Goal: Information Seeking & Learning: Learn about a topic

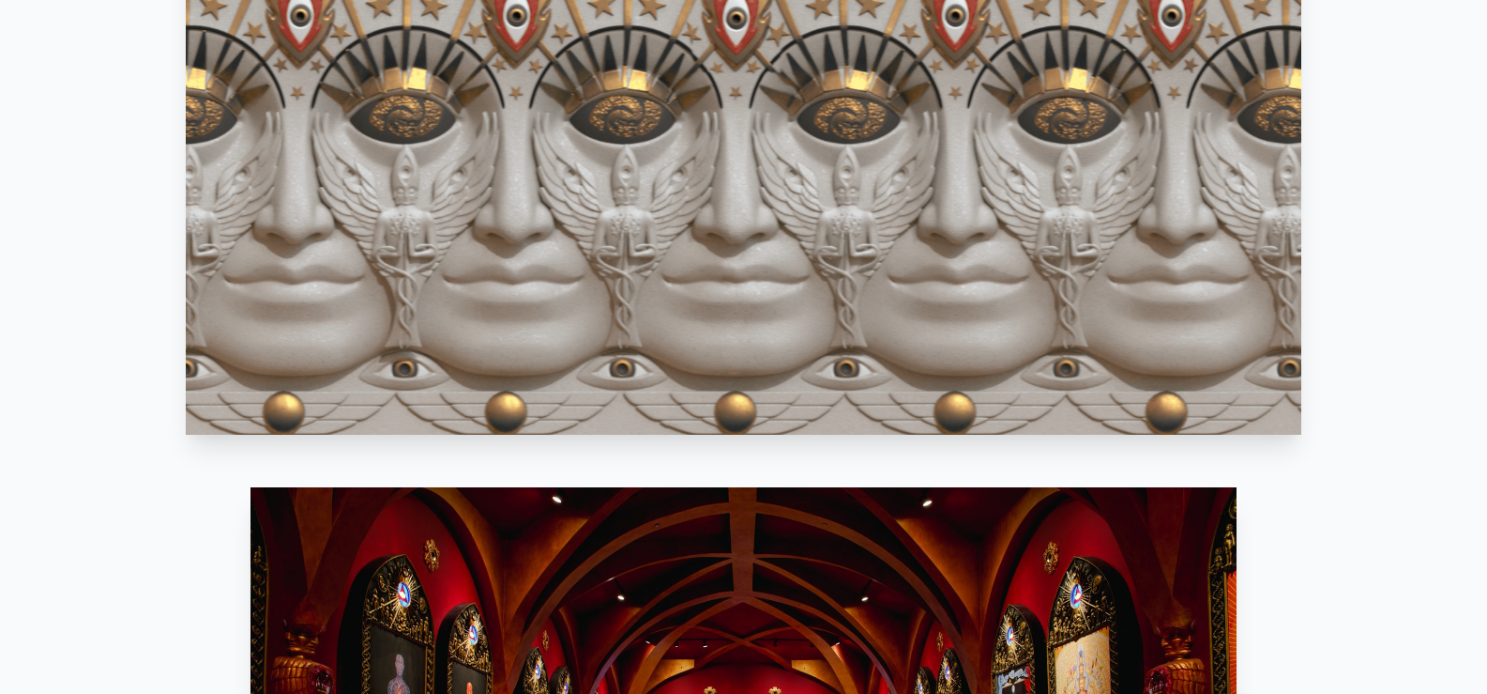
scroll to position [1408, 0]
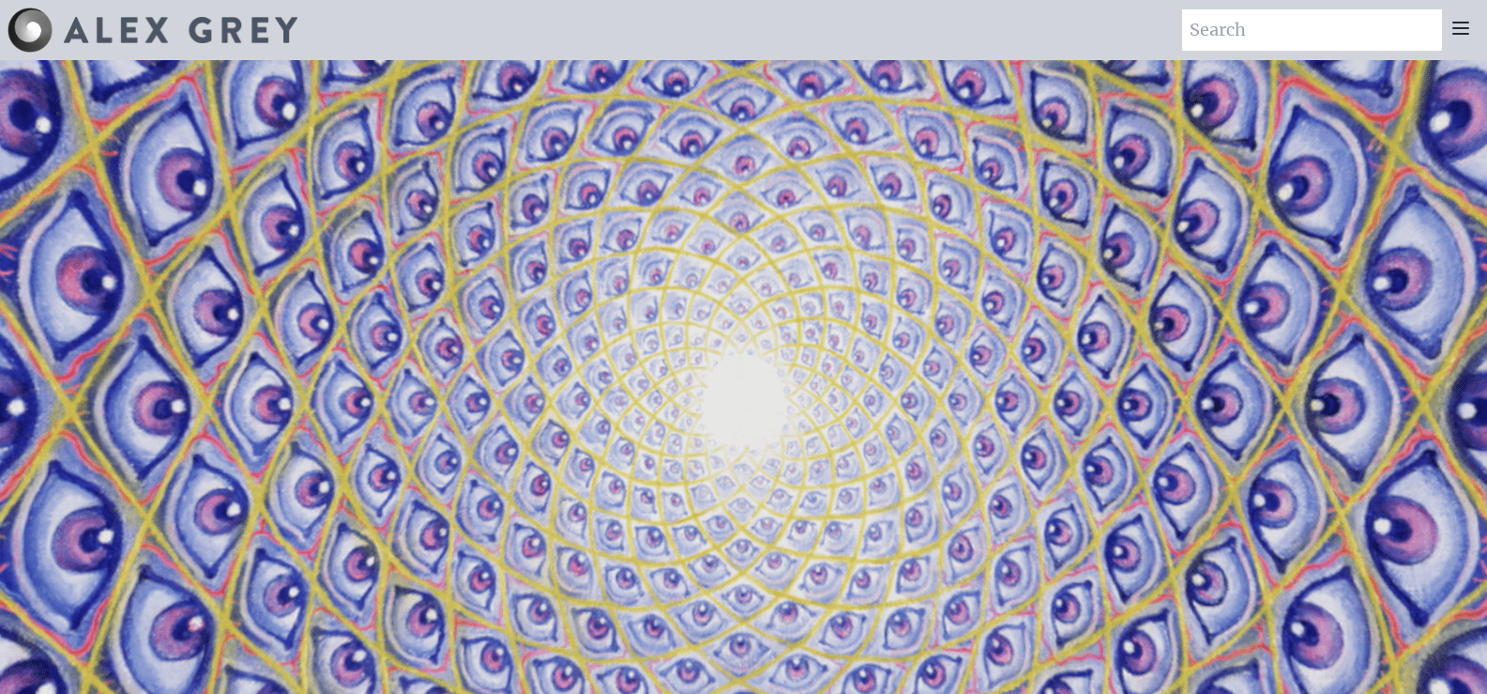
click at [1462, 30] on icon at bounding box center [1461, 28] width 23 height 23
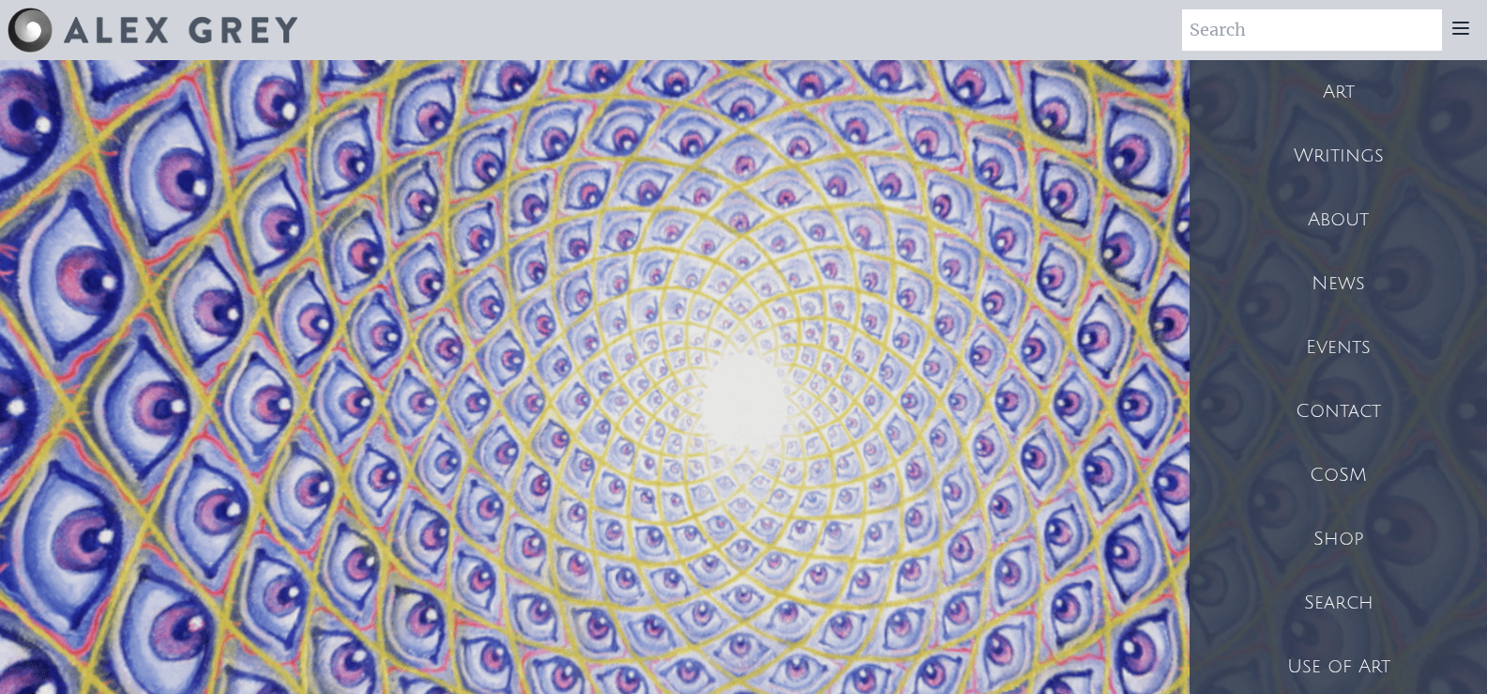
click at [1352, 82] on div "Art" at bounding box center [1338, 92] width 297 height 64
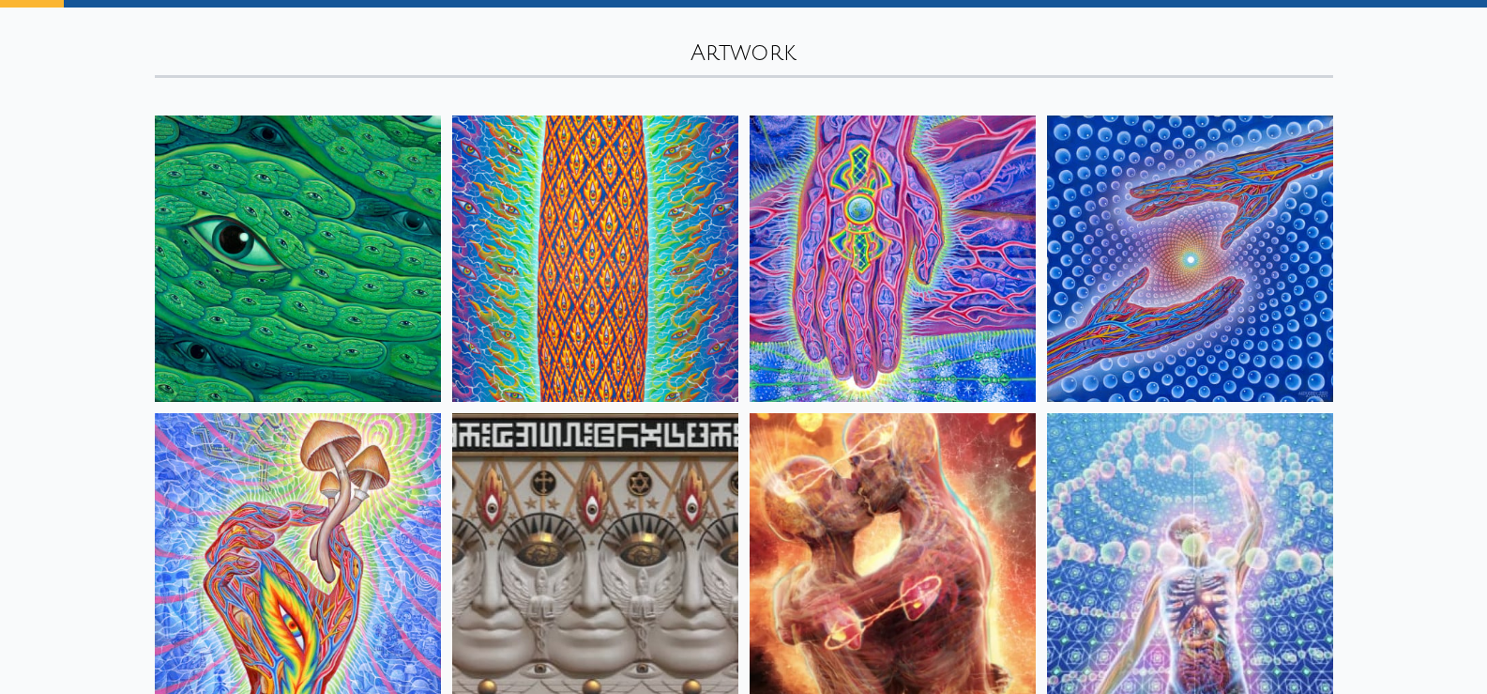
scroll to position [188, 0]
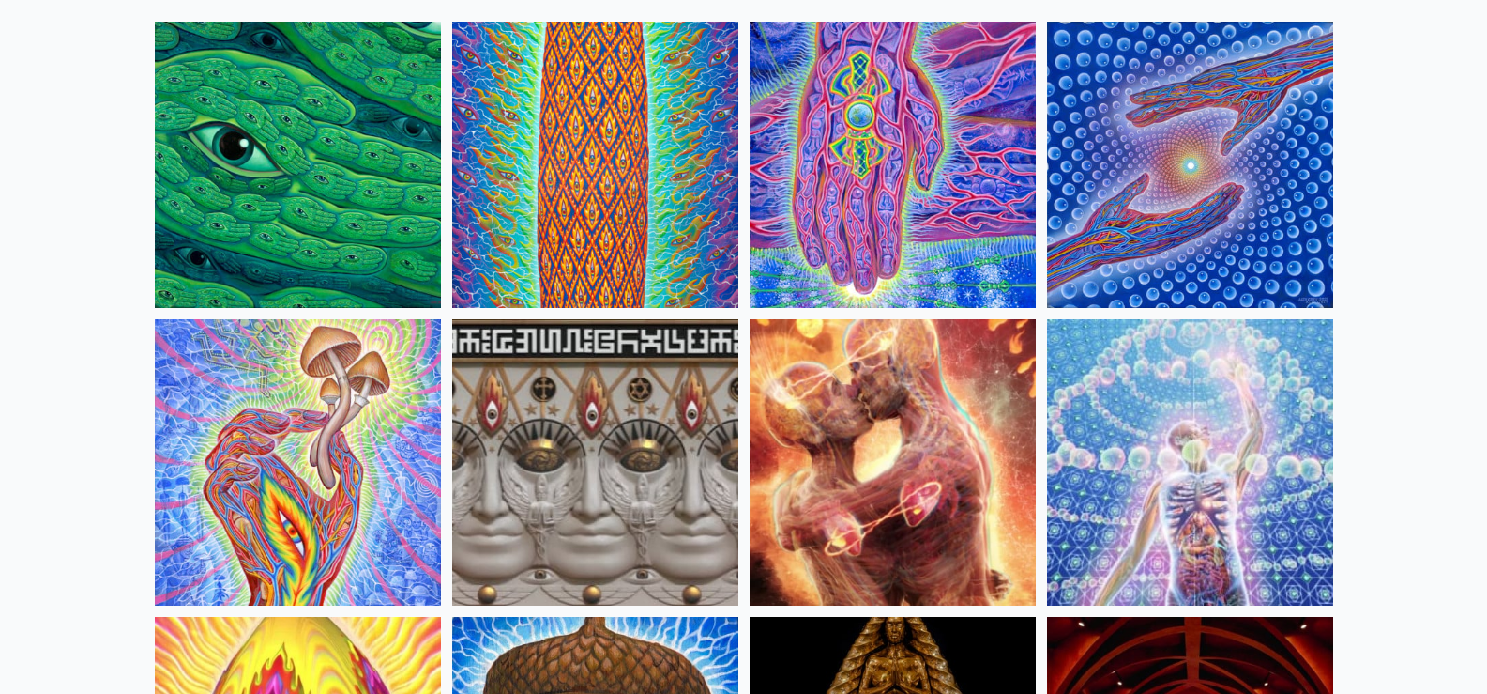
click at [357, 193] on img at bounding box center [298, 165] width 286 height 286
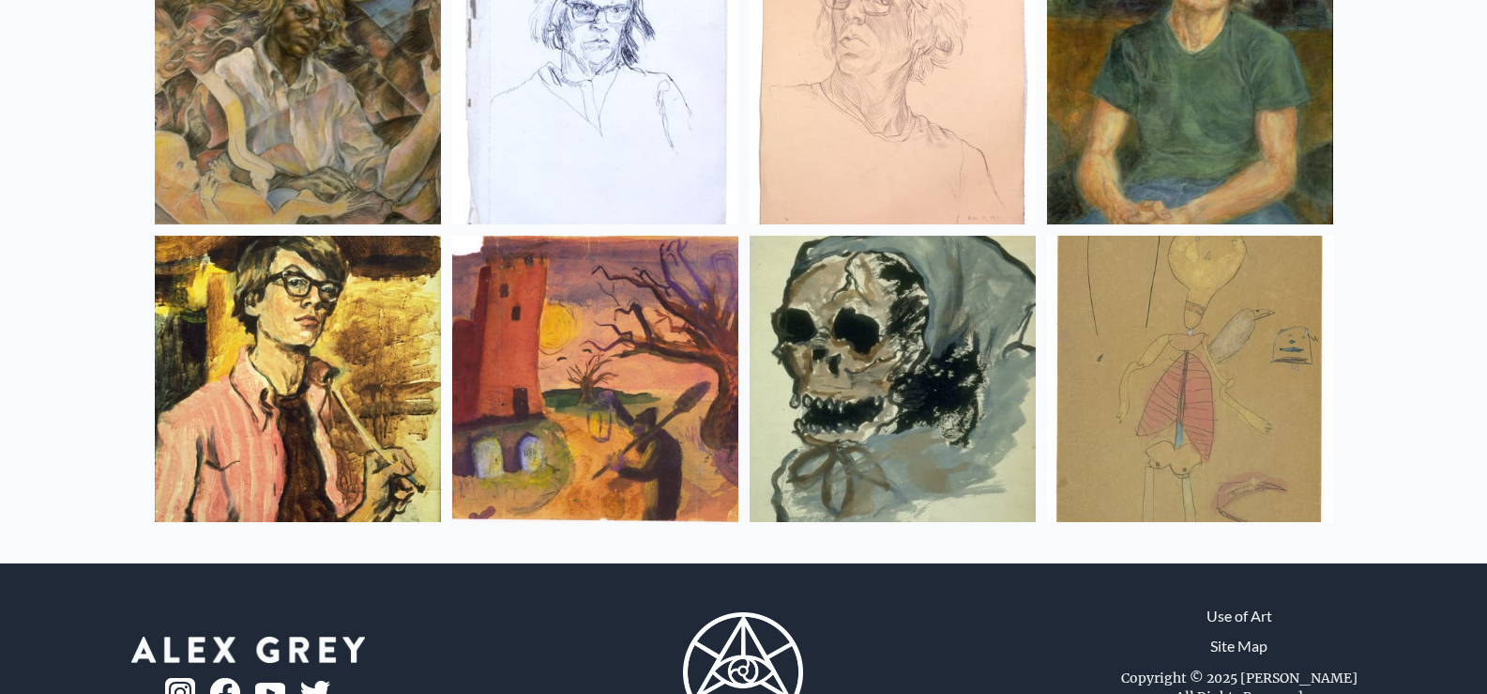
scroll to position [25051, 0]
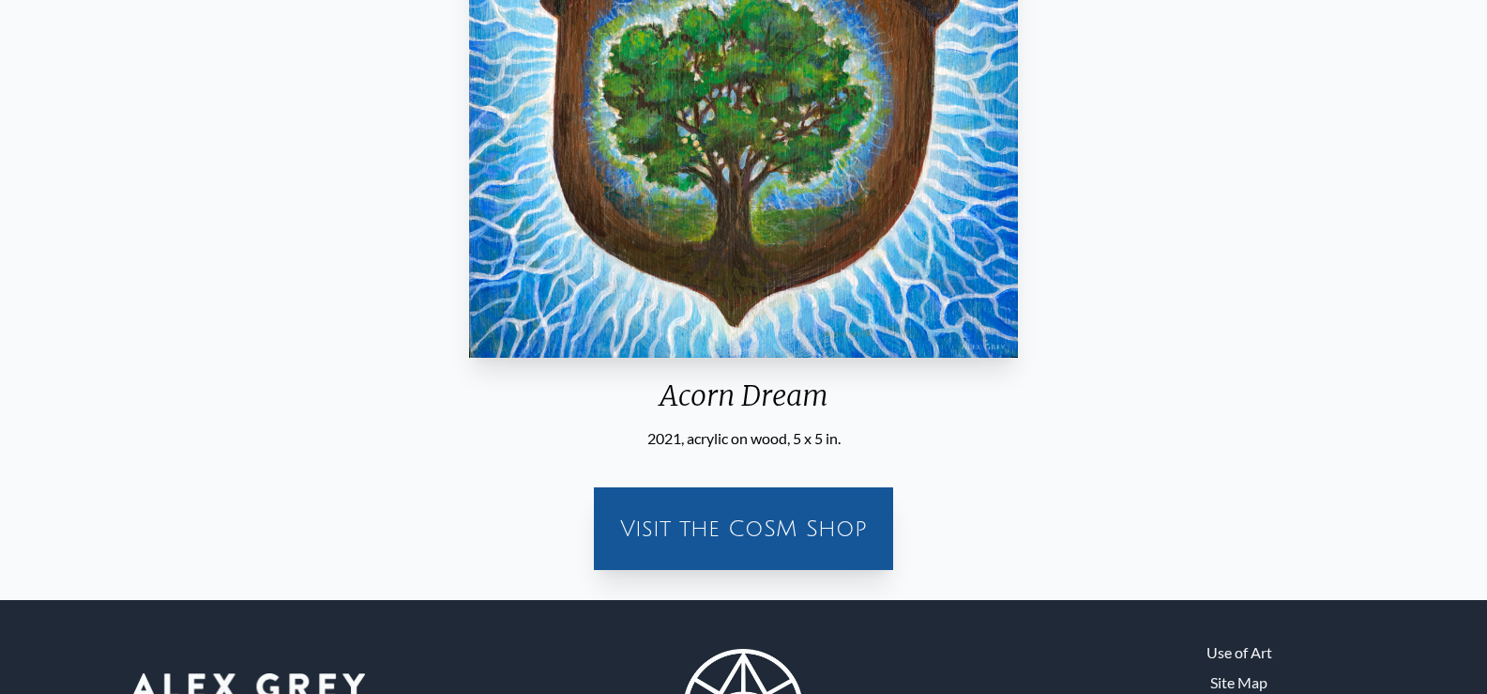
scroll to position [188, 0]
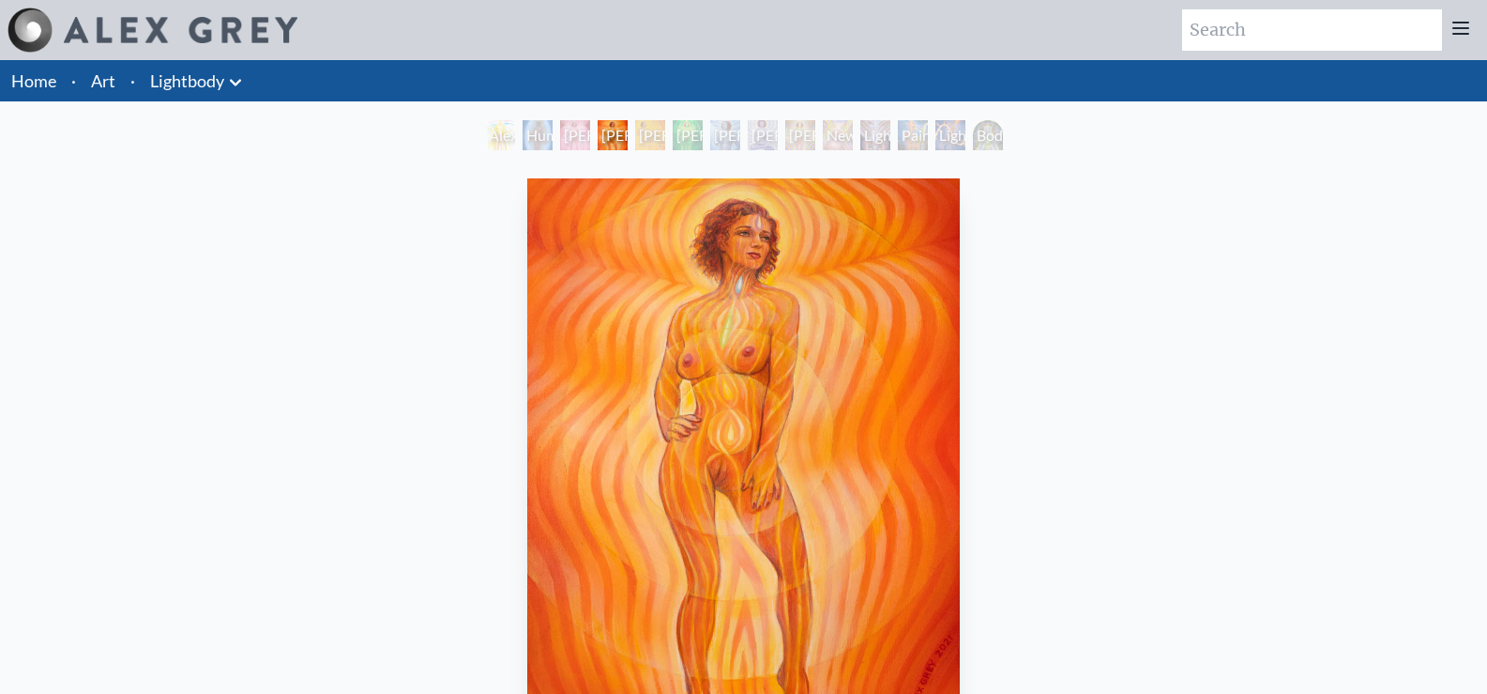
scroll to position [188, 0]
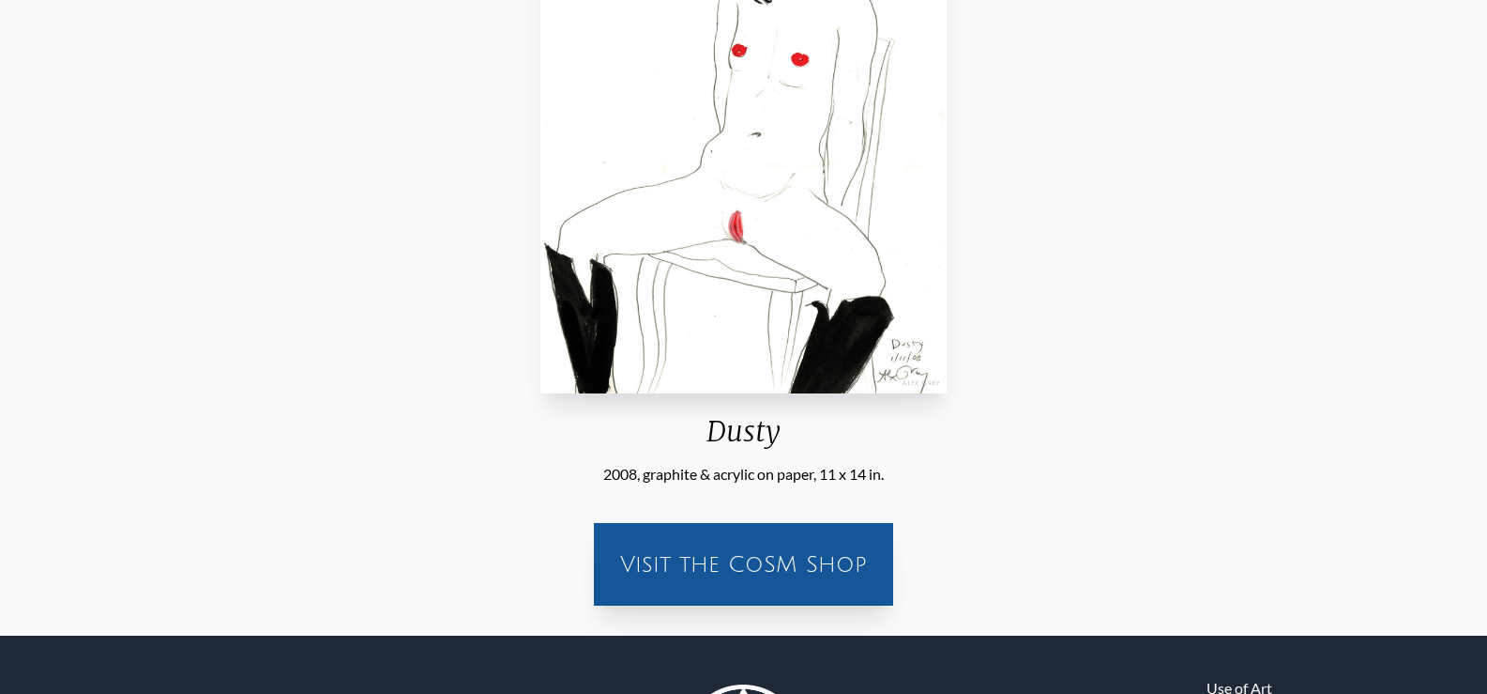
scroll to position [188, 0]
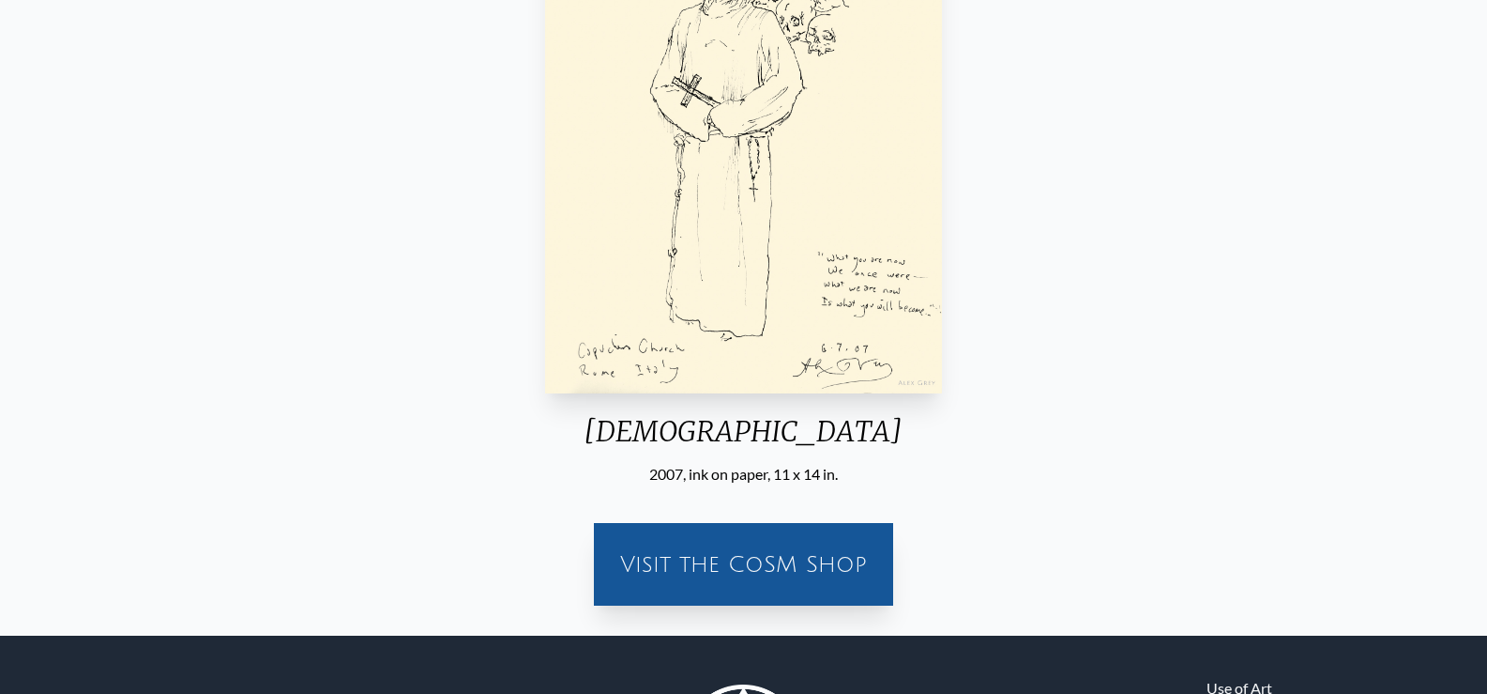
scroll to position [188, 0]
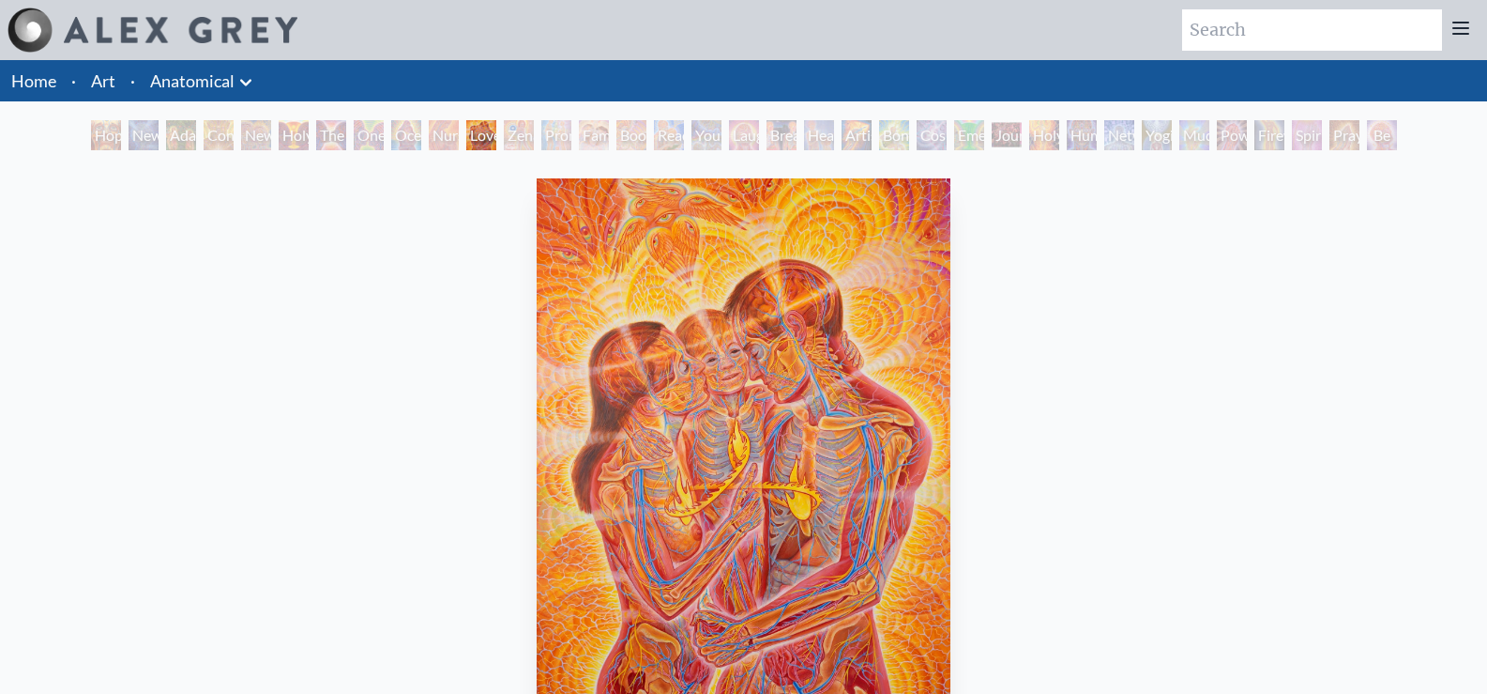
scroll to position [375, 0]
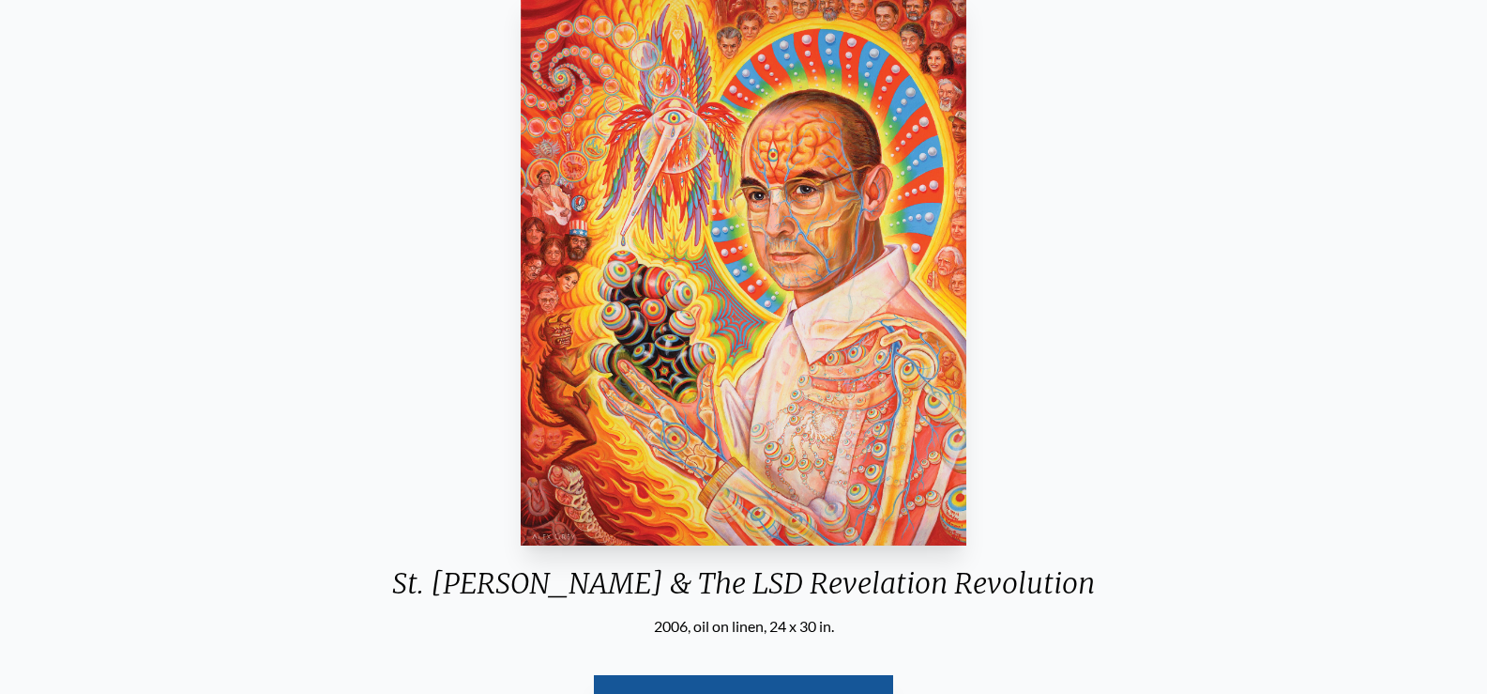
scroll to position [94, 0]
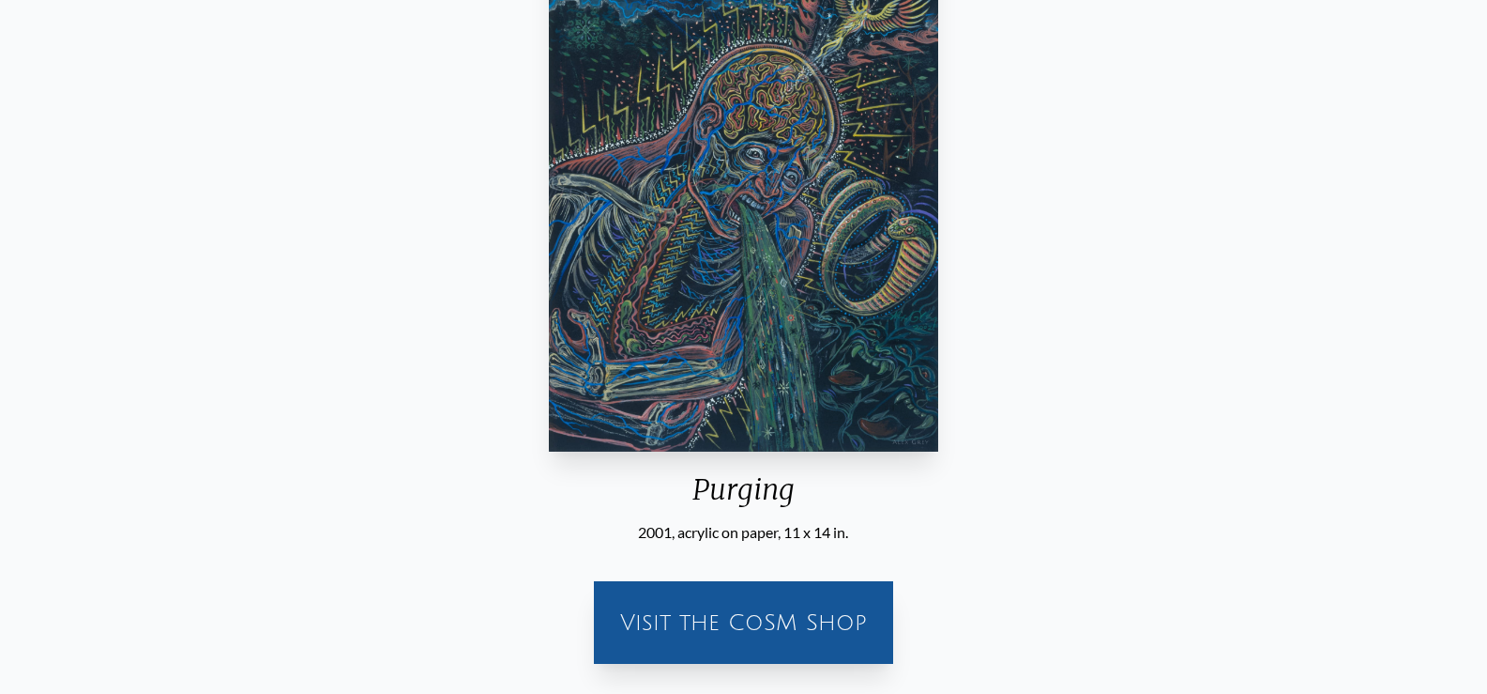
scroll to position [188, 0]
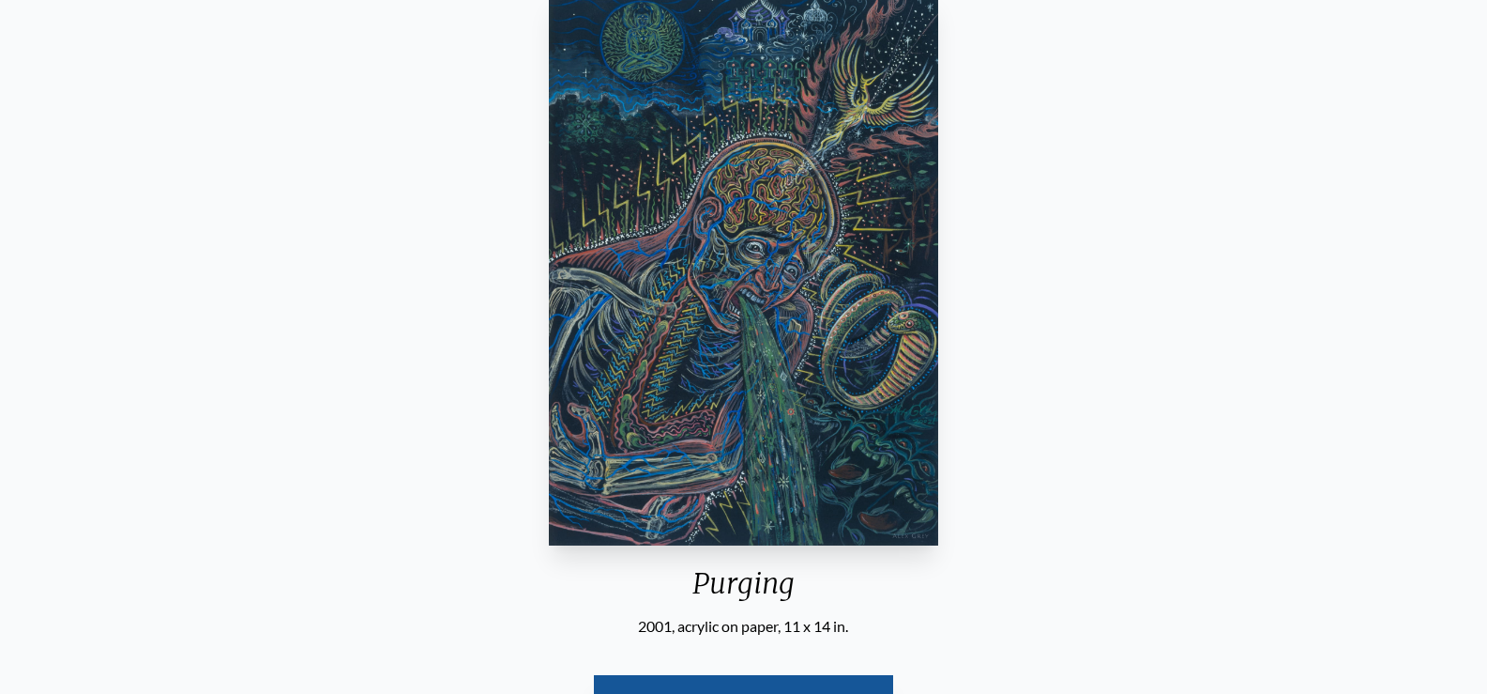
click at [606, 196] on img "11 / 15" at bounding box center [743, 268] width 389 height 555
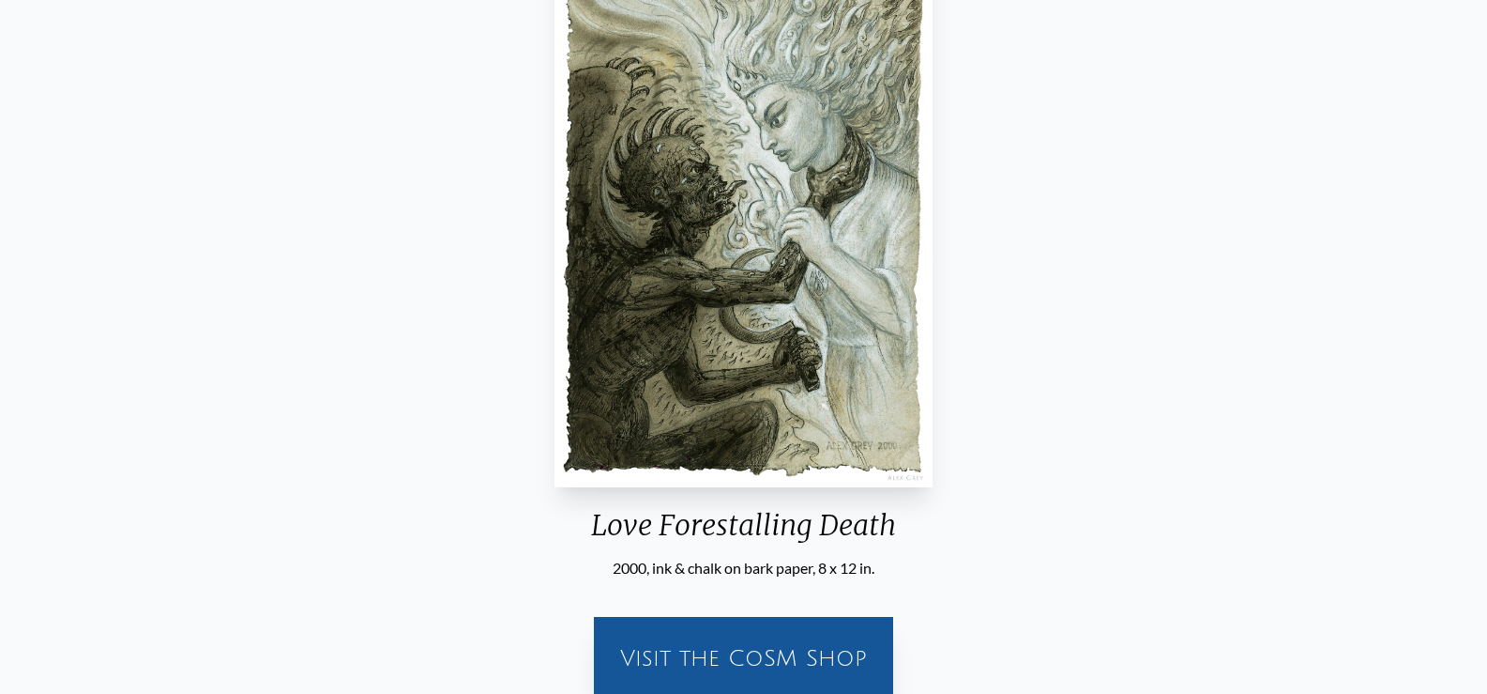
scroll to position [188, 0]
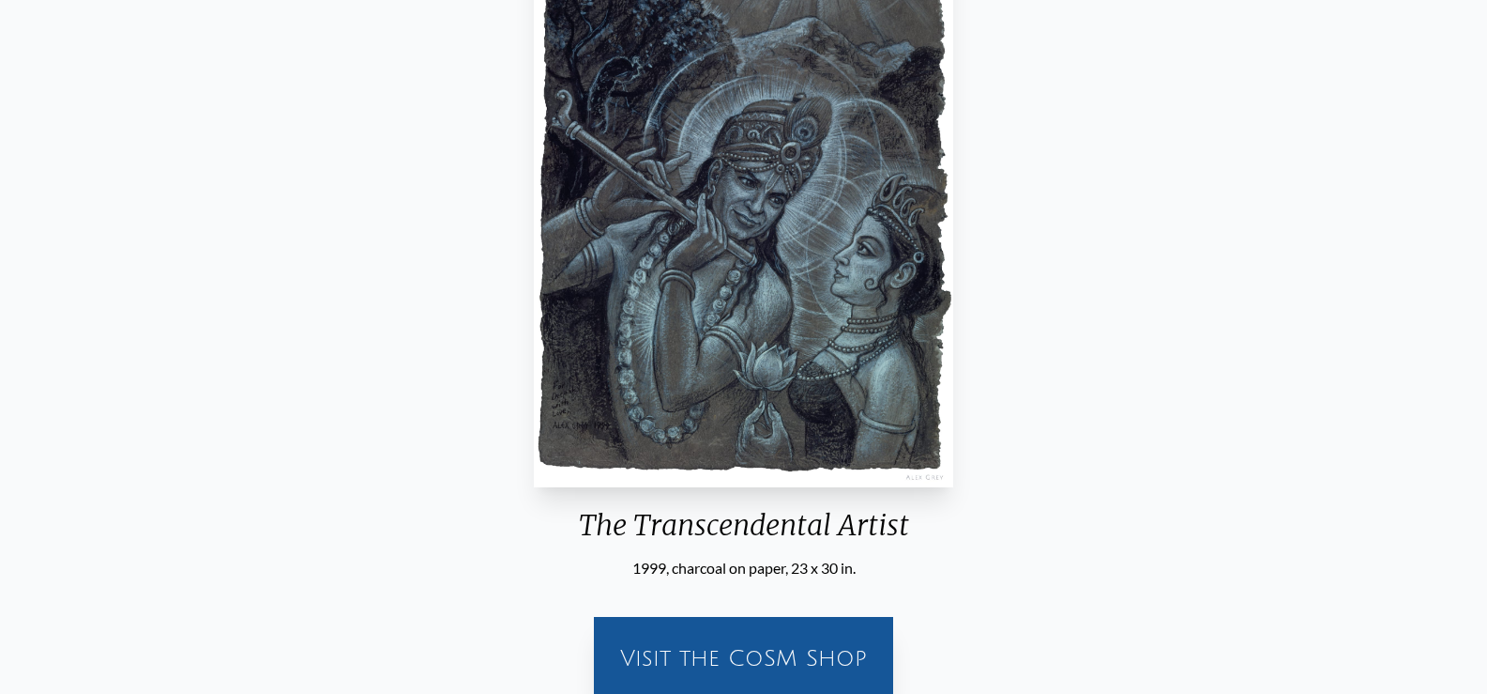
scroll to position [188, 0]
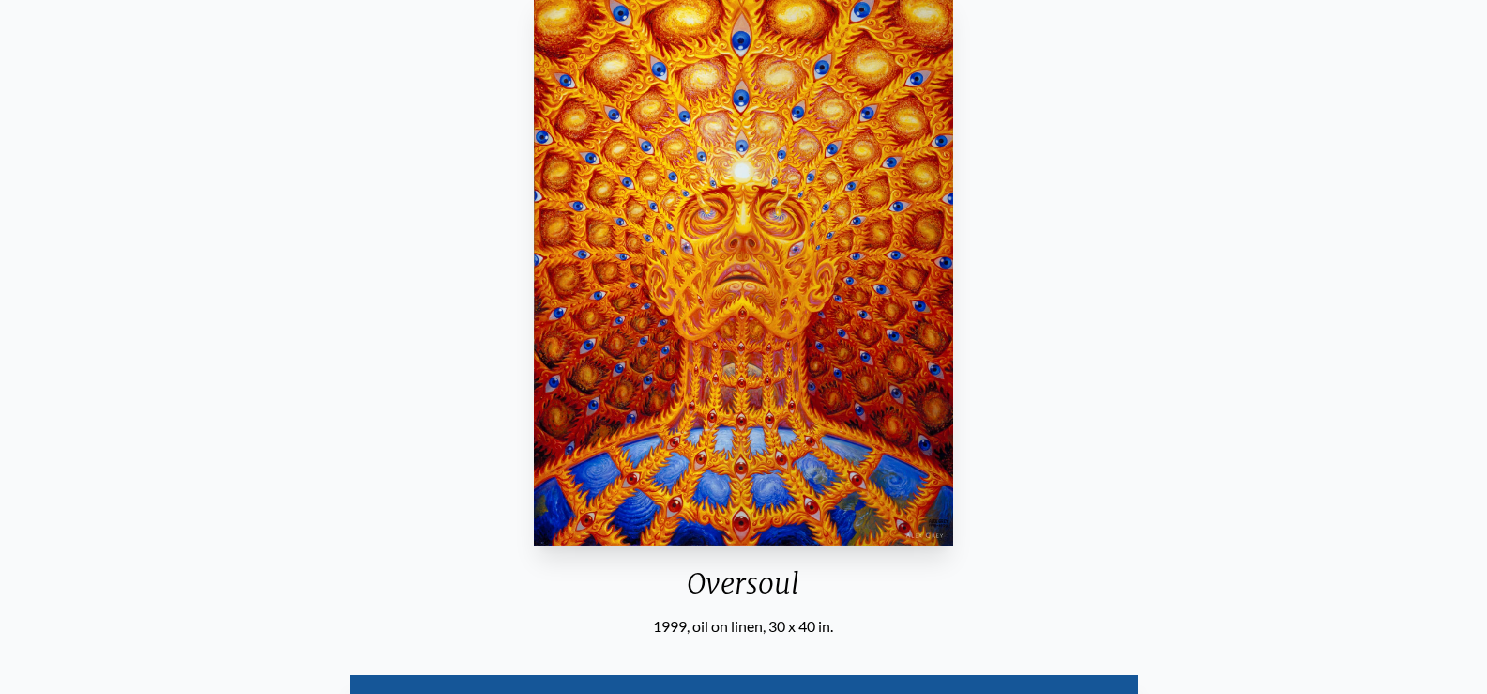
scroll to position [282, 0]
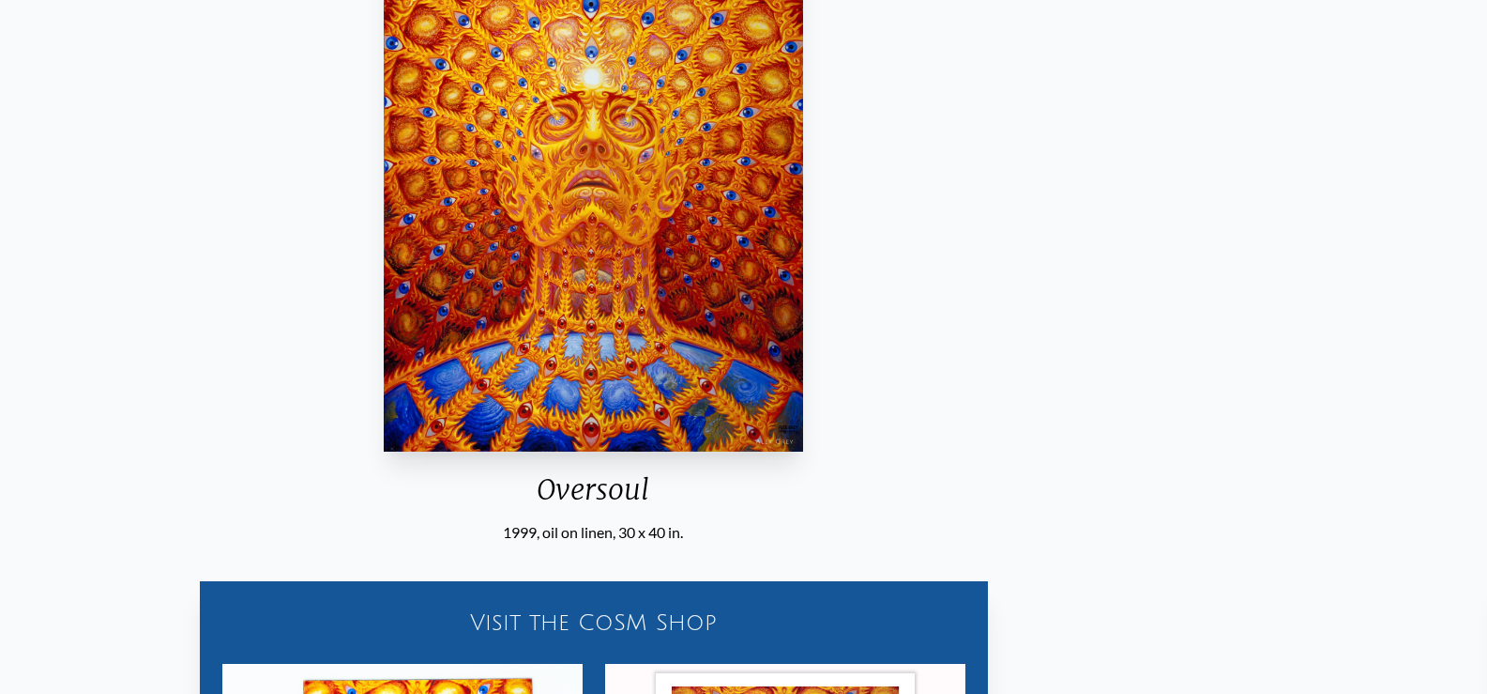
click at [665, 470] on div "Oversoul 1999, oil on linen, 30 x 40 in." at bounding box center [593, 216] width 435 height 654
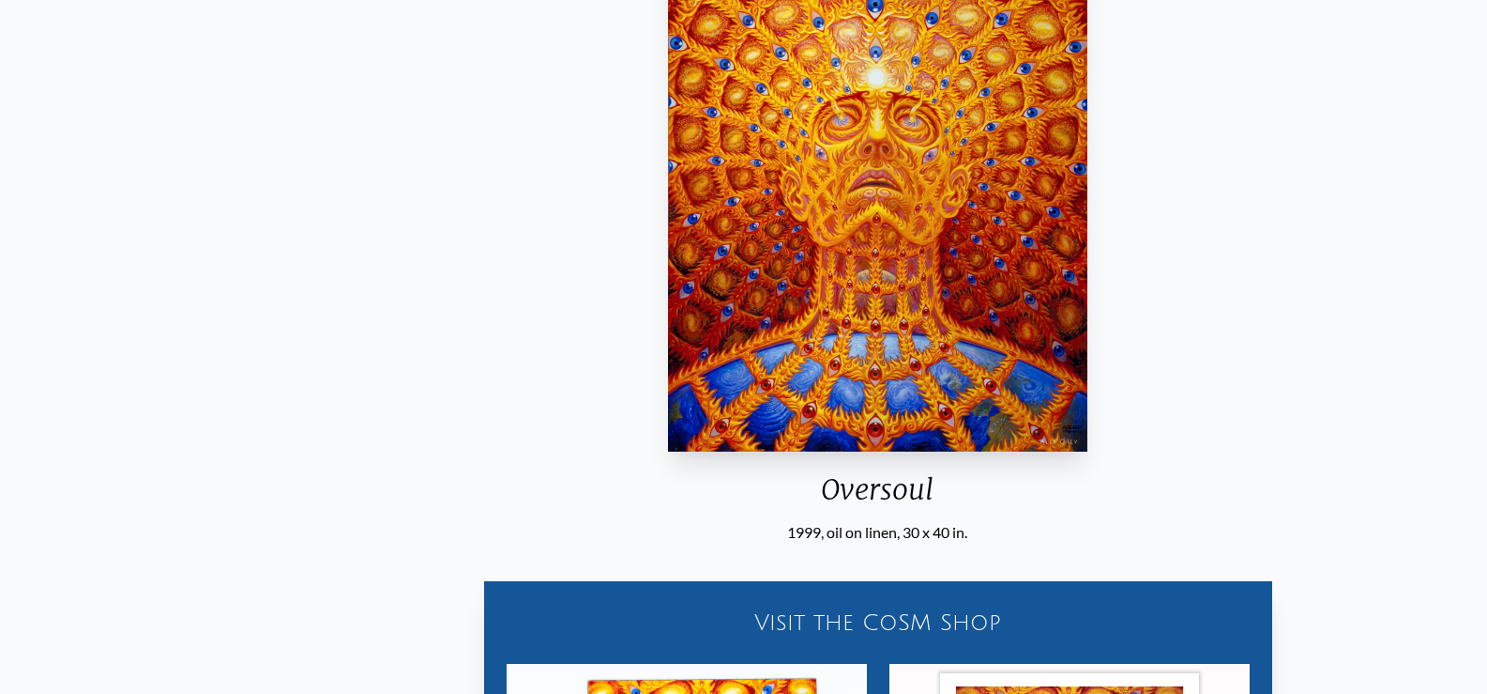
click at [826, 493] on div "Oversoul" at bounding box center [878, 496] width 435 height 49
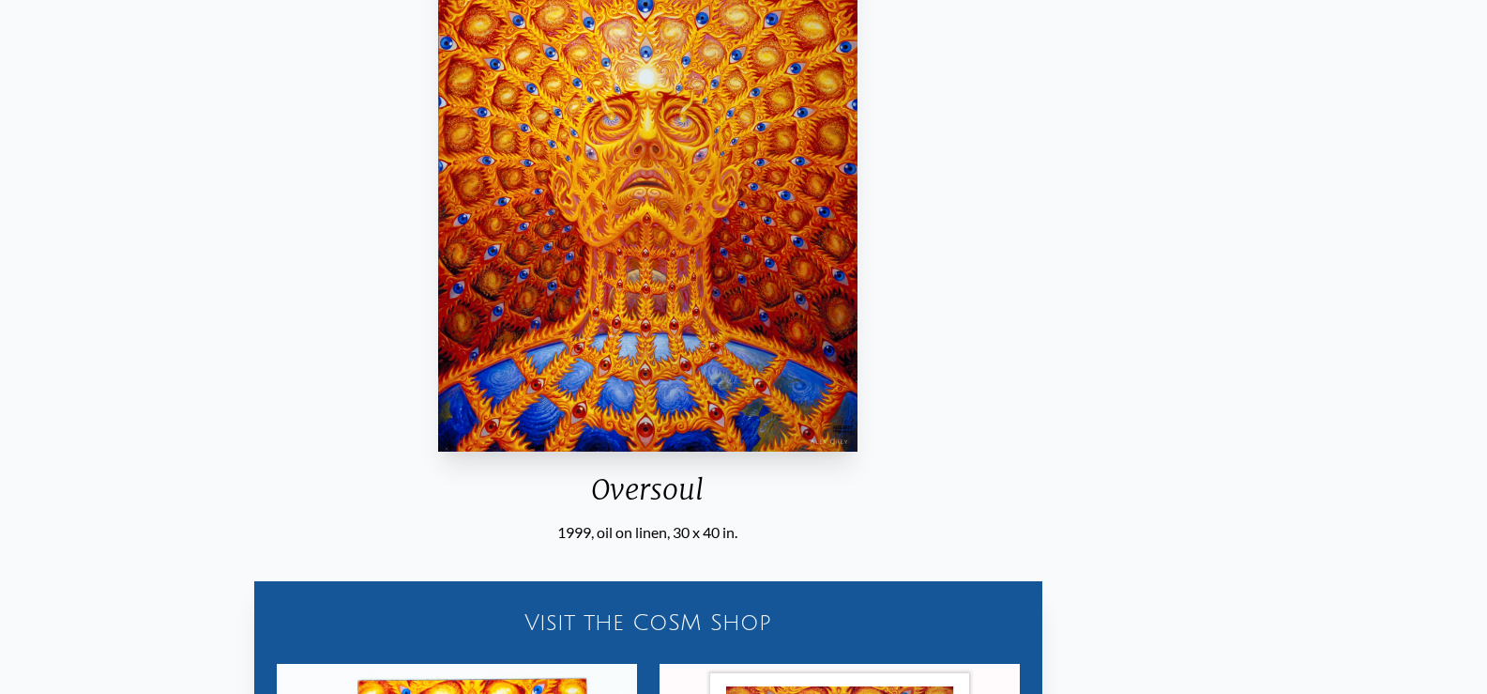
click at [702, 493] on div "Oversoul" at bounding box center [648, 496] width 435 height 49
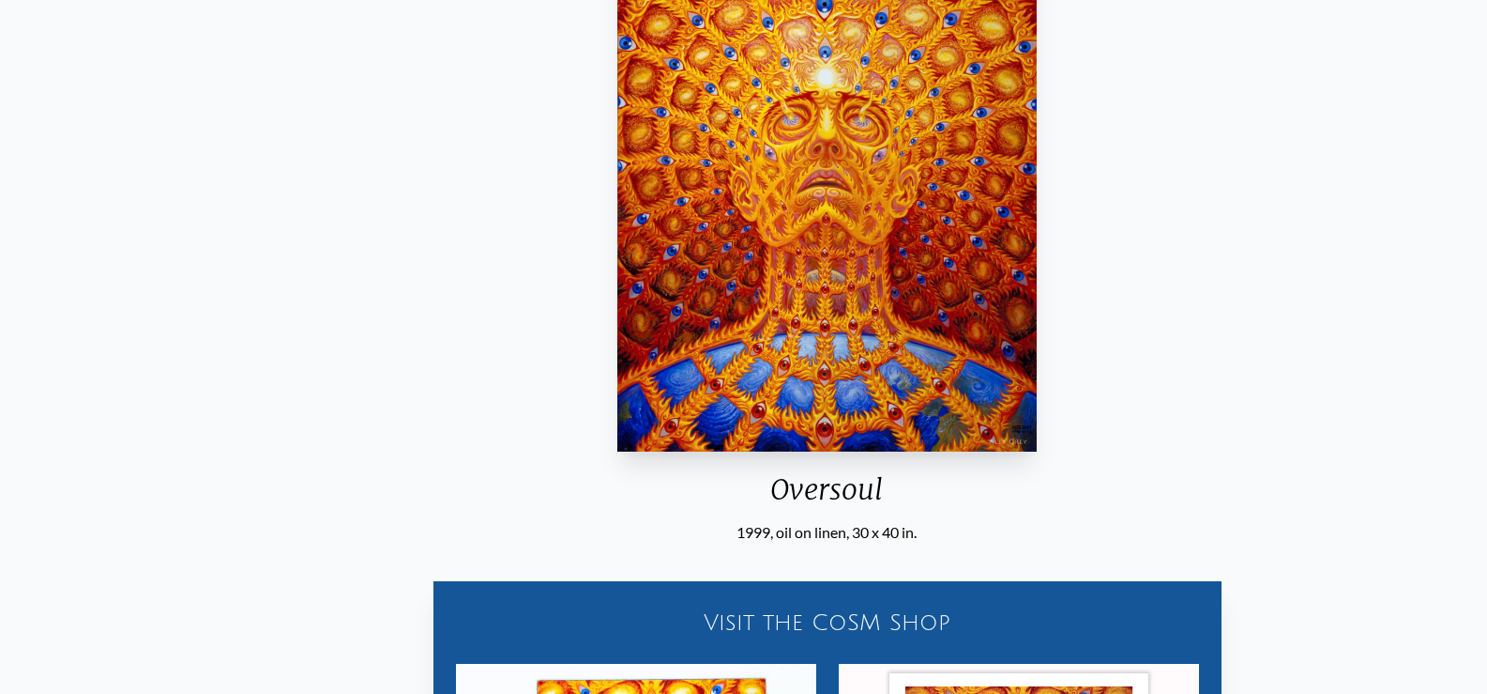
click at [776, 490] on div "Oversoul" at bounding box center [827, 496] width 435 height 49
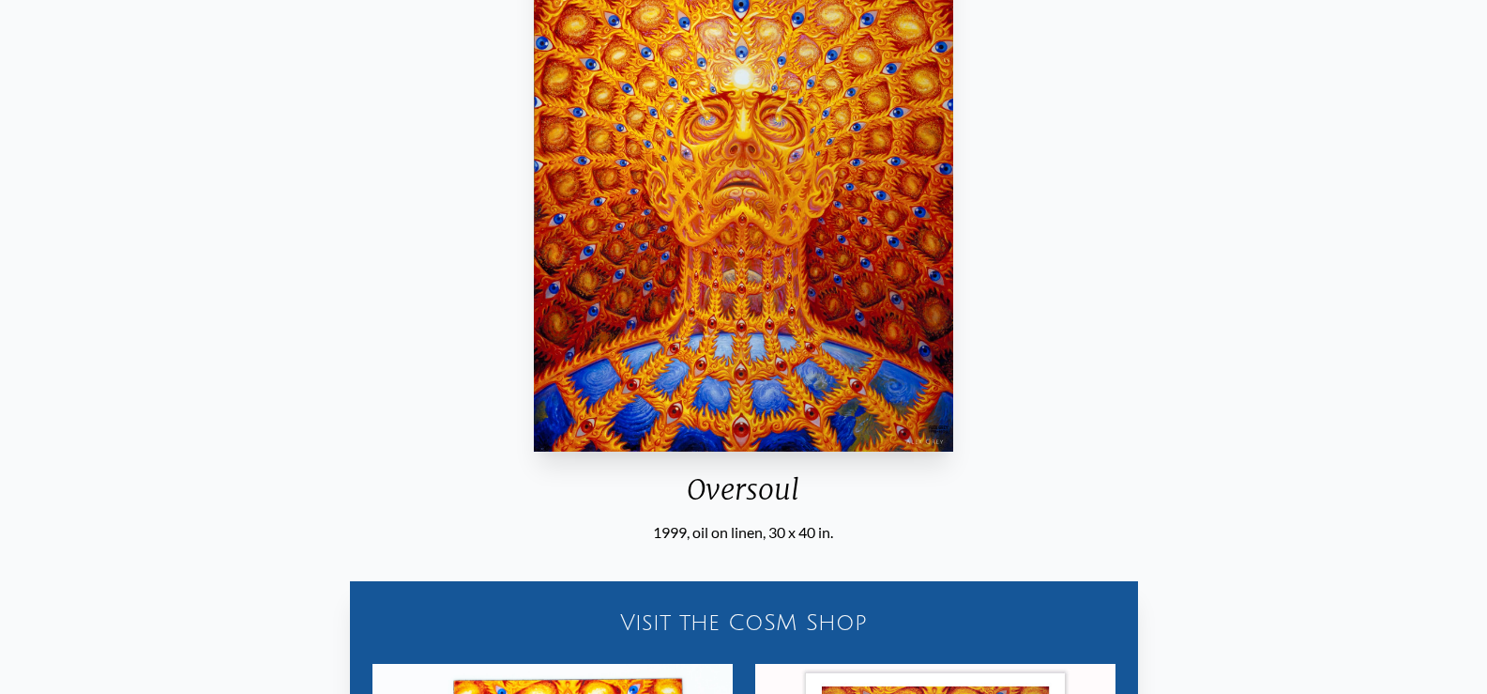
click at [776, 490] on div "Oversoul" at bounding box center [743, 496] width 435 height 49
click at [779, 489] on div "Oversoul" at bounding box center [743, 496] width 435 height 49
click at [774, 492] on div "Oversoul" at bounding box center [743, 496] width 435 height 49
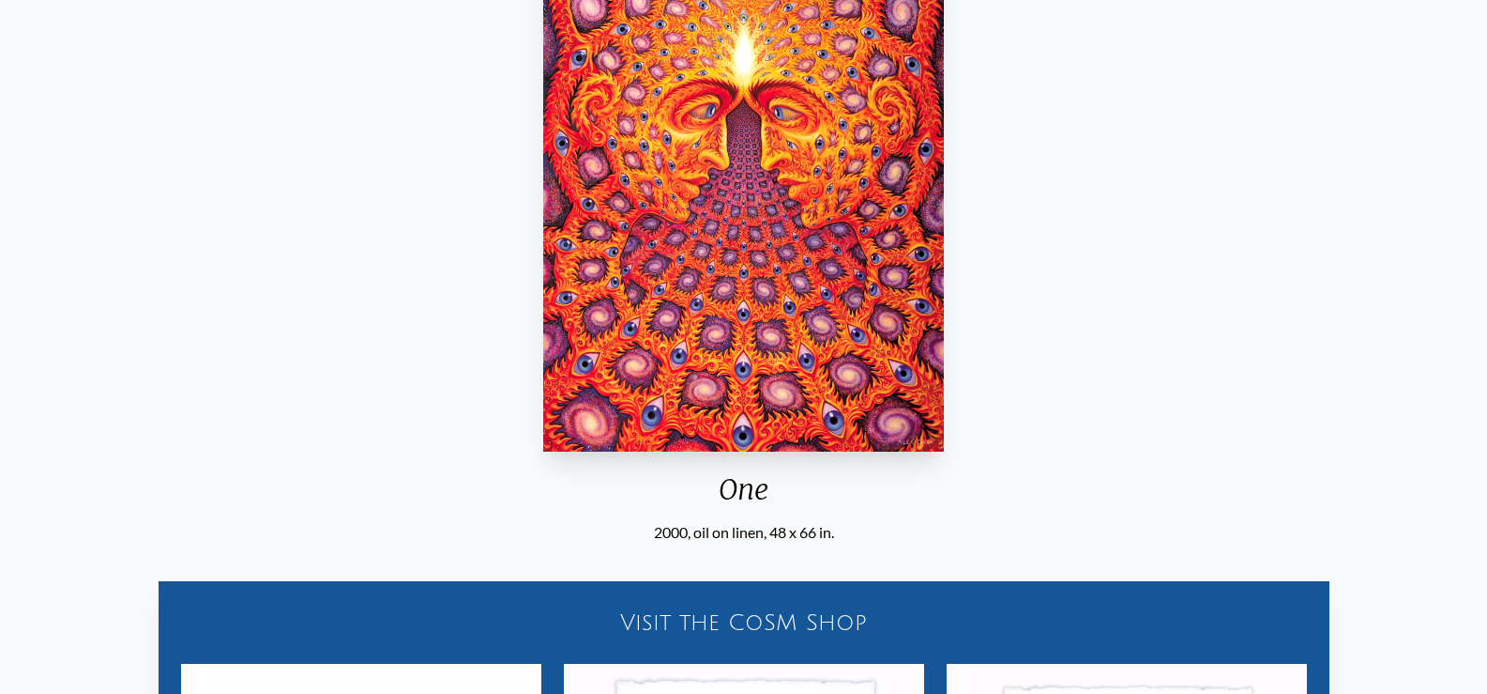
click at [1458, 62] on div "One 2000, oil on linen, 48 x 66 in. Visit the CoSM Shop Every Moment - Bumper S…" at bounding box center [743, 494] width 1457 height 1210
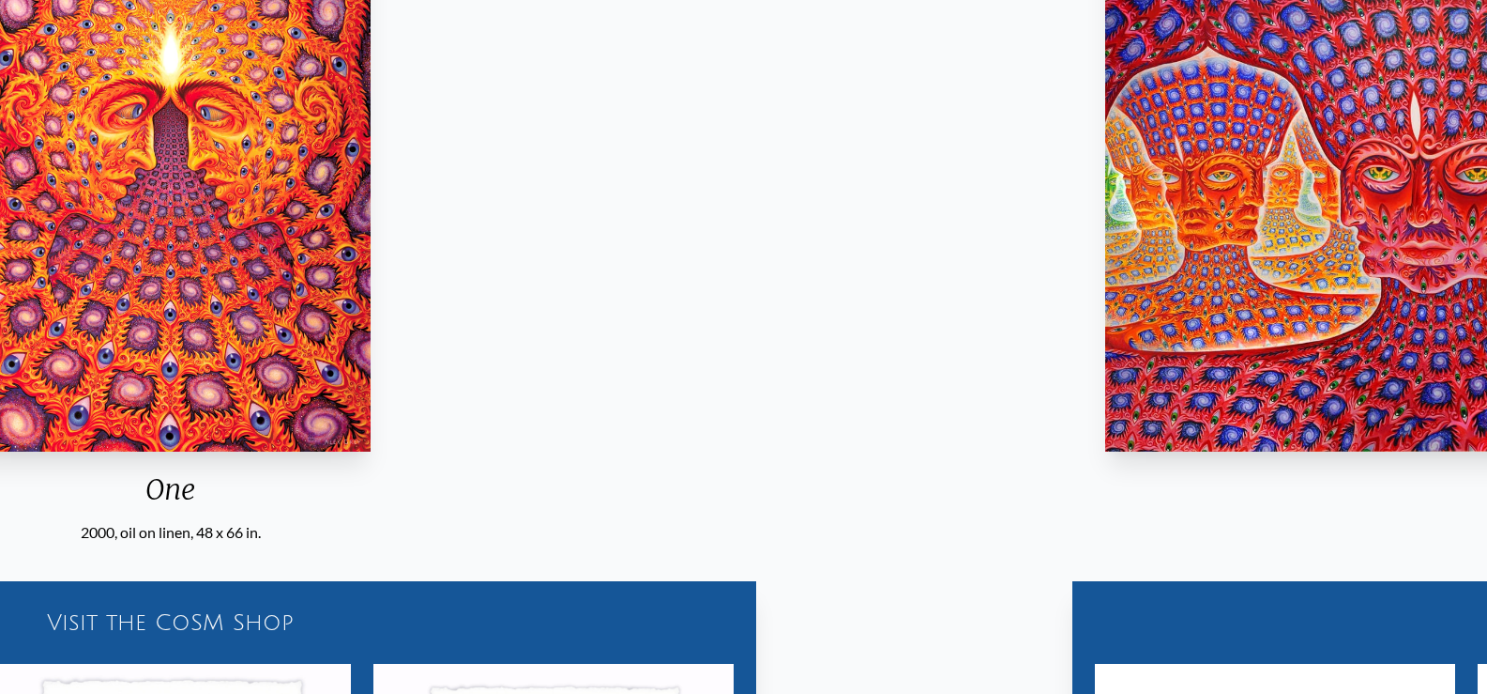
click at [794, 283] on div "One 2000, oil on linen, 48 x 66 in. Visit the CoSM Shop Every Moment - Bumper S…" at bounding box center [170, 494] width 1457 height 1210
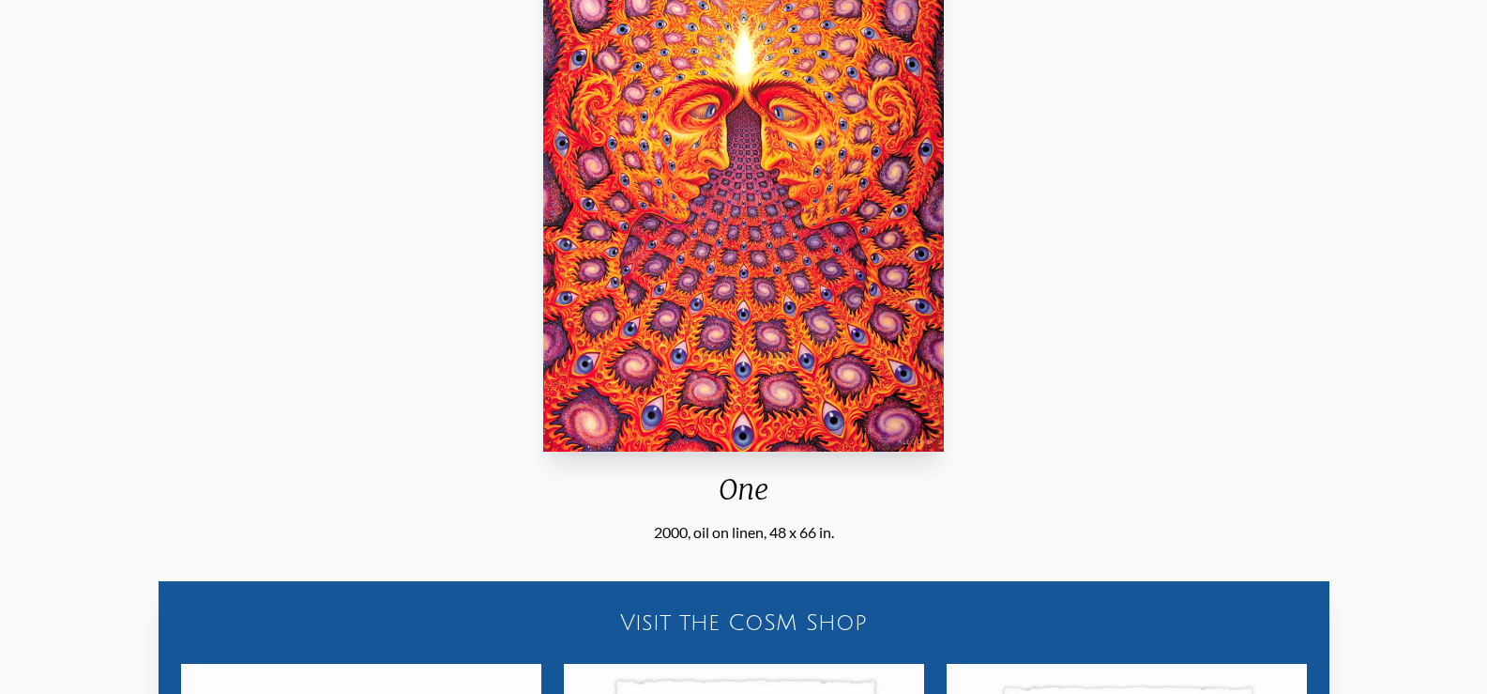
scroll to position [94, 0]
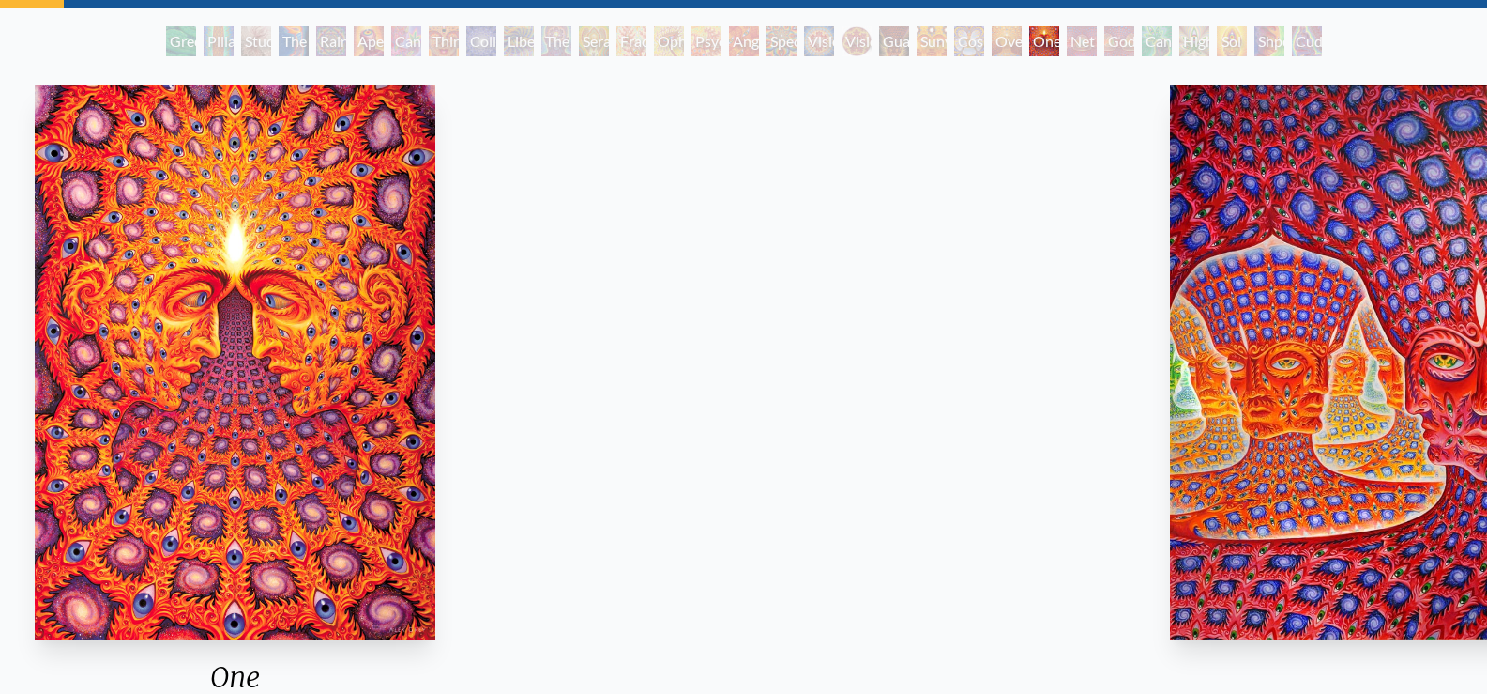
click at [684, 396] on div "One 2000, oil on linen, 48 x 66 in. Visit the CoSM Shop Every Moment - Bumper S…" at bounding box center [234, 682] width 1457 height 1210
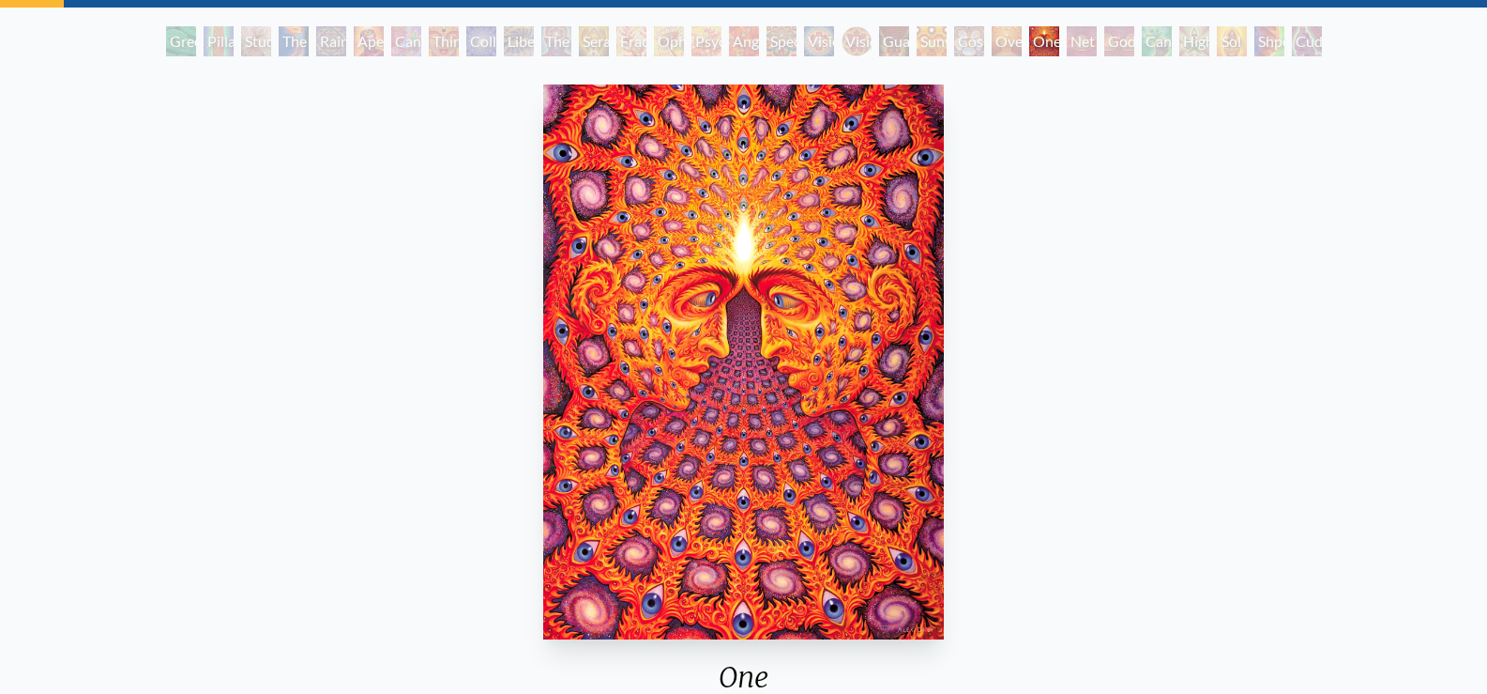
click at [293, 365] on div "One 2000, oil on linen, 48 x 66 in. Visit the CoSM Shop Every Moment - Bumper S…" at bounding box center [743, 682] width 1457 height 1210
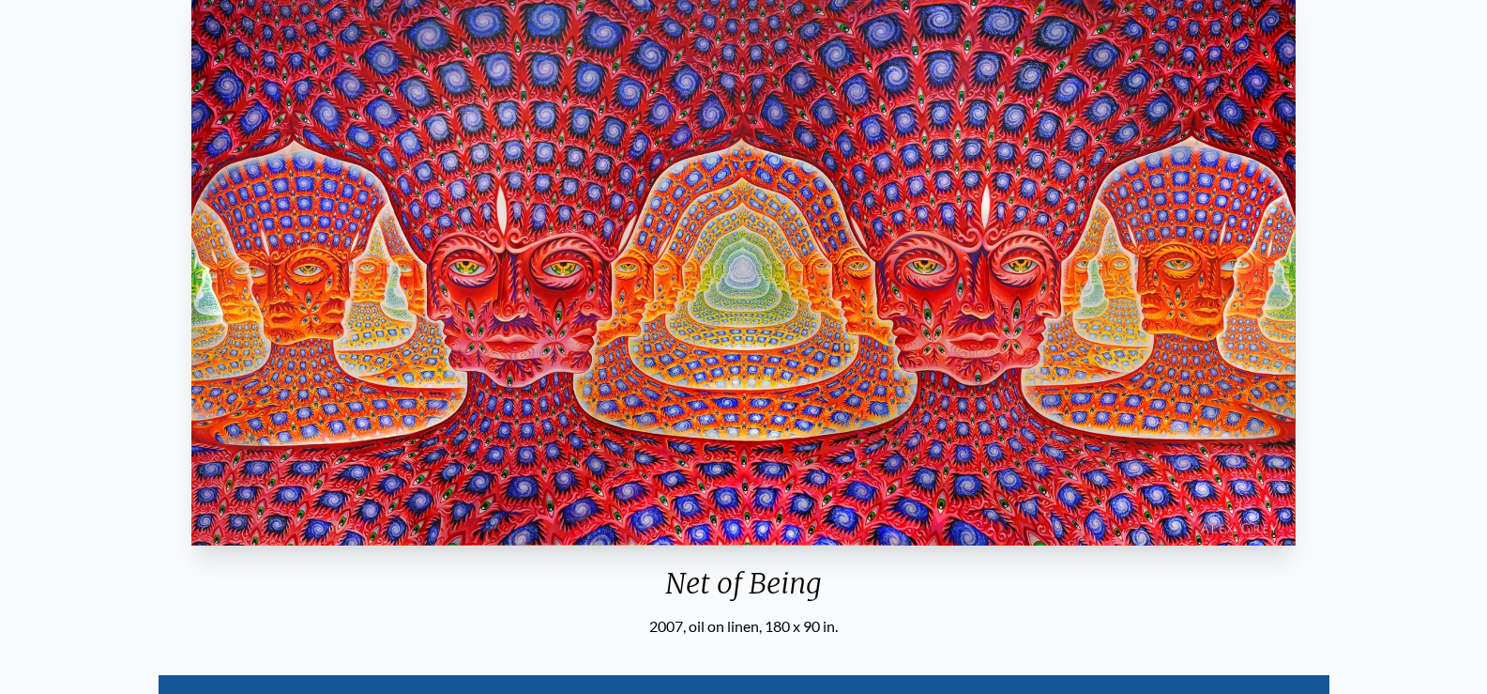
scroll to position [162, 0]
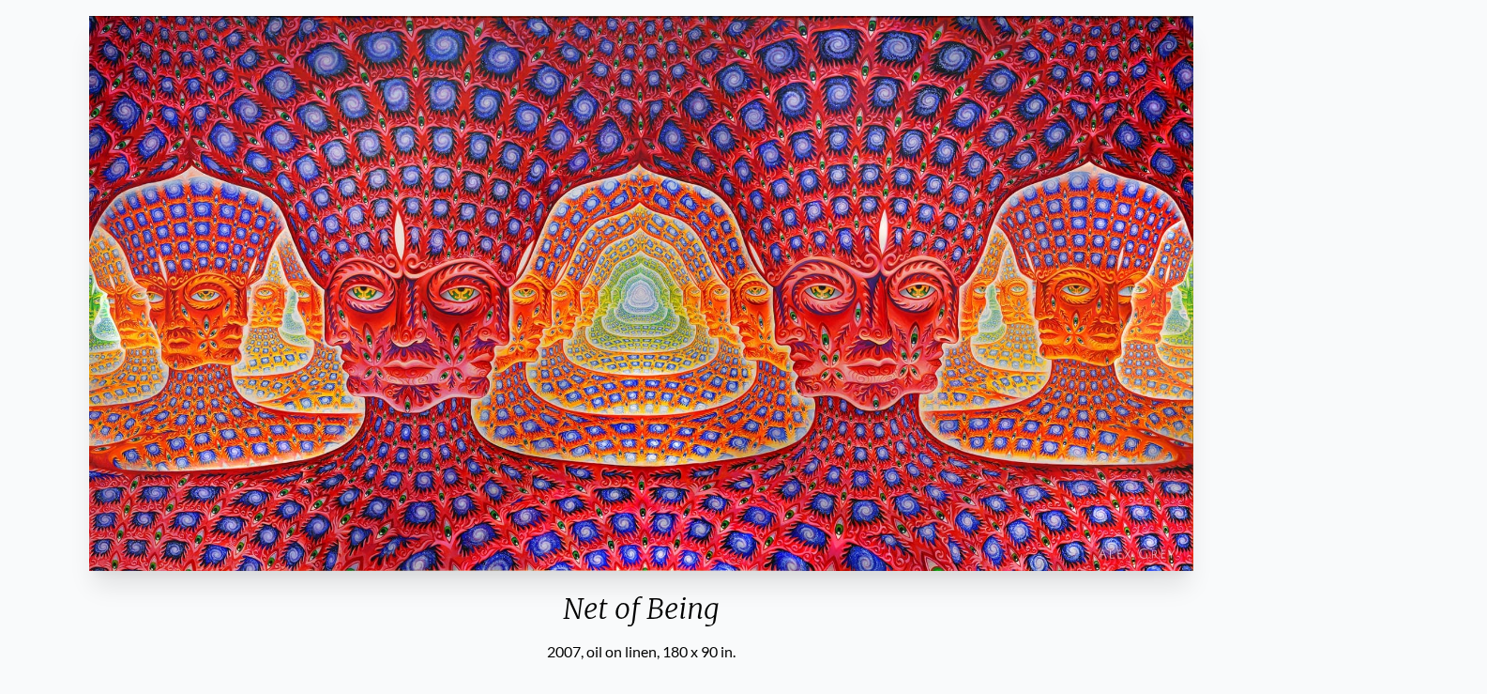
click at [846, 299] on div "Net of Being 2007, oil on linen, 180 x 90 in. Visit the CoSM Shop 10,000 Days -…" at bounding box center [641, 613] width 1457 height 1210
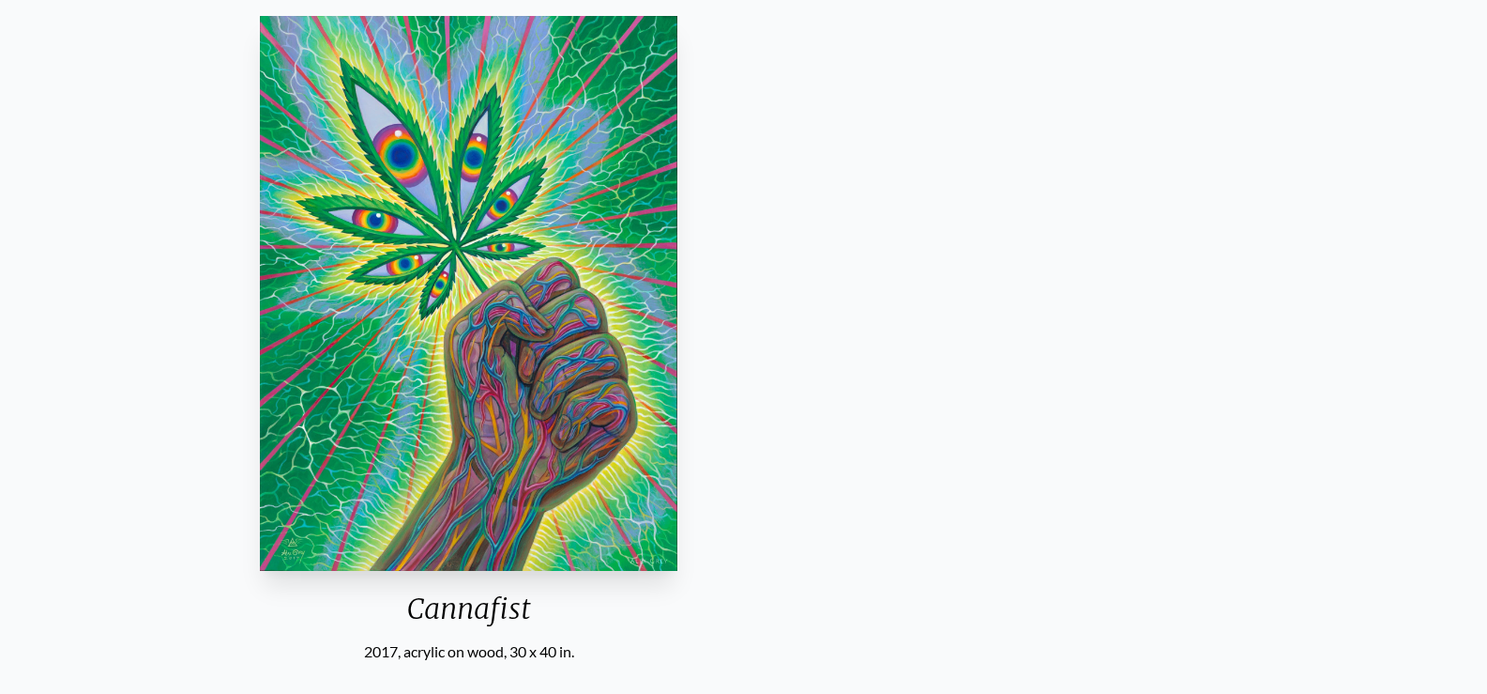
click at [340, 374] on div "Cannafist 2017, acrylic on wood, 30 x 40 in. Visit the CoSM Shop Cannafist - Ma…" at bounding box center [468, 613] width 1457 height 1210
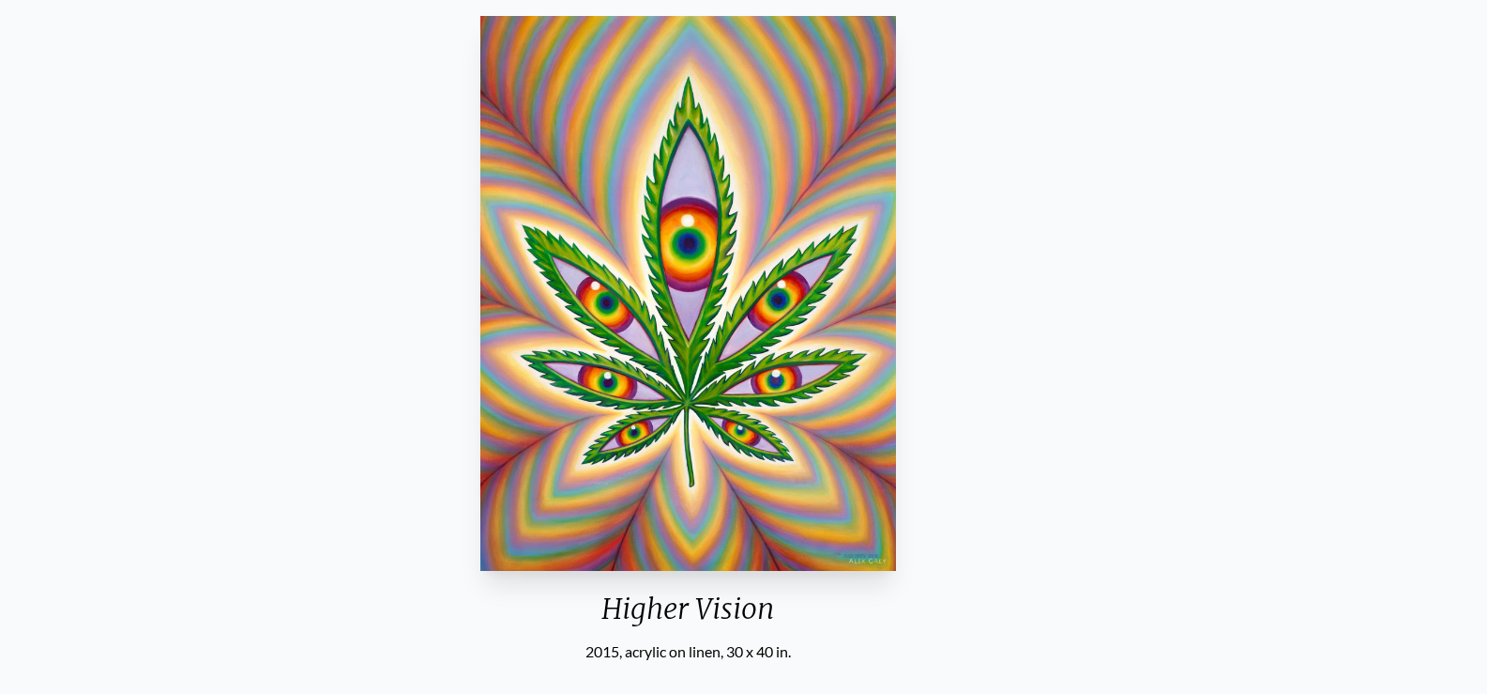
click at [487, 284] on div "Higher Vision 2015, acrylic on linen, 30 x 40 in. Visit the CoSM Shop" at bounding box center [688, 402] width 1457 height 789
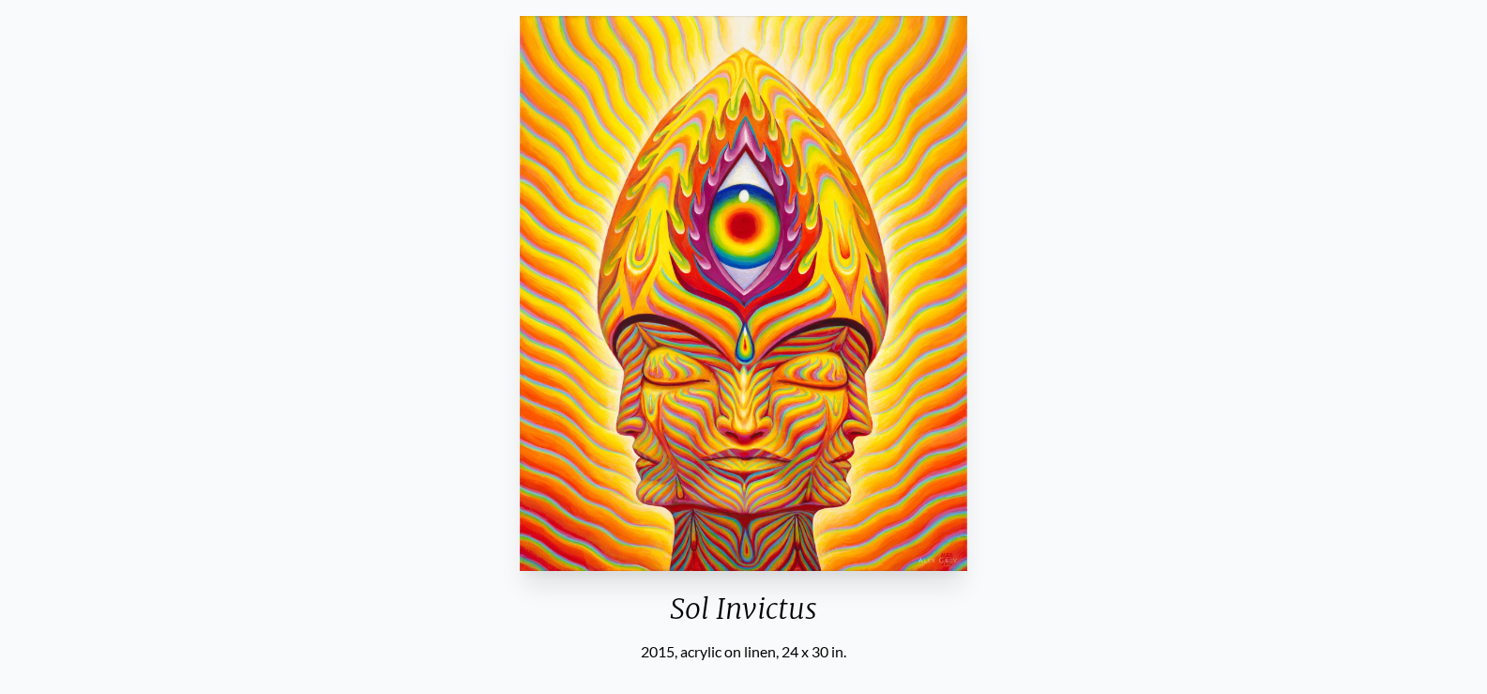
click at [299, 307] on div "Sol Invictus 2015, acrylic on linen, 24 x 30 in. Visit the CoSM Shop Sol Invict…" at bounding box center [743, 613] width 1457 height 1210
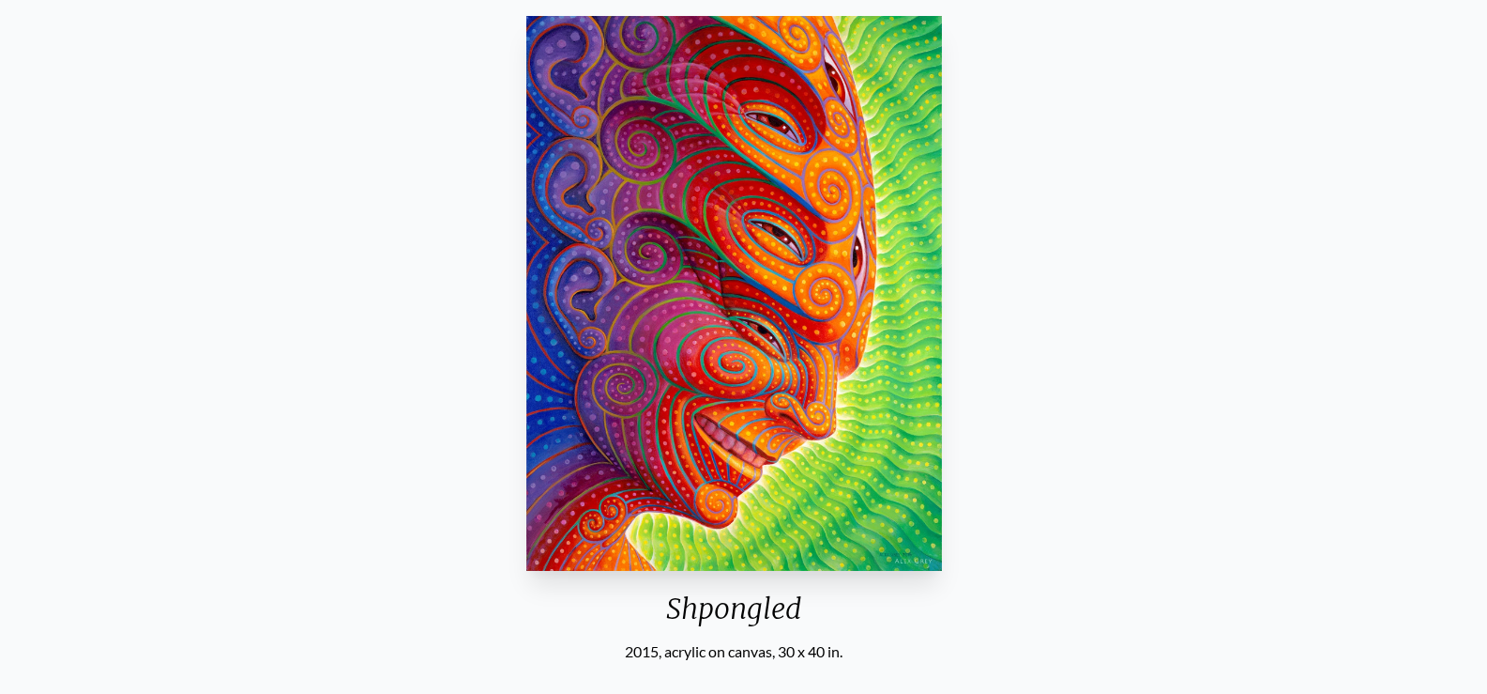
click at [597, 356] on div "Shpongled 2015, acrylic on canvas, 30 x 40 in. Visit the CoSM Shop Shpongled - …" at bounding box center [734, 613] width 1457 height 1210
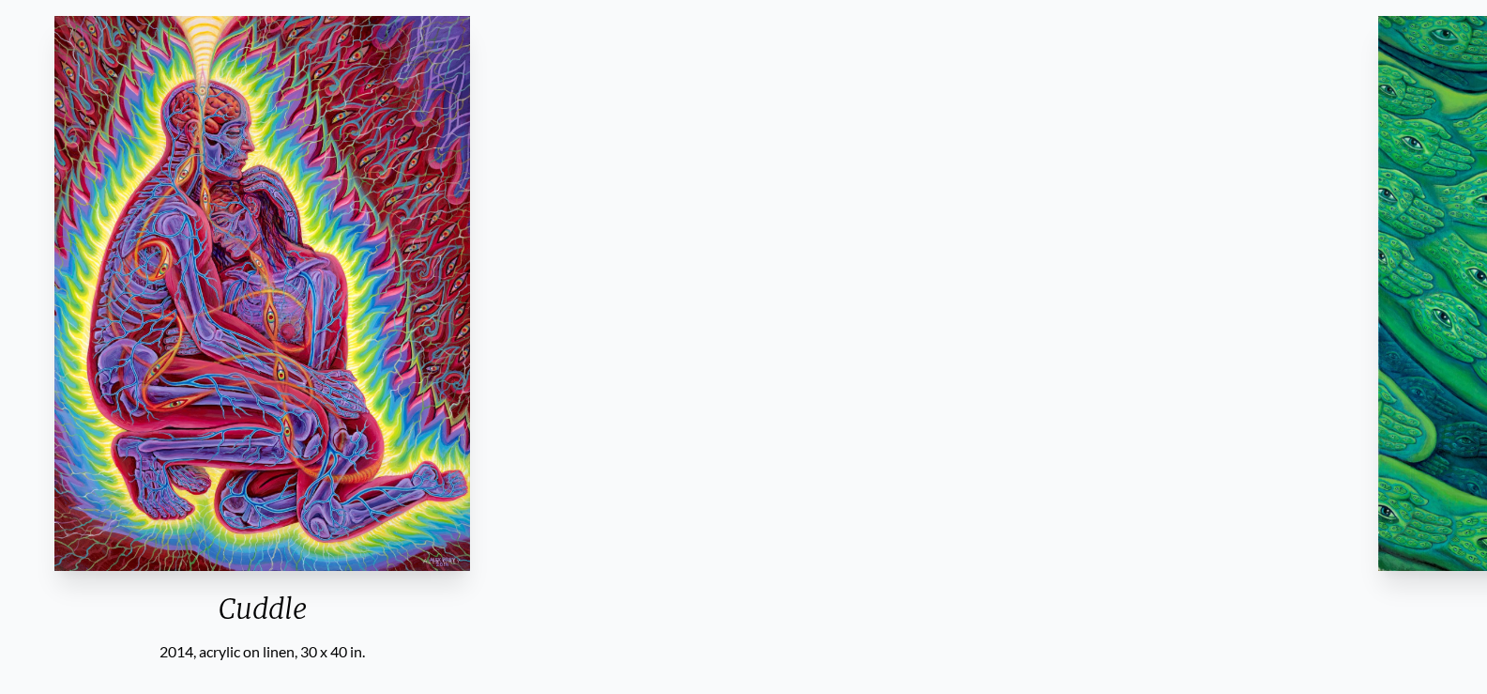
click at [496, 306] on div "Cuddle 2014, acrylic on linen, 30 x 40 in. Visit the CoSM Shop" at bounding box center [262, 402] width 1457 height 789
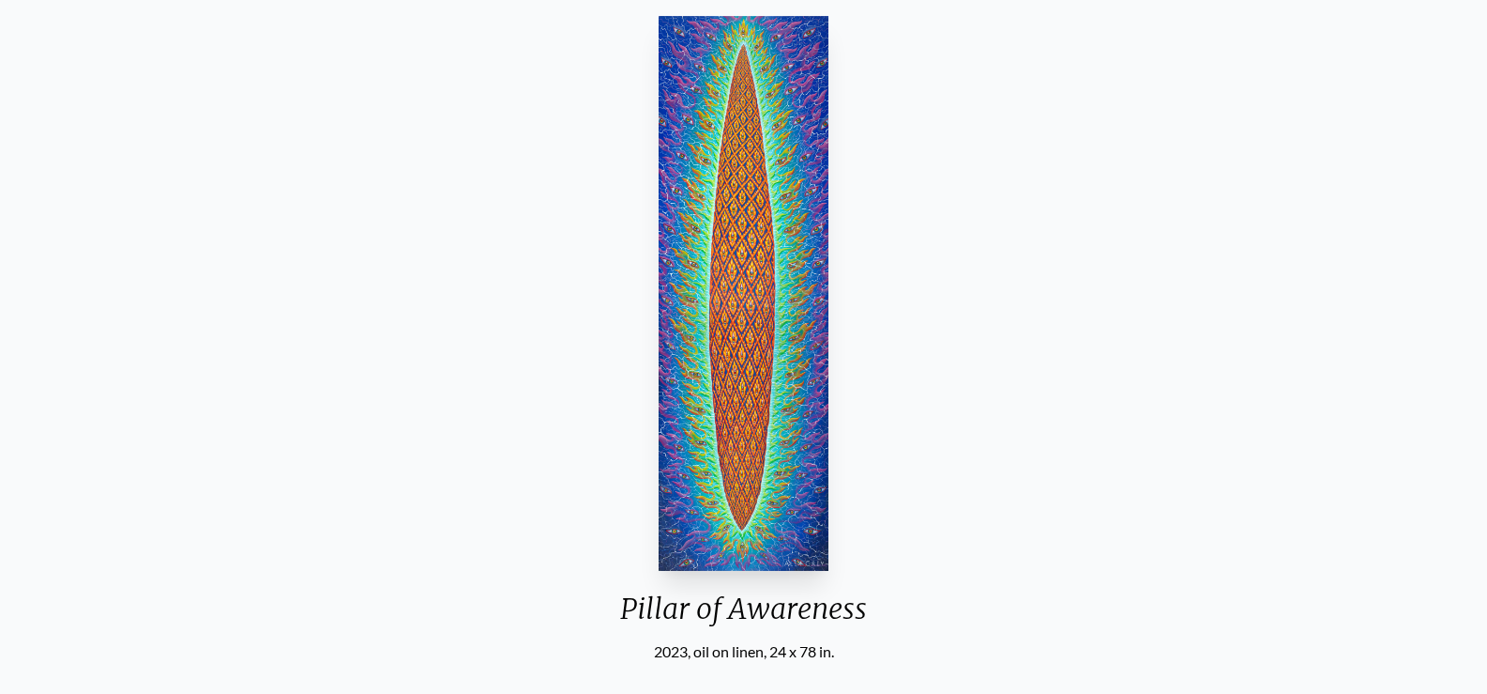
click at [591, 305] on div "Pillar of Awareness 2023, oil on linen, 24 x 78 in. Visit the CoSM Shop" at bounding box center [743, 402] width 1457 height 789
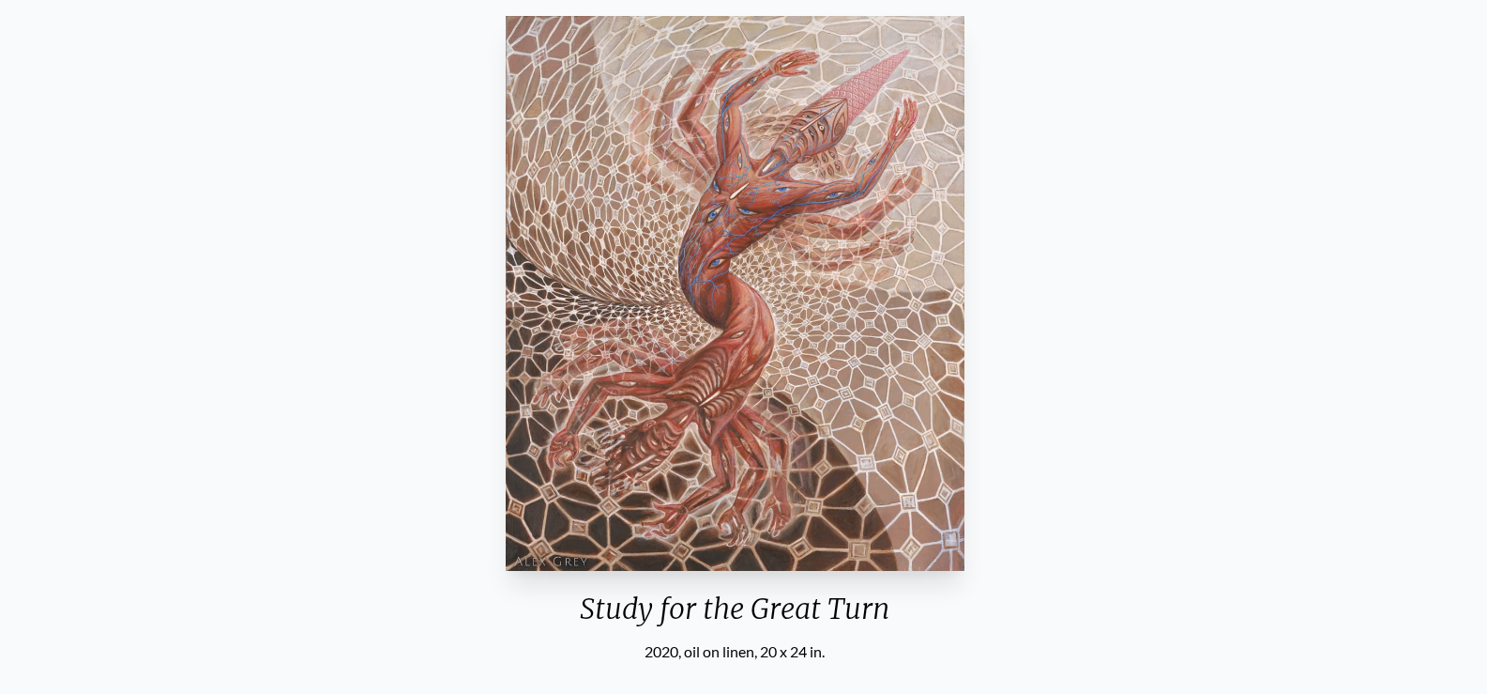
click at [701, 287] on div "Study for the Great Turn 2020, oil on linen, 20 x 24 in. Visit the CoSM Shop" at bounding box center [735, 402] width 1457 height 789
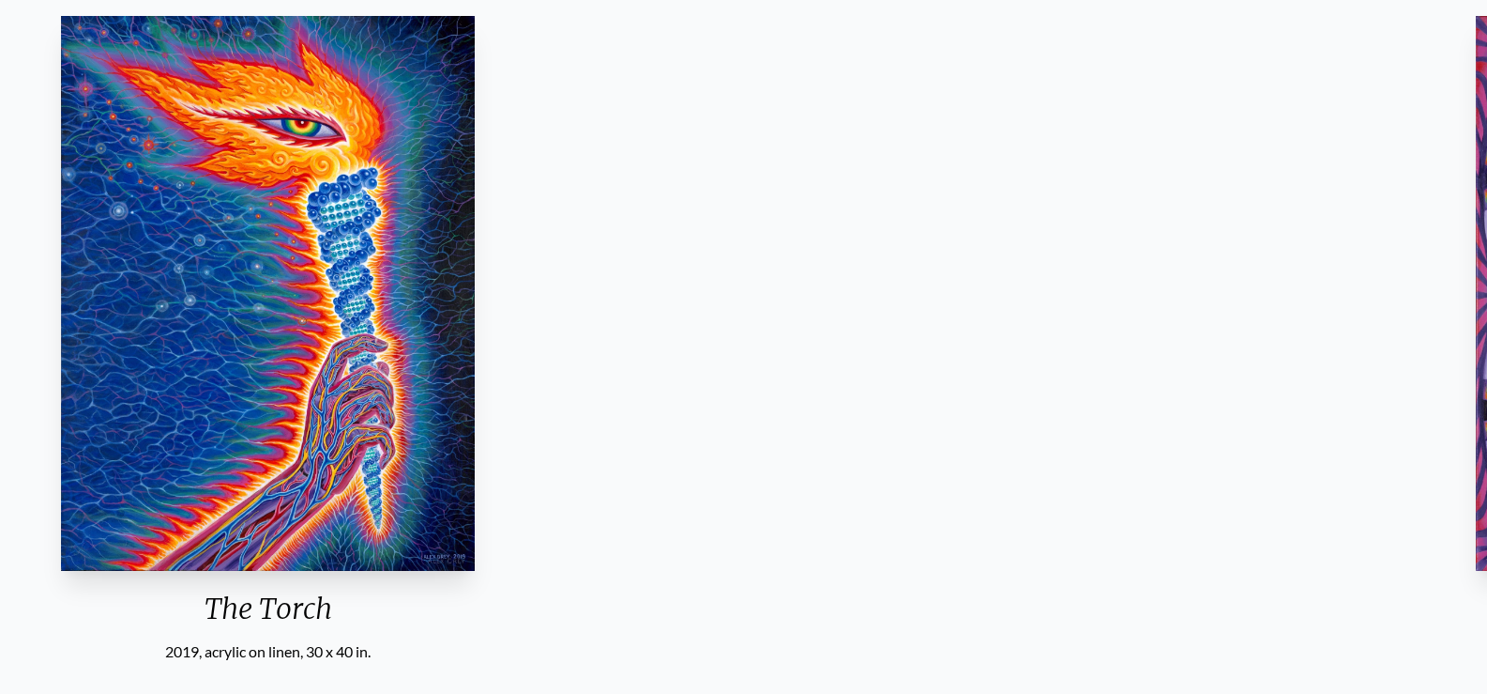
click at [565, 248] on div "The Torch 2019, acrylic on linen, 30 x 40 in. Visit the CoSM Shop The Torch - A…" at bounding box center [267, 613] width 1457 height 1210
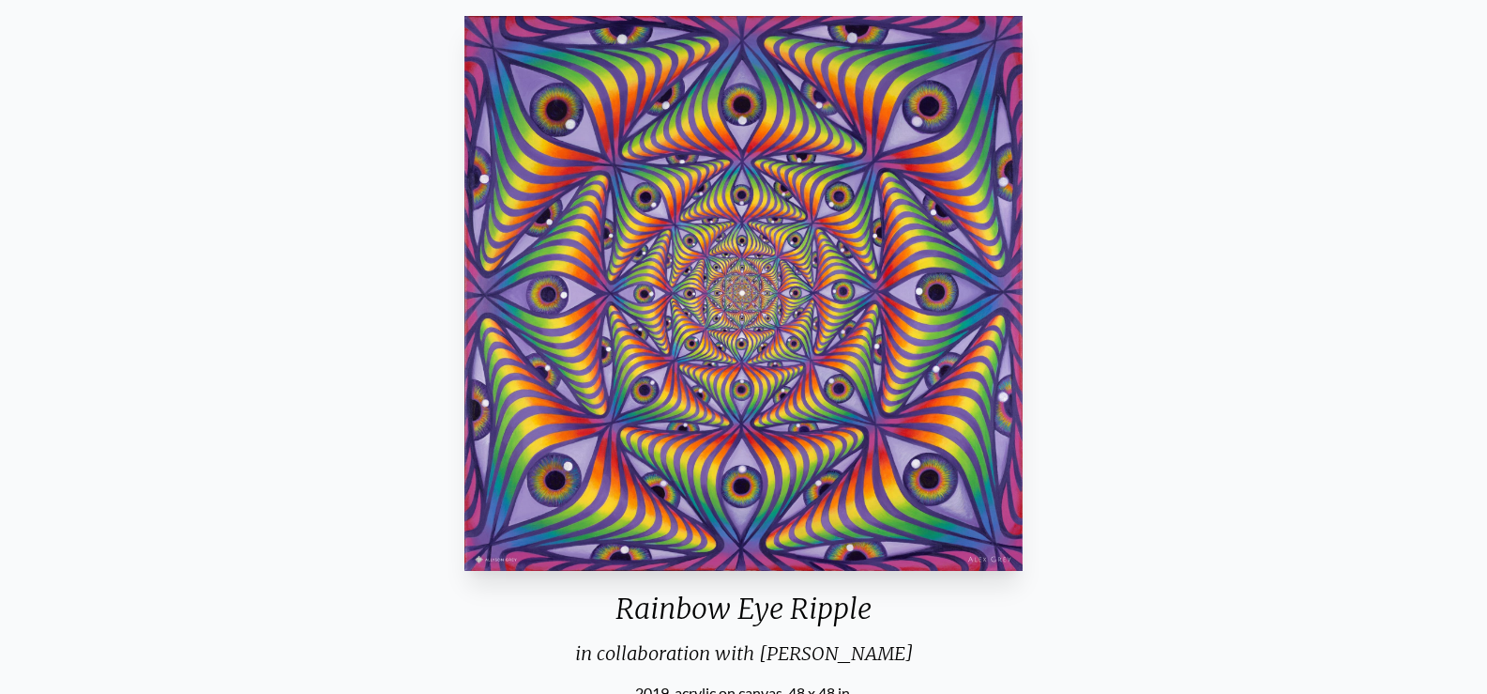
click at [725, 241] on div "Rainbow Eye Ripple in collaboration with Allyson Grey 2019, acrylic on canvas, …" at bounding box center [743, 633] width 1457 height 1251
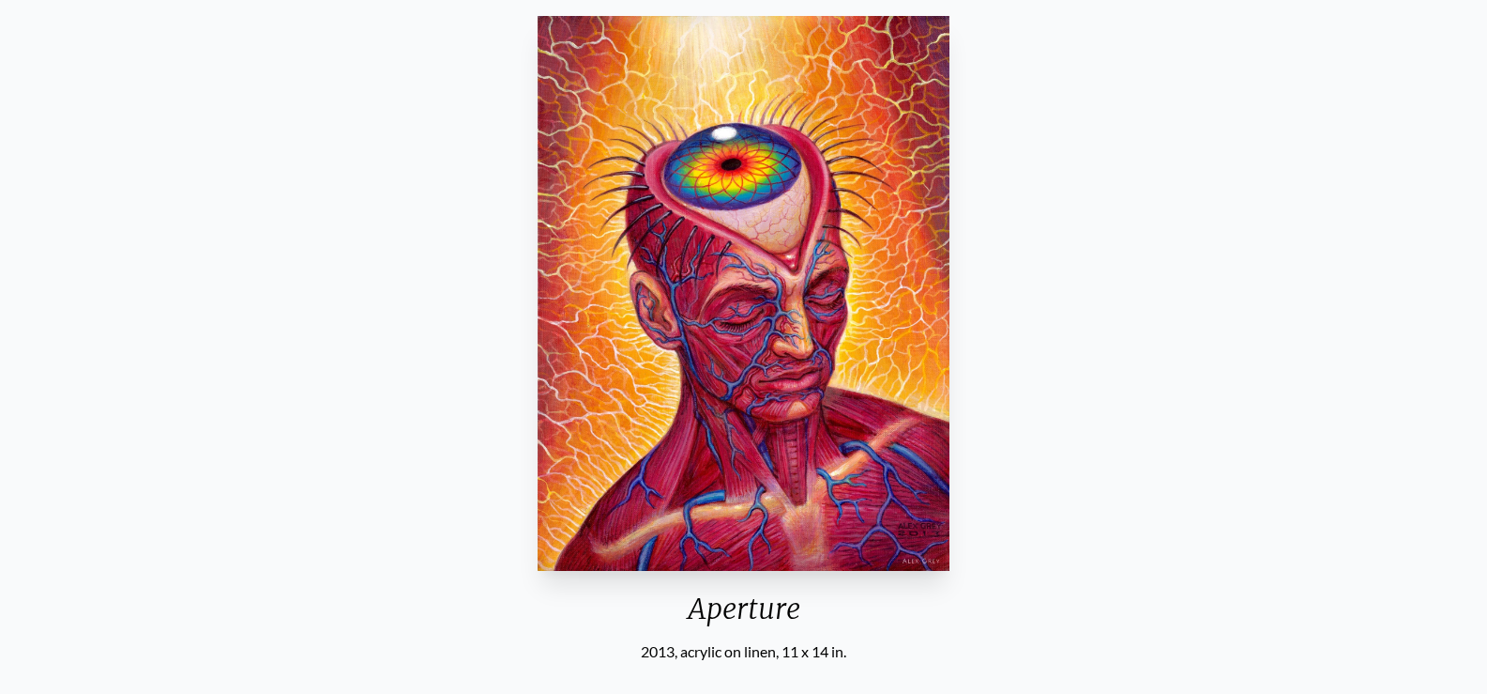
click at [565, 207] on div "Aperture 2013, acrylic on linen, 11 x 14 in. Visit the CoSM Shop" at bounding box center [743, 402] width 1457 height 789
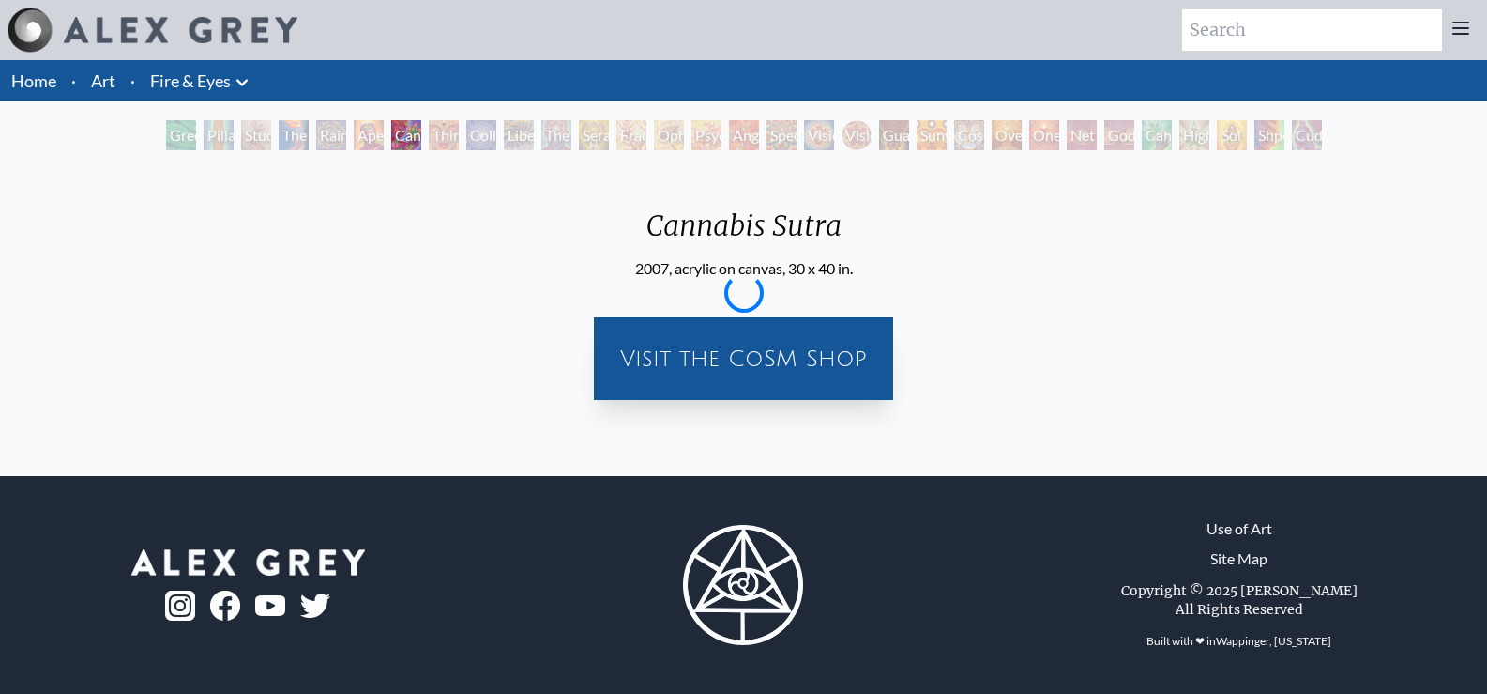
scroll to position [162, 0]
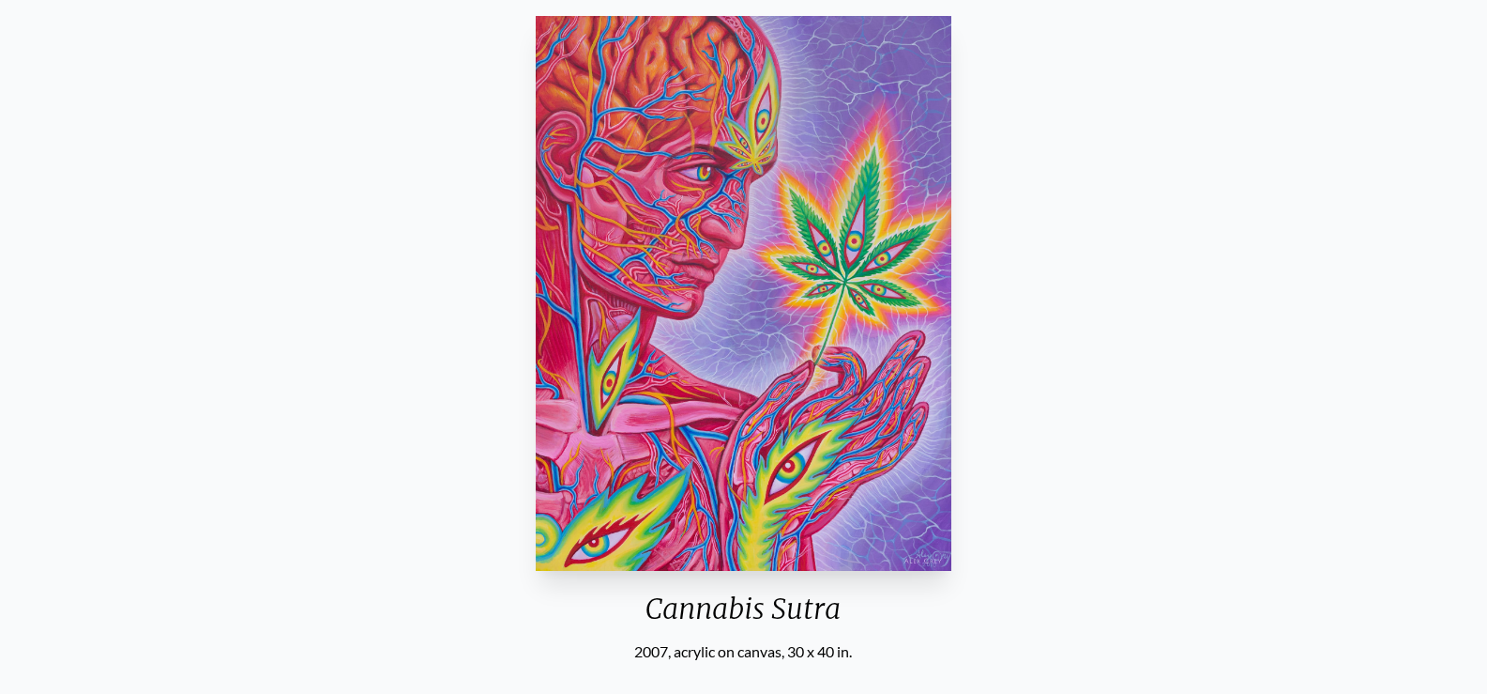
click at [636, 179] on div "Cannabis Sutra 2007, acrylic on canvas, 30 x 40 in. Visit the CoSM Shop" at bounding box center [743, 402] width 1457 height 789
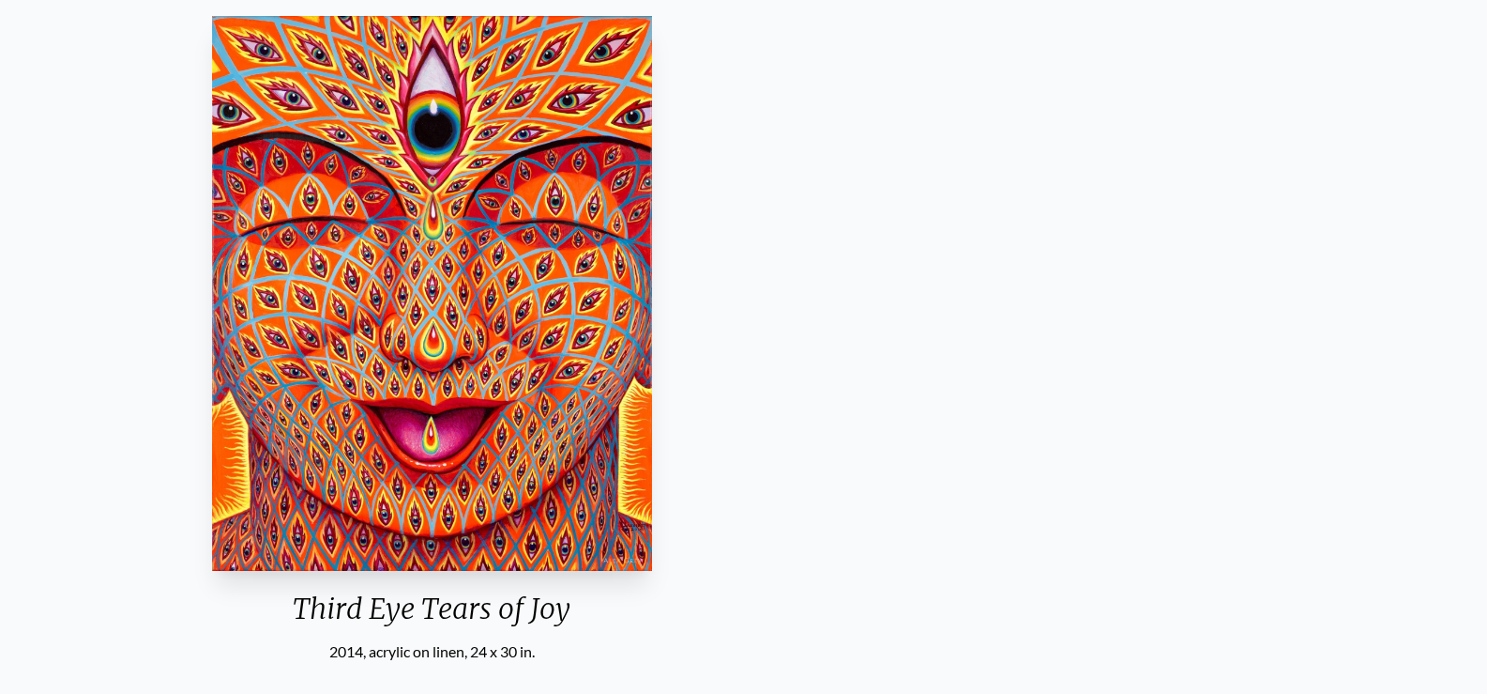
click at [638, 195] on div "Third Eye Tears of Joy 2014, acrylic on linen, 24 x 30 in. Visit the CoSM Shop" at bounding box center [431, 402] width 1457 height 789
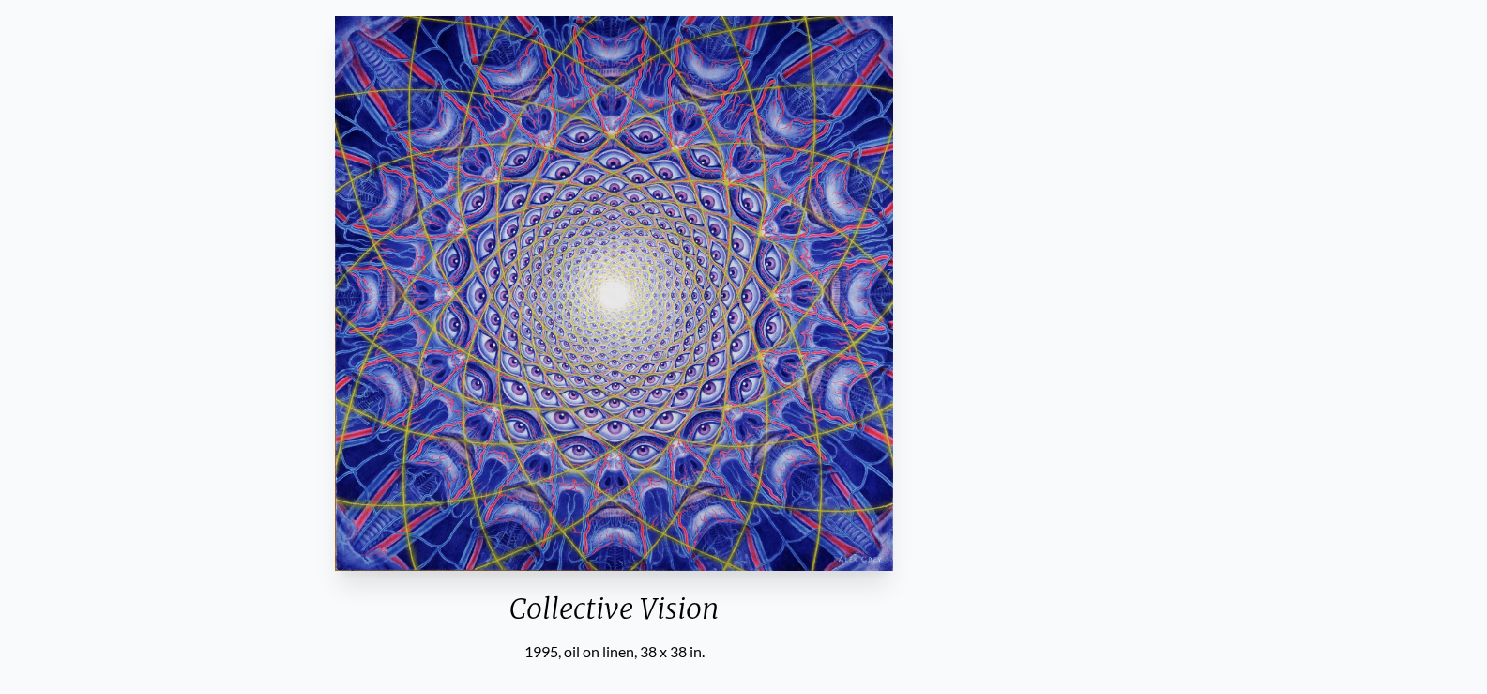
click at [373, 179] on div "Collective Vision 1995, oil on linen, 38 x 38 in. Visit the CoSM Shop Collectiv…" at bounding box center [614, 613] width 1457 height 1210
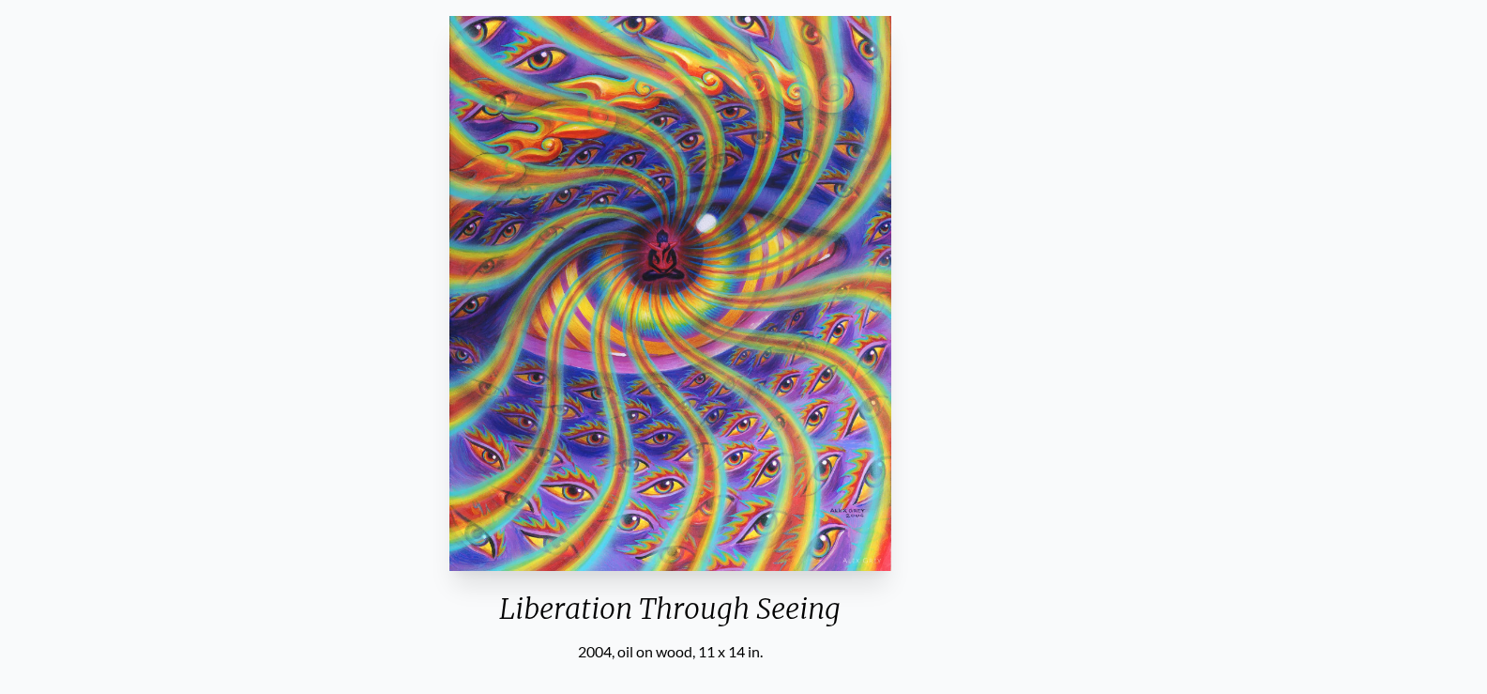
click at [548, 163] on div "Liberation Through Seeing 2004, oil on wood, 11 x 14 in. Visit the CoSM Shop" at bounding box center [670, 402] width 1457 height 789
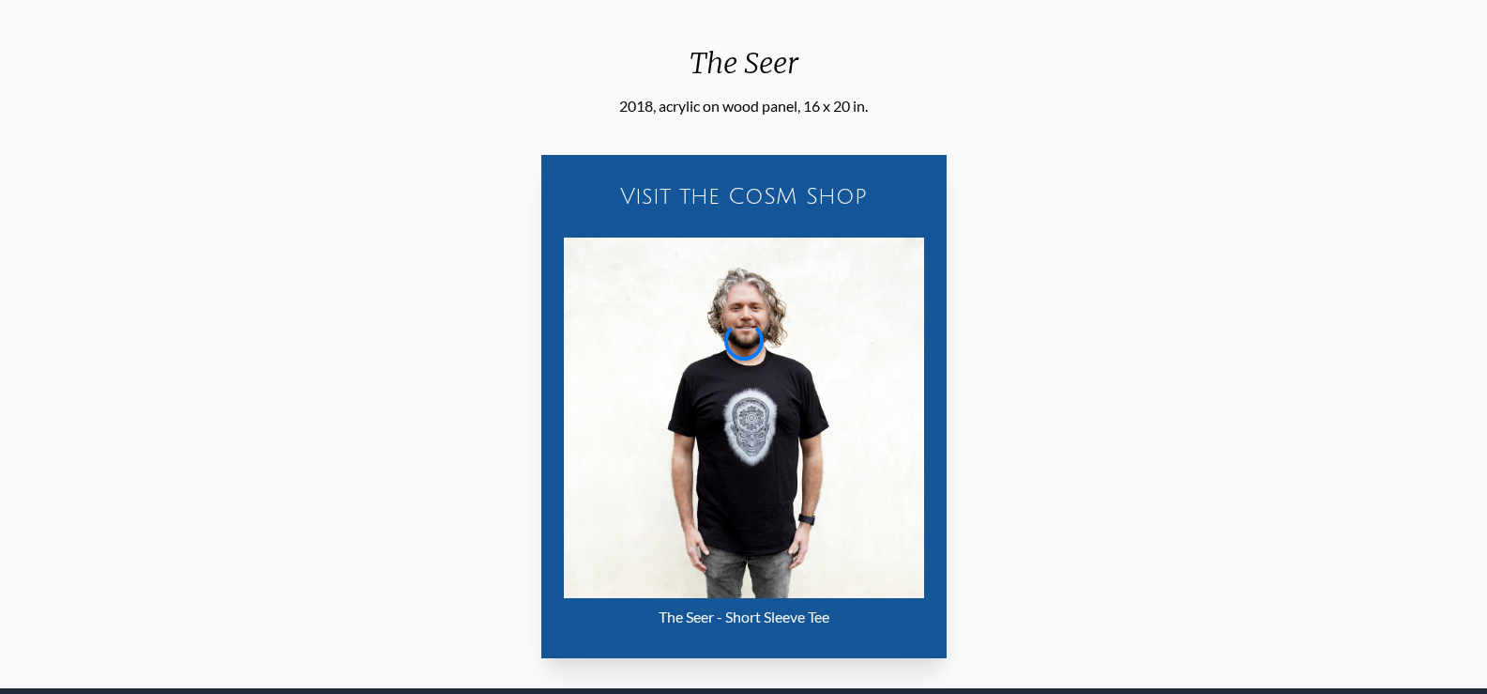
click at [541, 218] on div "Visit the CoSM Shop The Seer - Short Sleeve Tee" at bounding box center [743, 395] width 1457 height 556
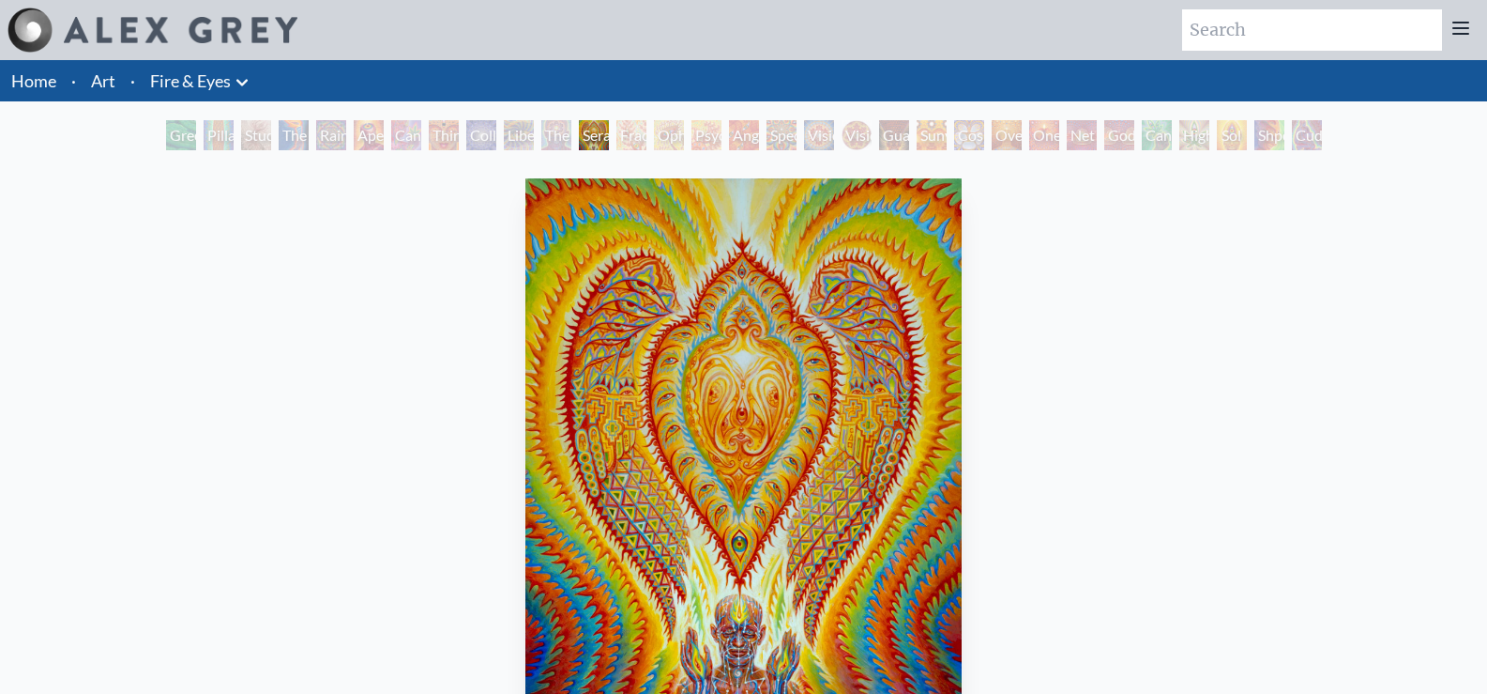
click at [171, 136] on div "Green Hand" at bounding box center [181, 135] width 30 height 30
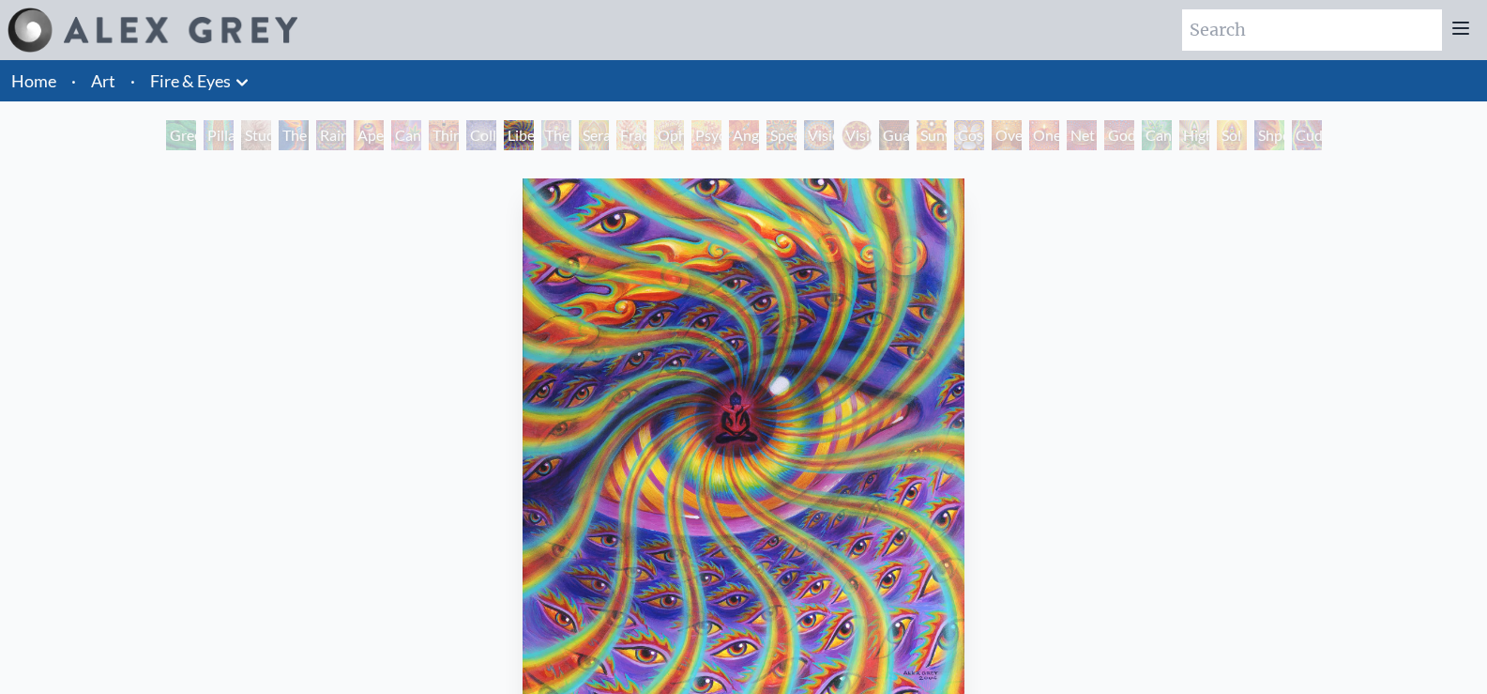
scroll to position [162, 0]
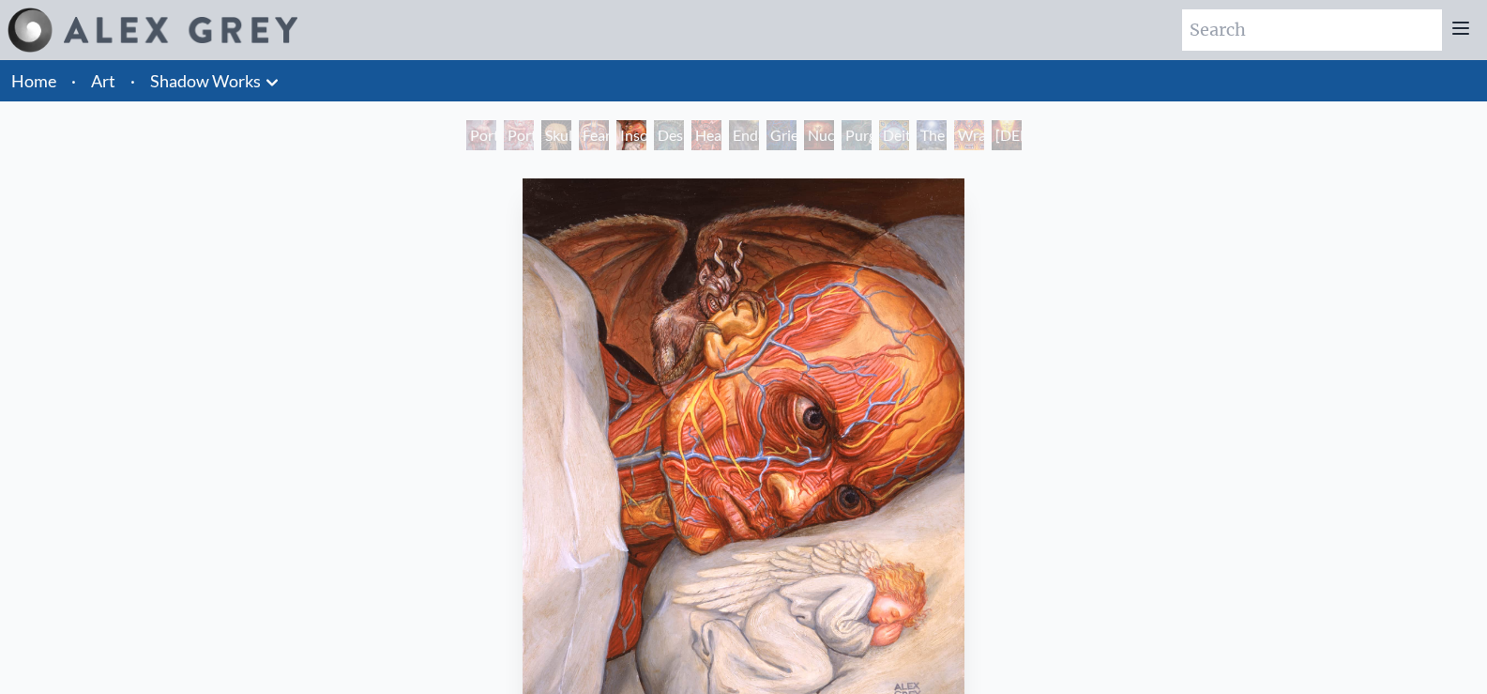
scroll to position [188, 0]
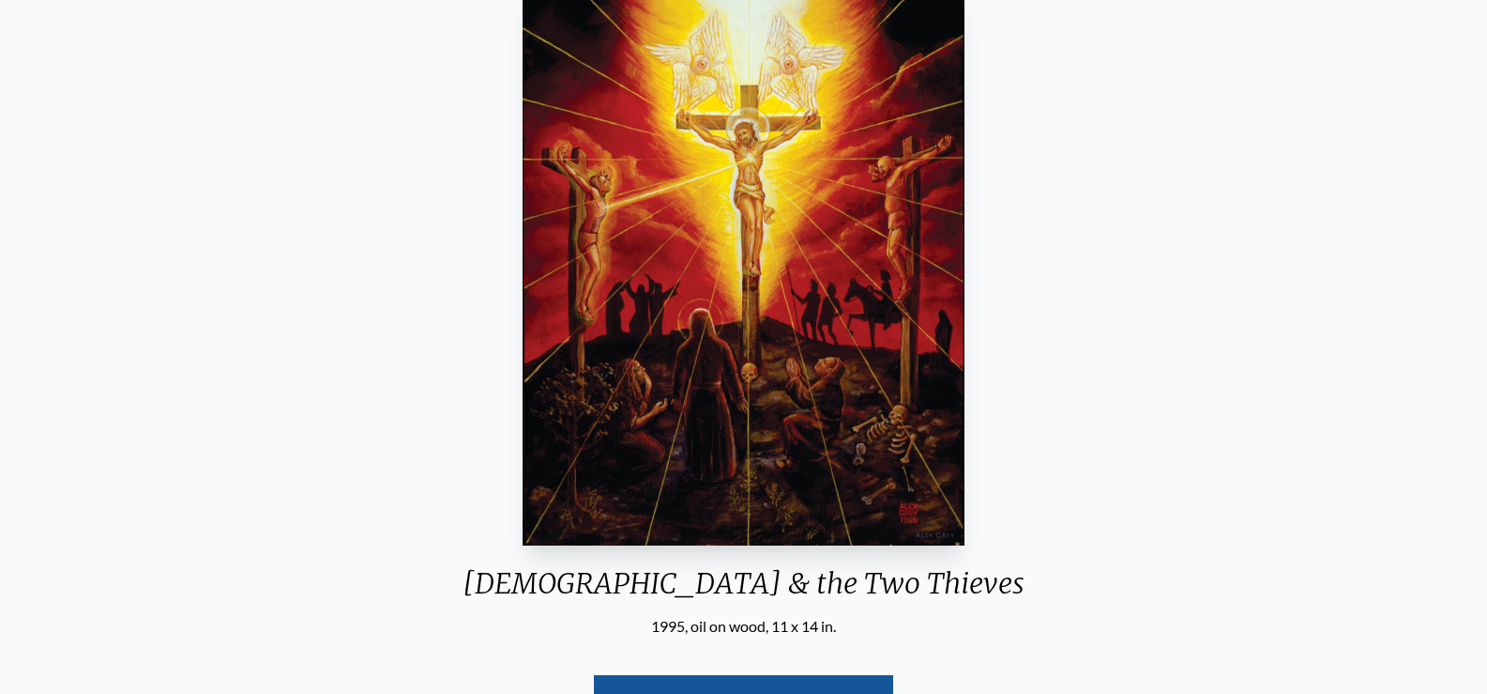
scroll to position [94, 0]
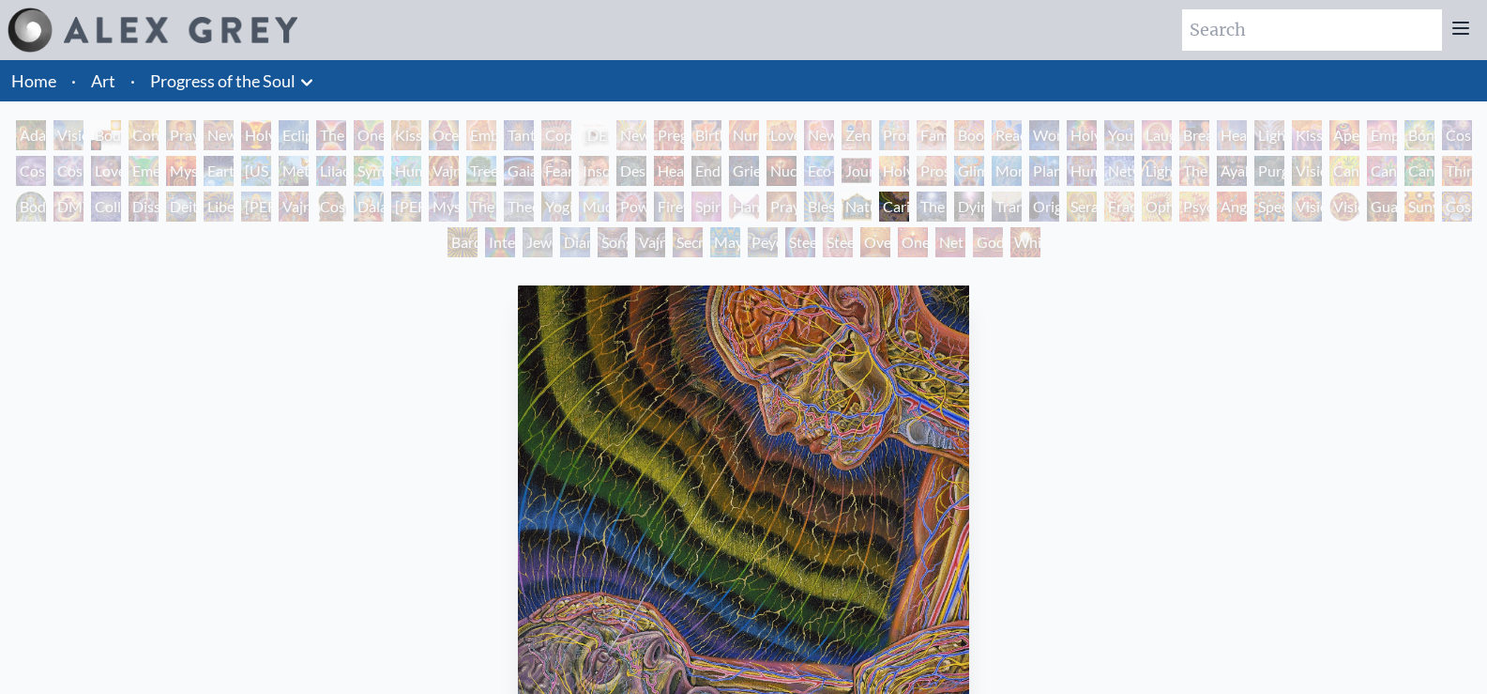
click at [20, 138] on div "Adam & Eve" at bounding box center [31, 135] width 30 height 30
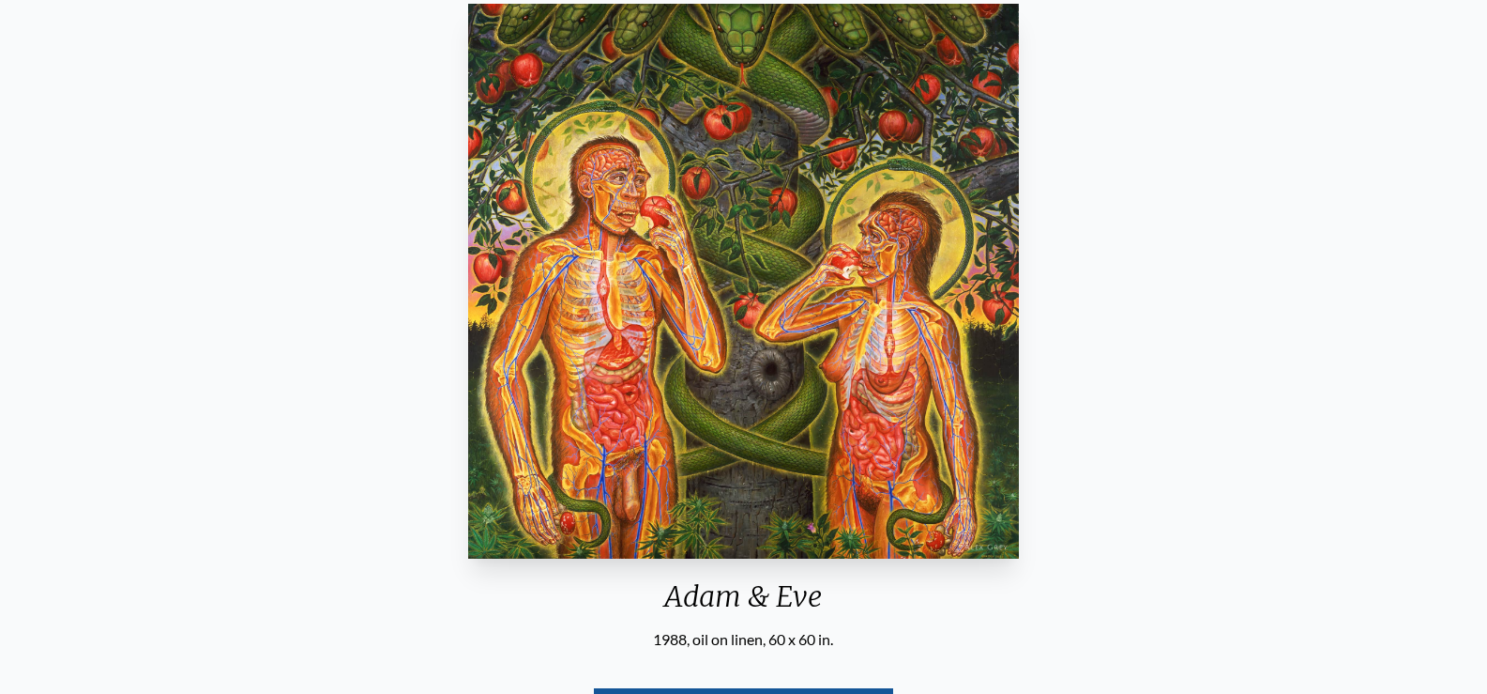
scroll to position [188, 0]
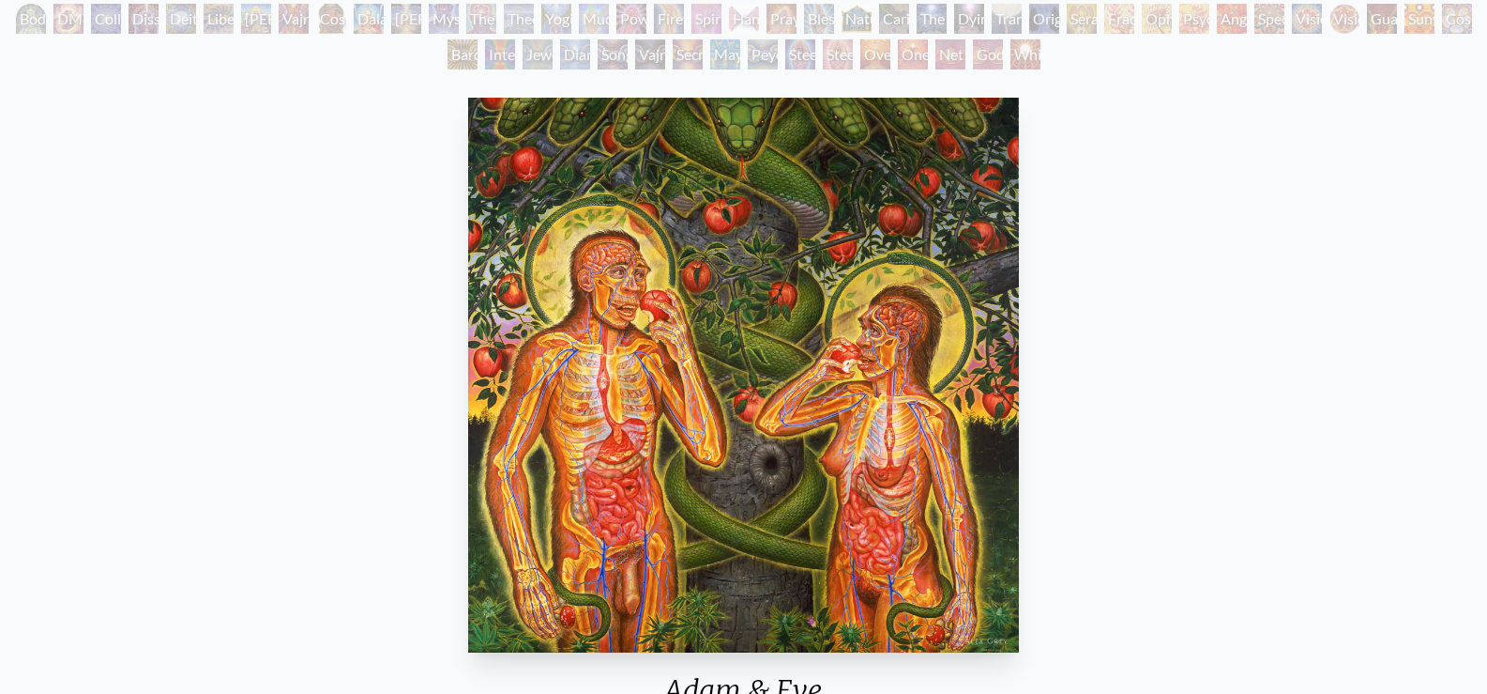
click at [33, 14] on div "Body/Mind as a Vibratory Field of Energy" at bounding box center [31, 19] width 30 height 30
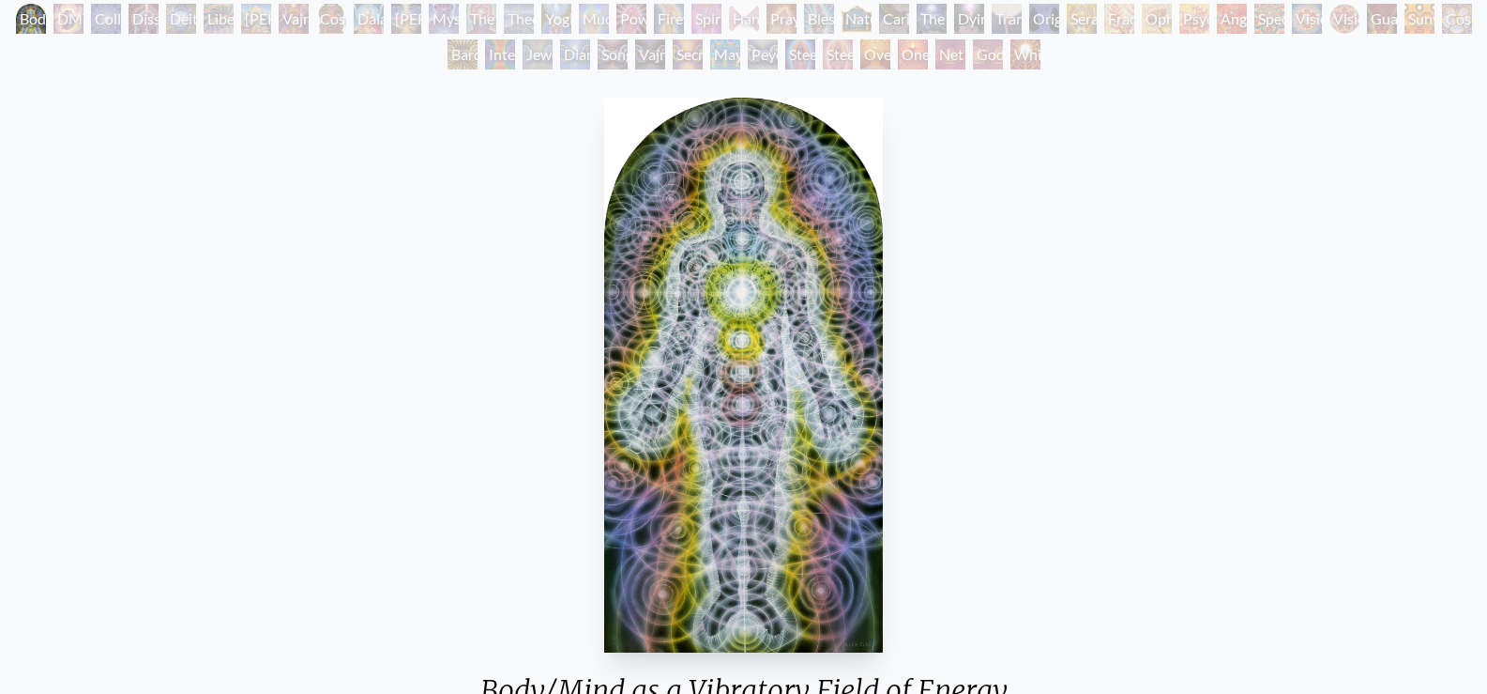
click at [58, 12] on div "DMT - The Spirit Molecule" at bounding box center [68, 19] width 30 height 30
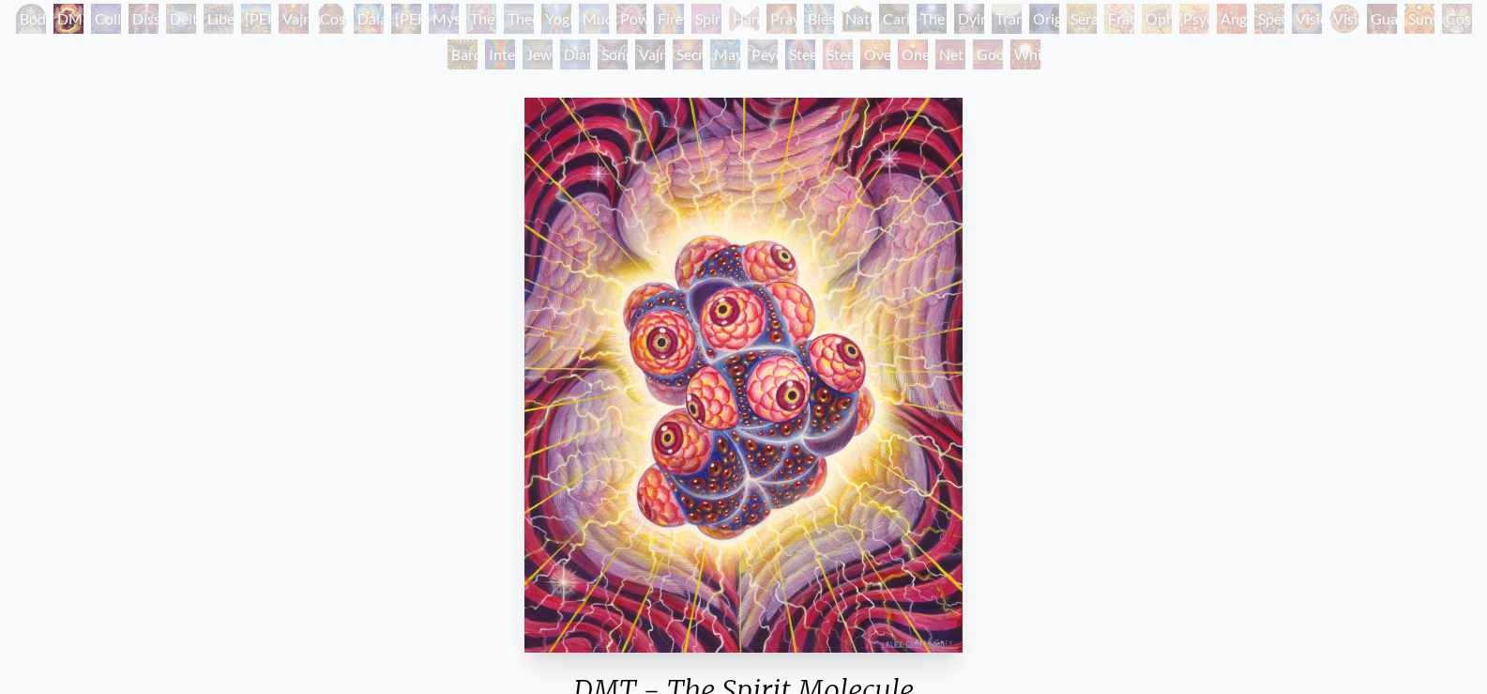
click at [100, 5] on div "Collective Vision" at bounding box center [106, 19] width 30 height 30
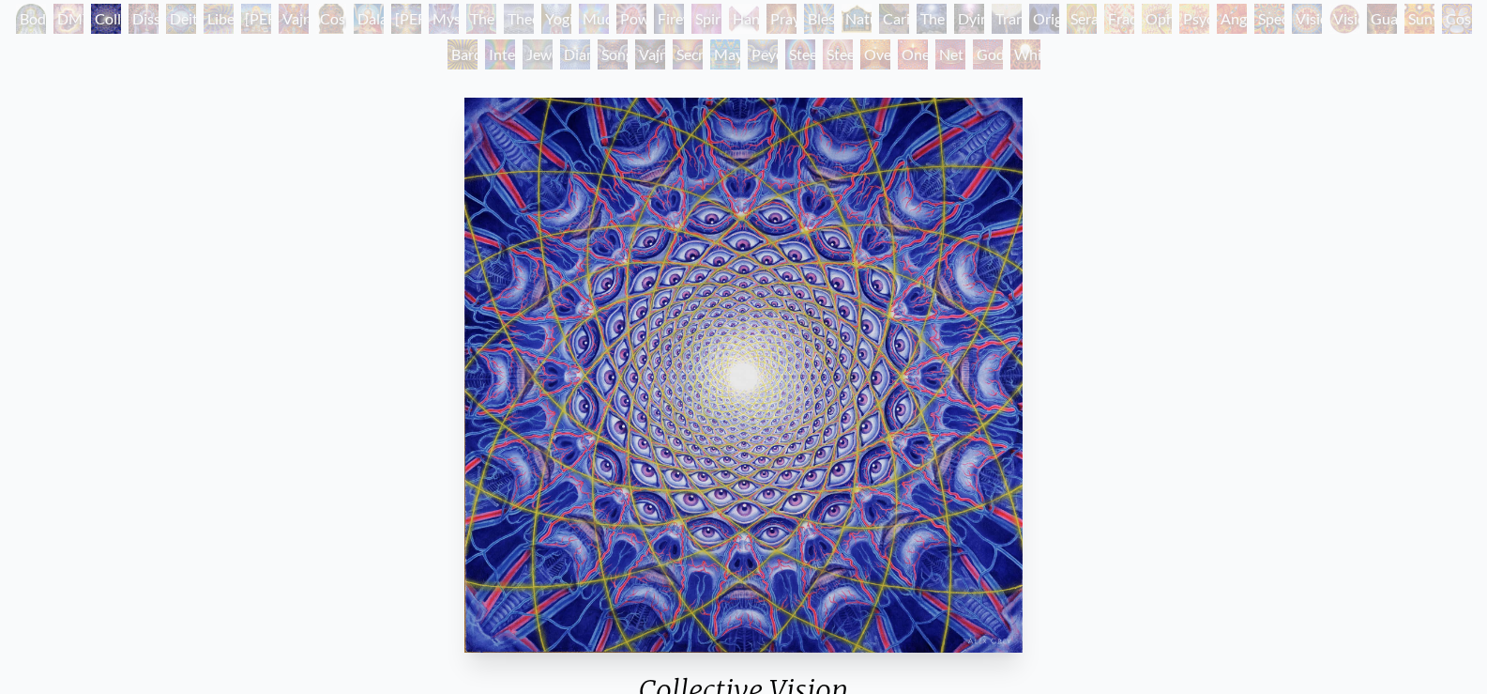
click at [234, 7] on div "Liberation Through Seeing" at bounding box center [219, 19] width 30 height 30
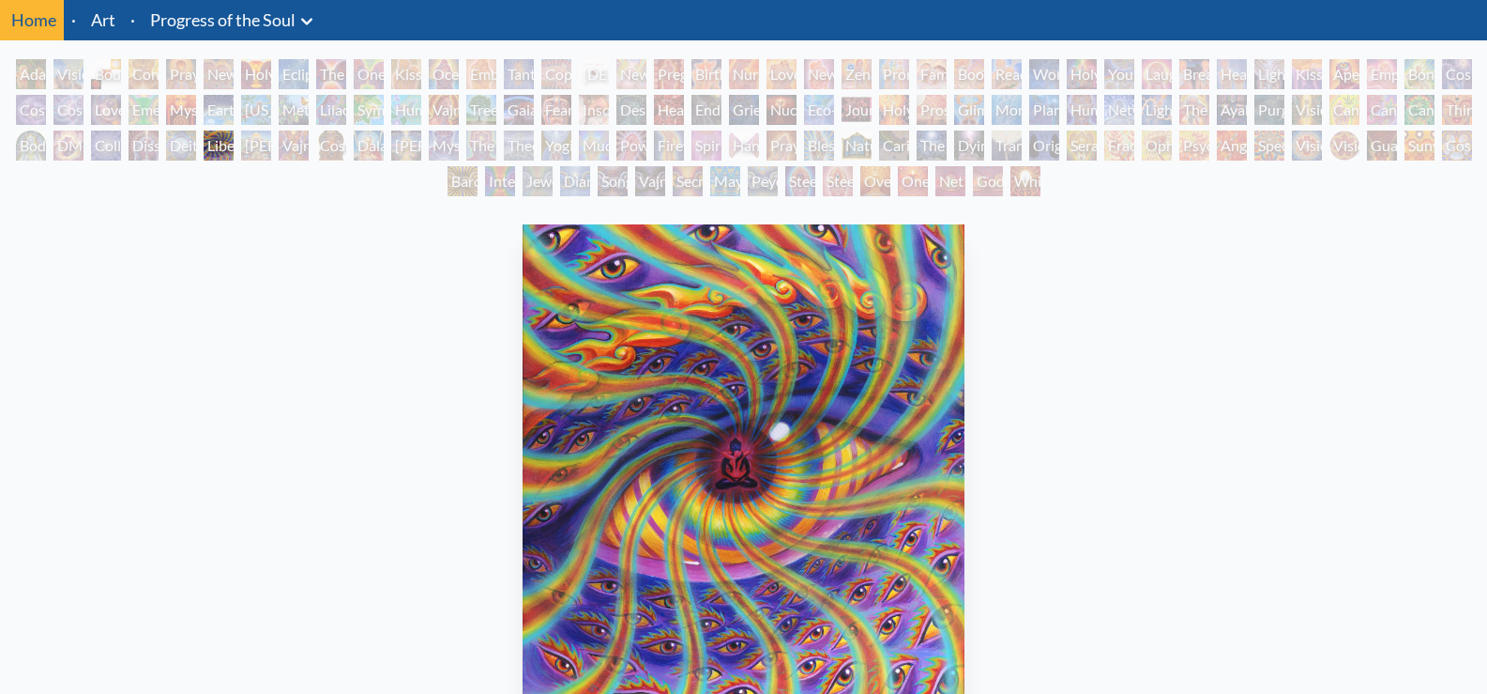
scroll to position [188, 0]
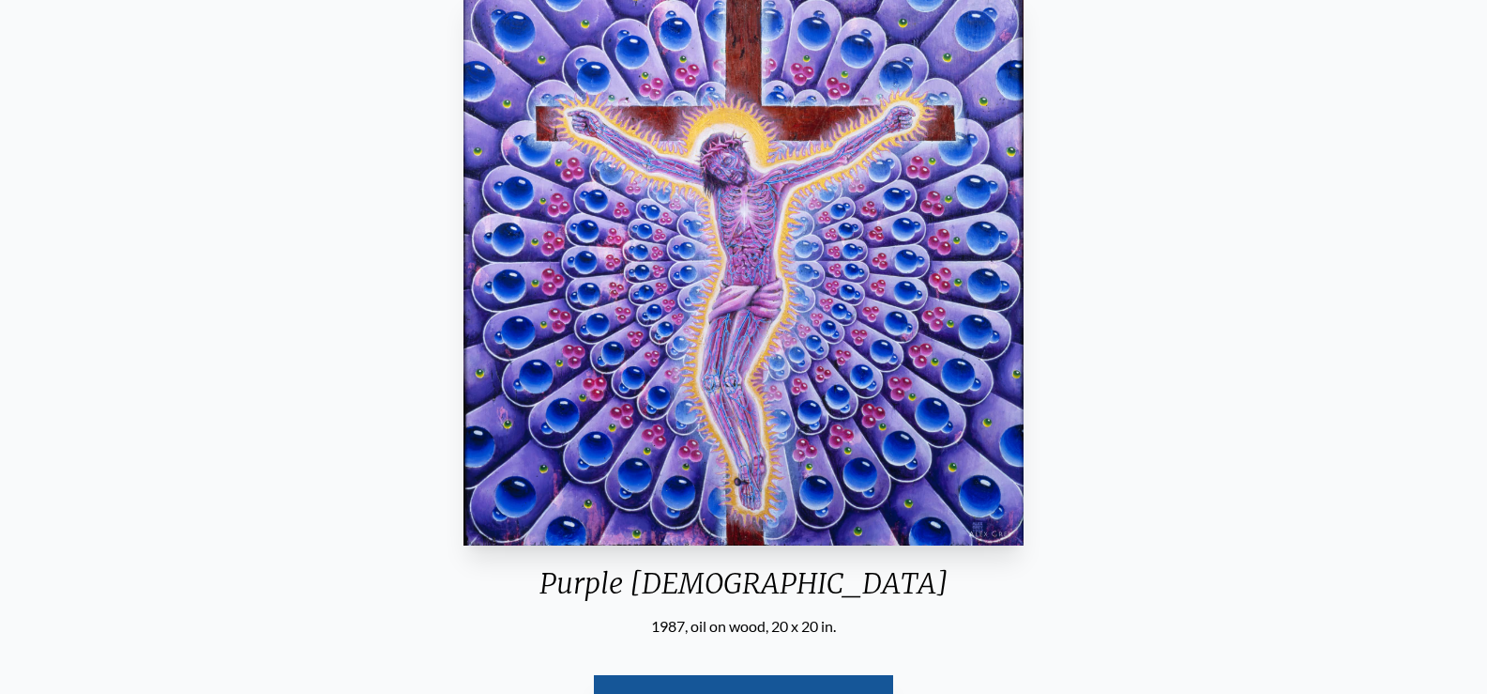
scroll to position [94, 0]
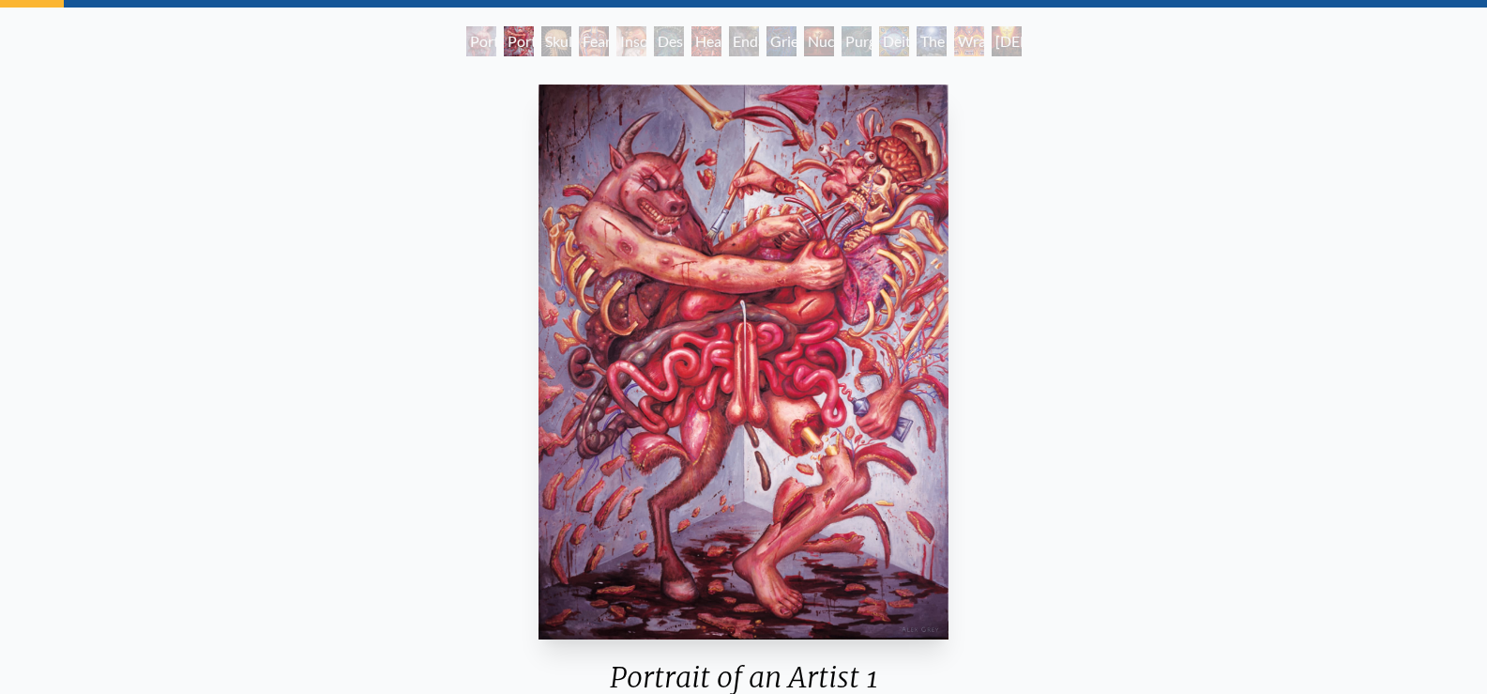
scroll to position [188, 0]
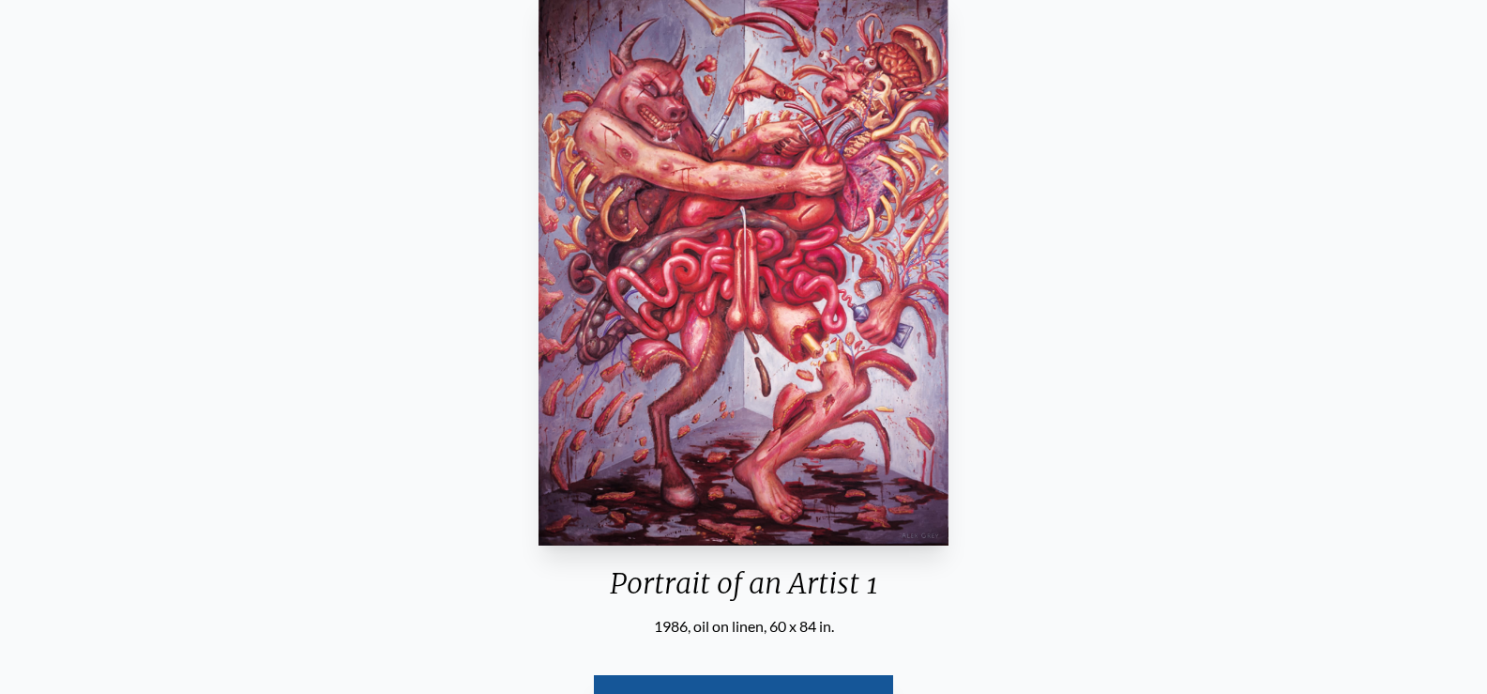
click at [709, 128] on img "2 / 15" at bounding box center [744, 268] width 410 height 555
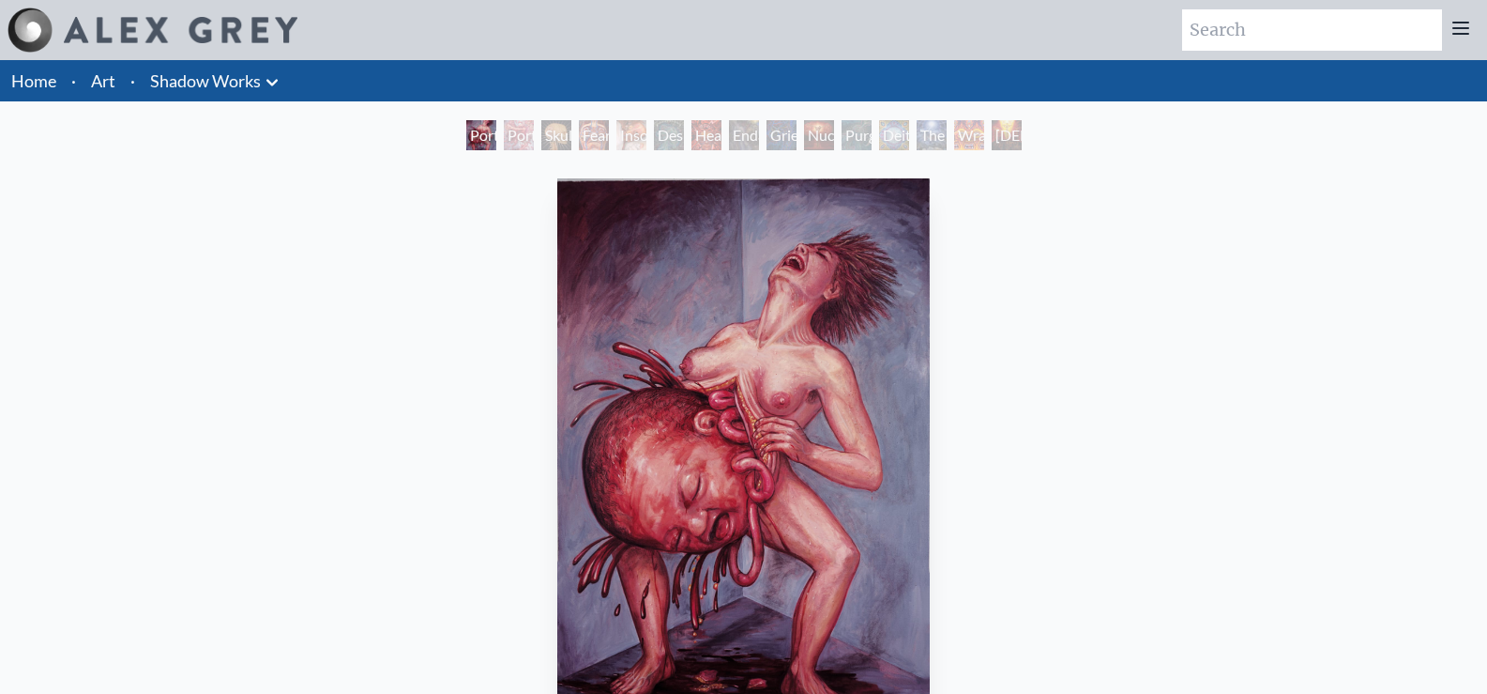
scroll to position [188, 0]
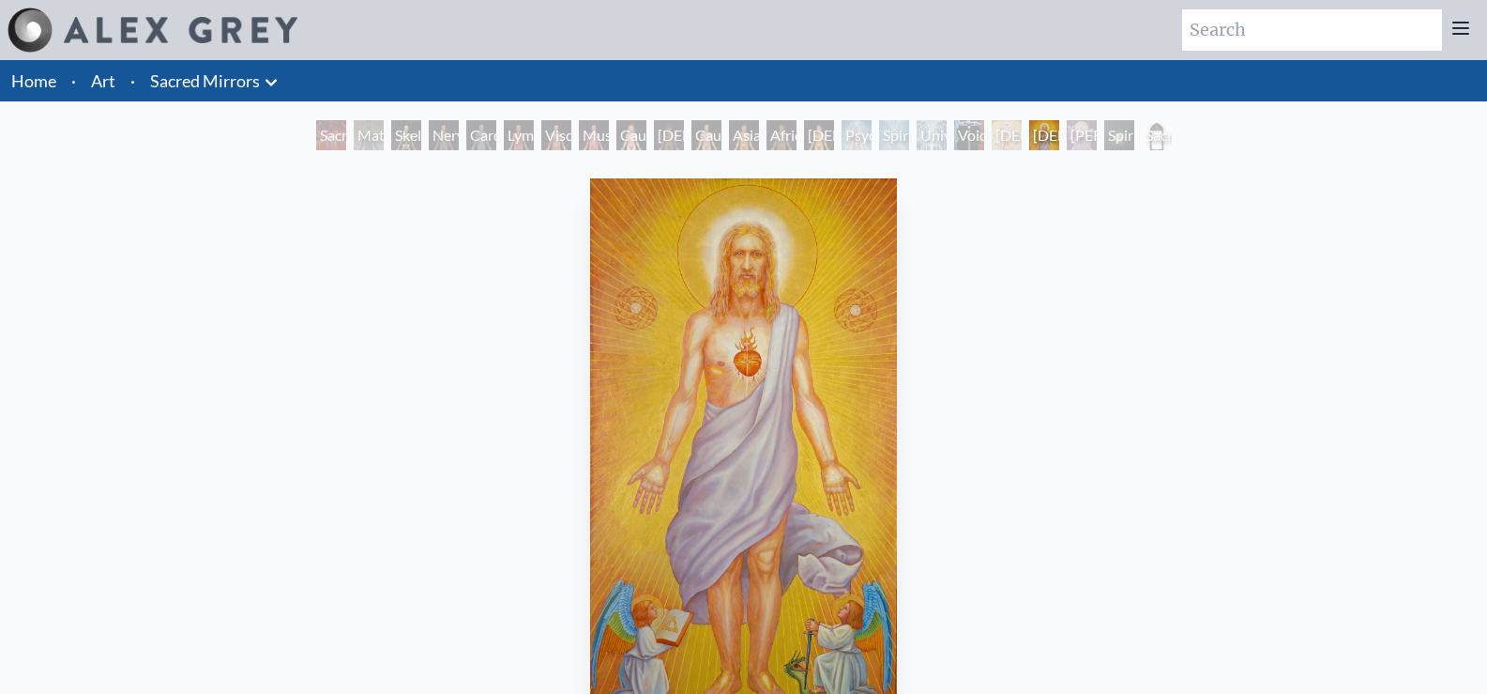
scroll to position [188, 0]
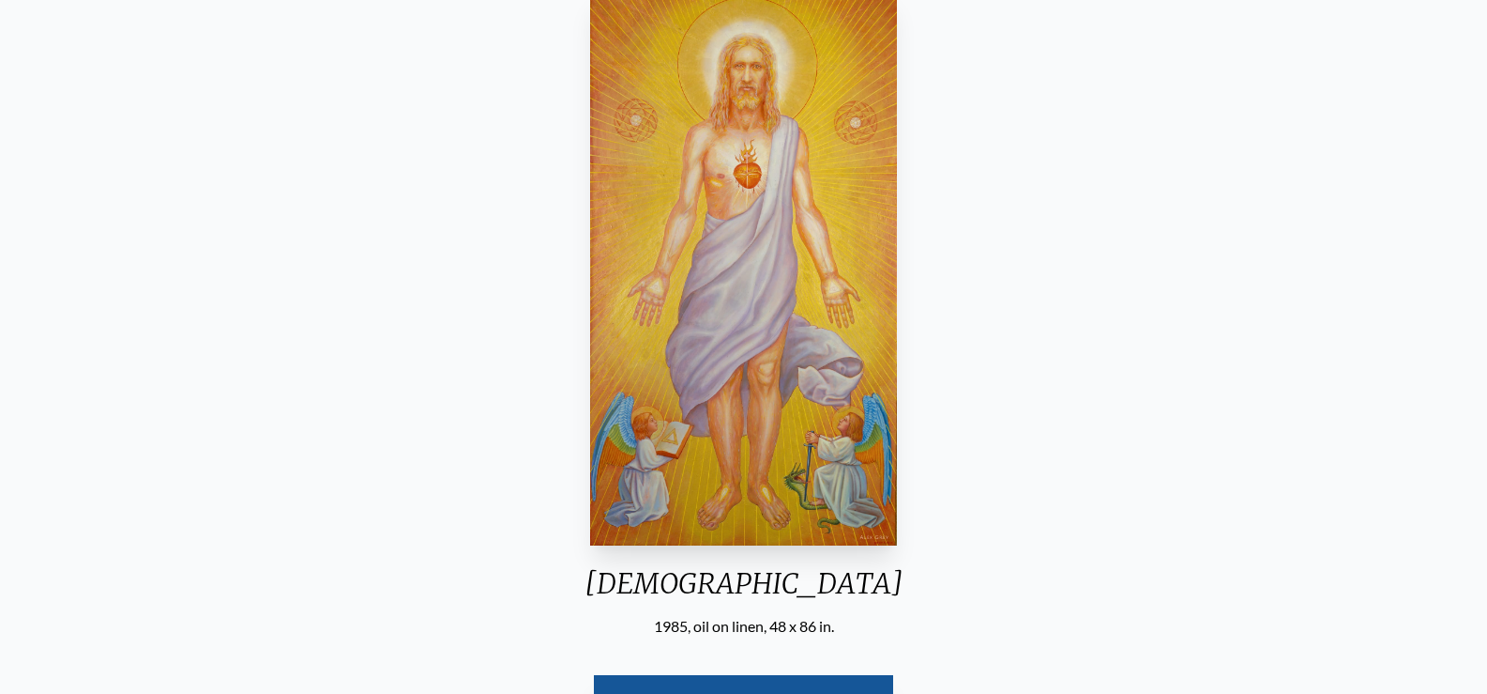
click at [702, 114] on img "20 / 23" at bounding box center [743, 268] width 306 height 555
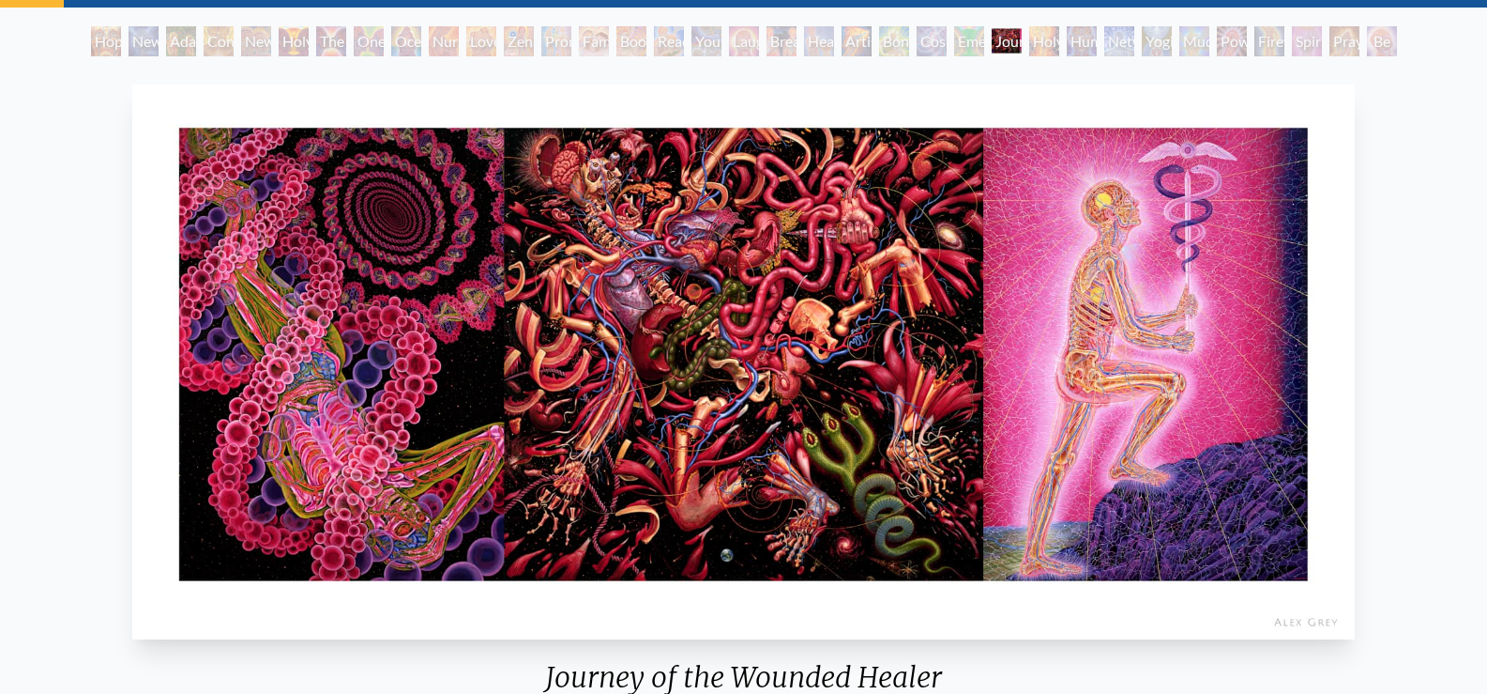
scroll to position [282, 0]
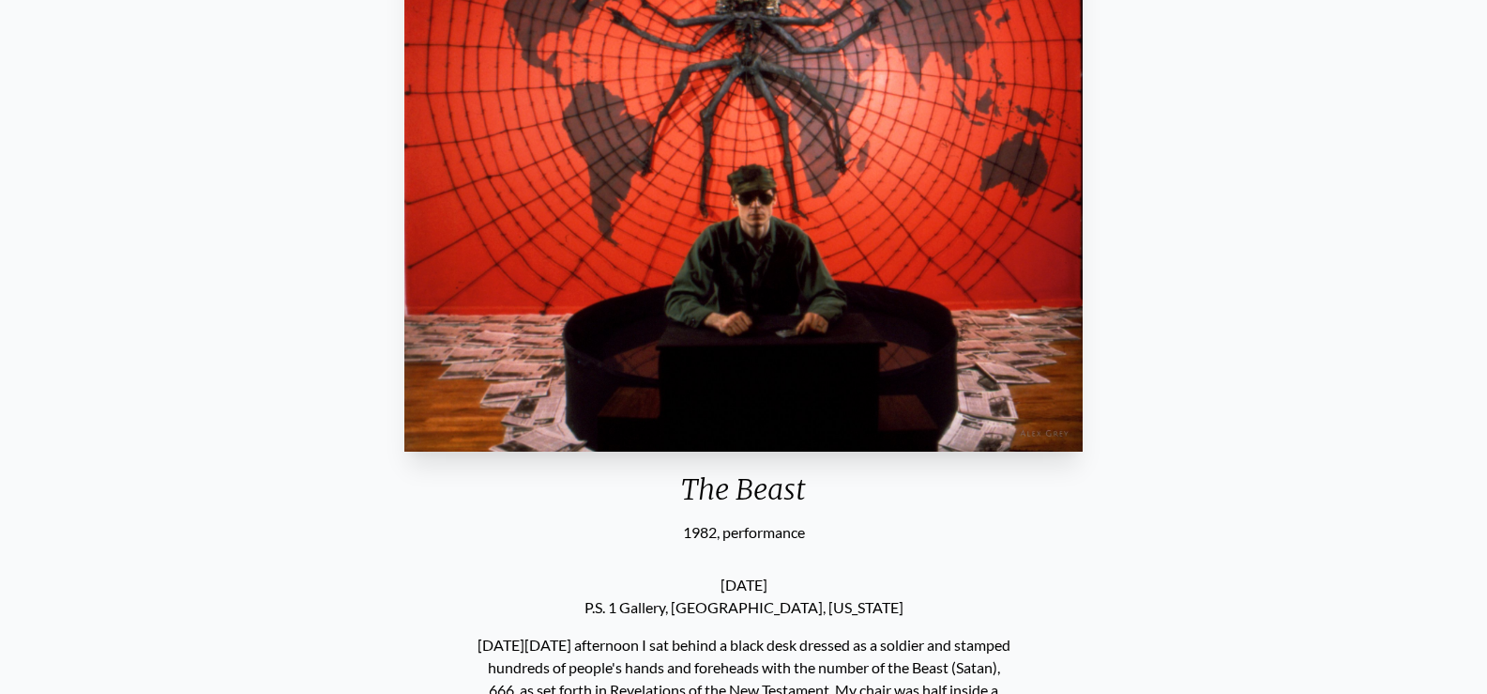
scroll to position [94, 0]
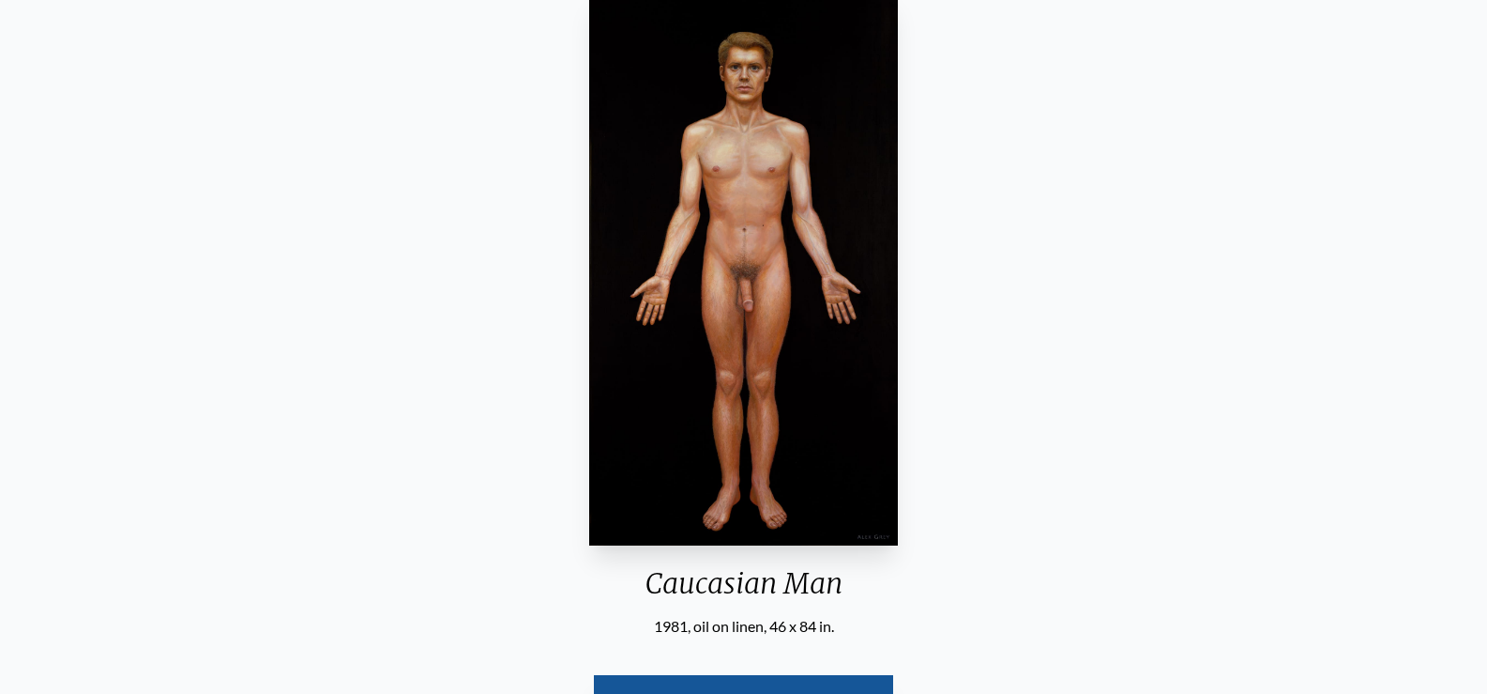
scroll to position [375, 0]
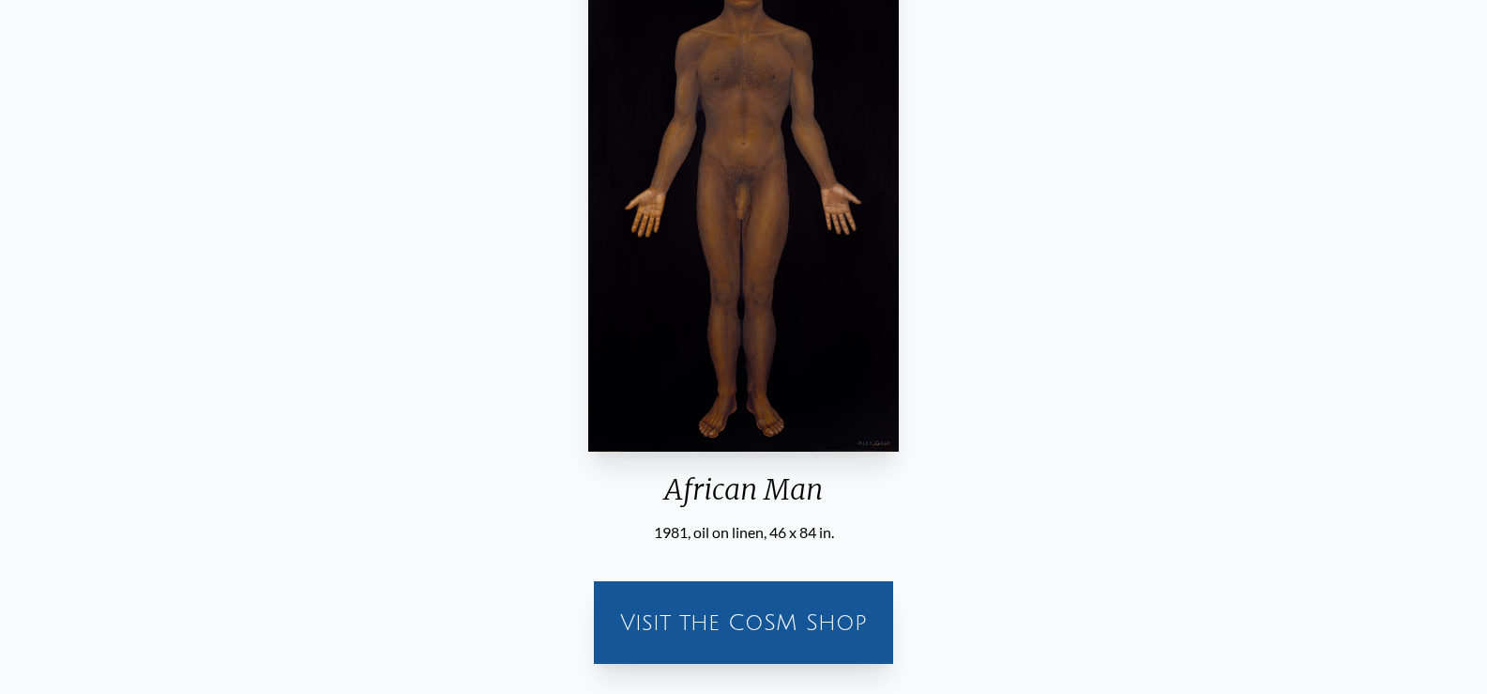
scroll to position [94, 0]
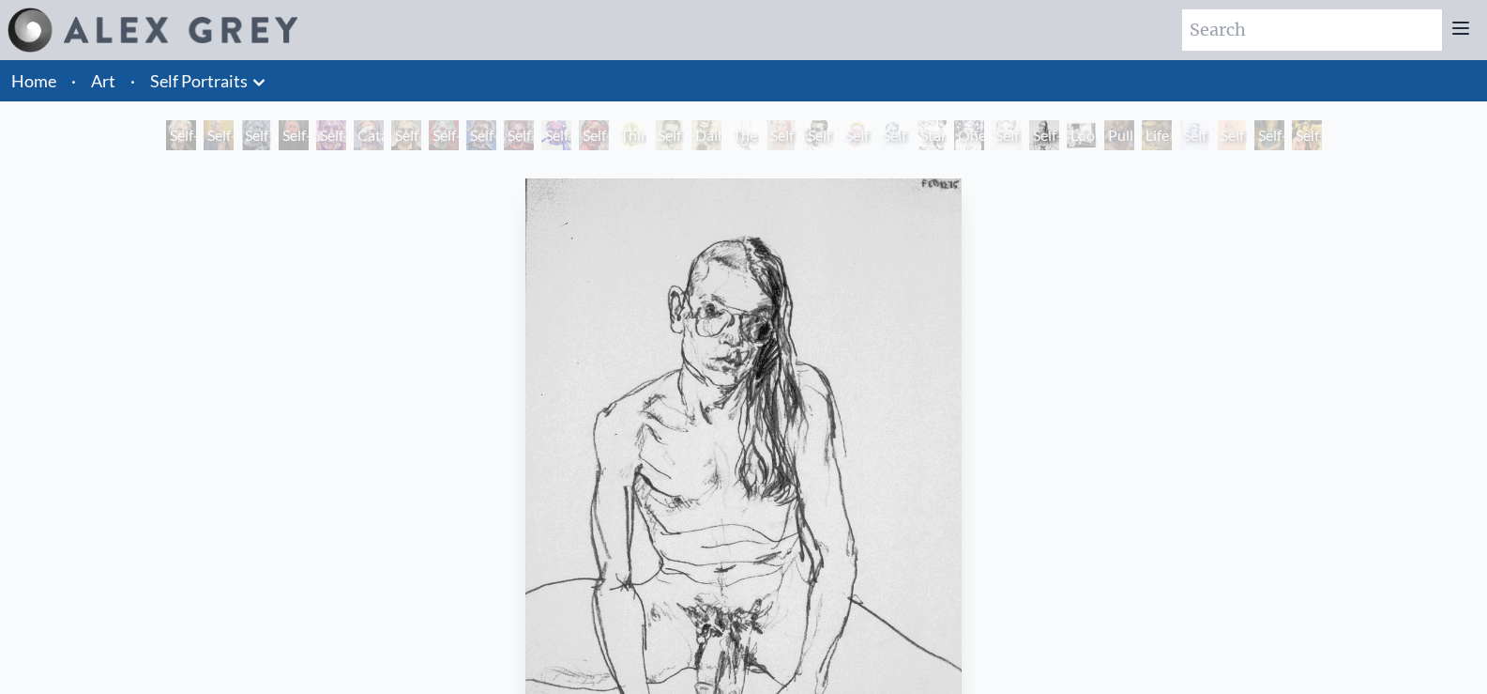
scroll to position [188, 0]
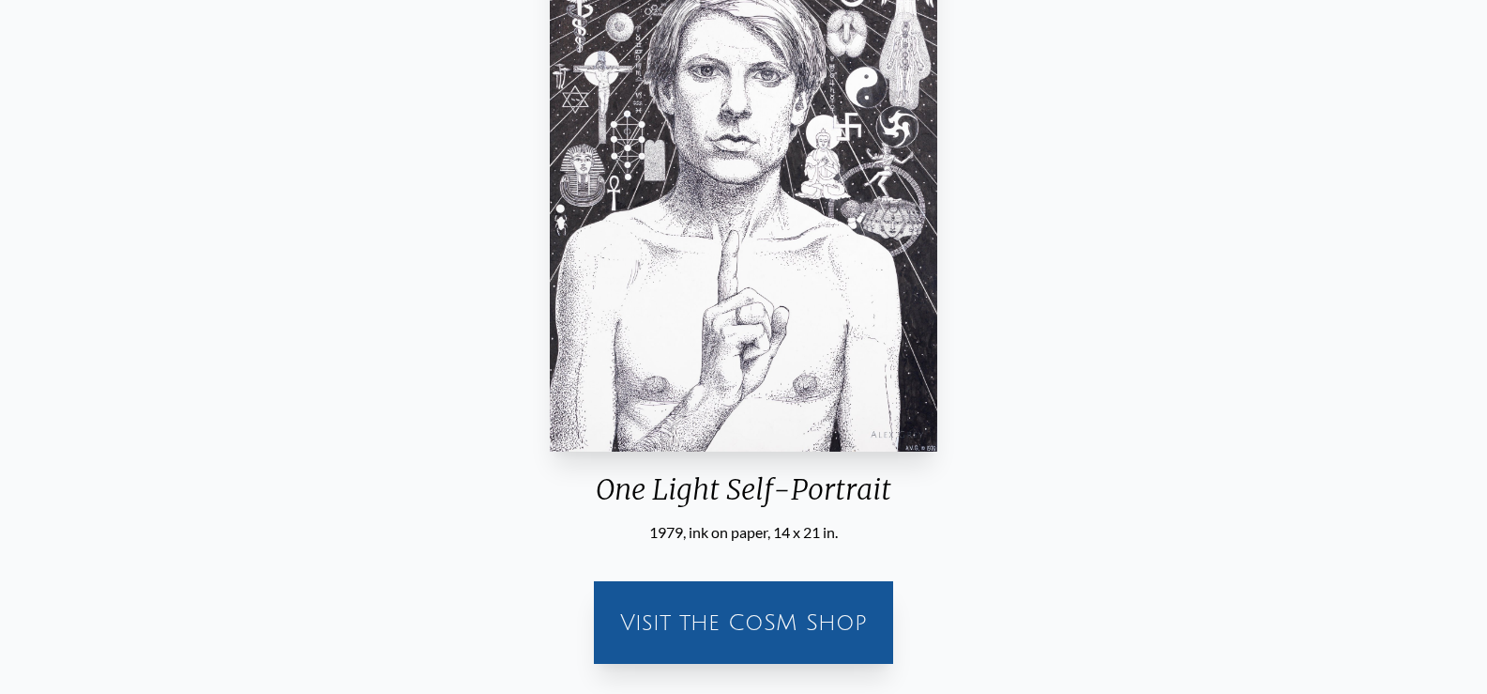
scroll to position [94, 0]
